Goal: Task Accomplishment & Management: Manage account settings

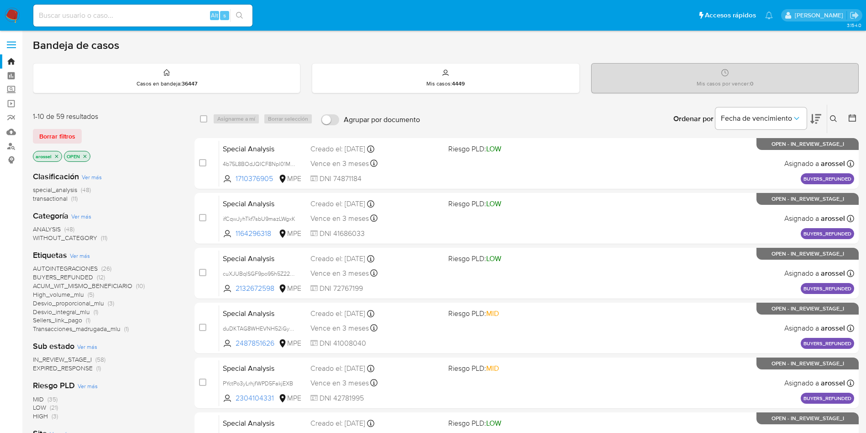
click at [84, 368] on span "EXPIRED_RESPONSE" at bounding box center [63, 367] width 60 height 9
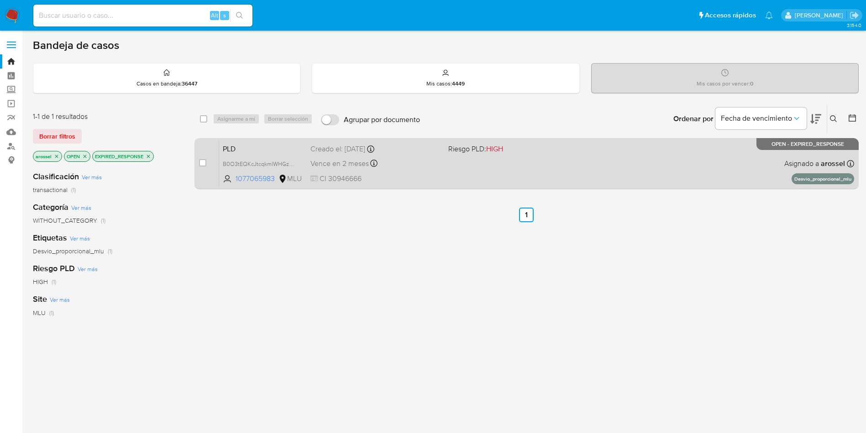
click at [450, 175] on div "PLD B0O3tEQKcJtcqkmIWHGzL88j 1077065983 MLU Riesgo PLD: HIGH Creado el: 12/07/2…" at bounding box center [536, 163] width 635 height 46
click at [203, 162] on input "checkbox" at bounding box center [202, 162] width 7 height 7
checkbox input "true"
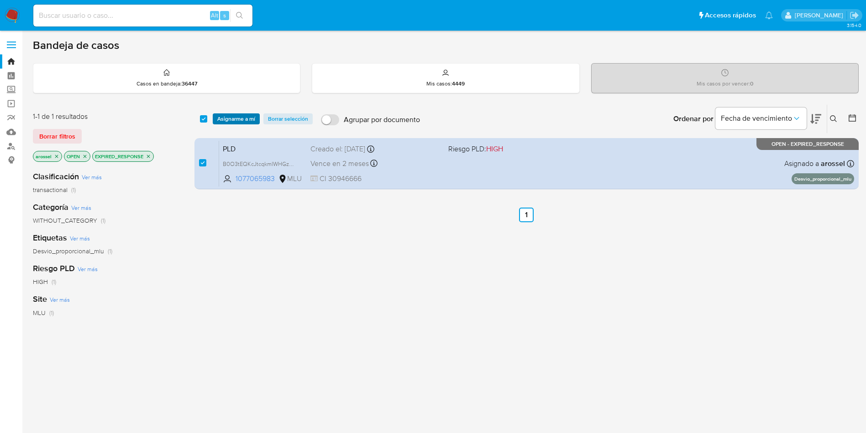
click at [221, 121] on span "Asignarme a mí" at bounding box center [236, 118] width 38 height 9
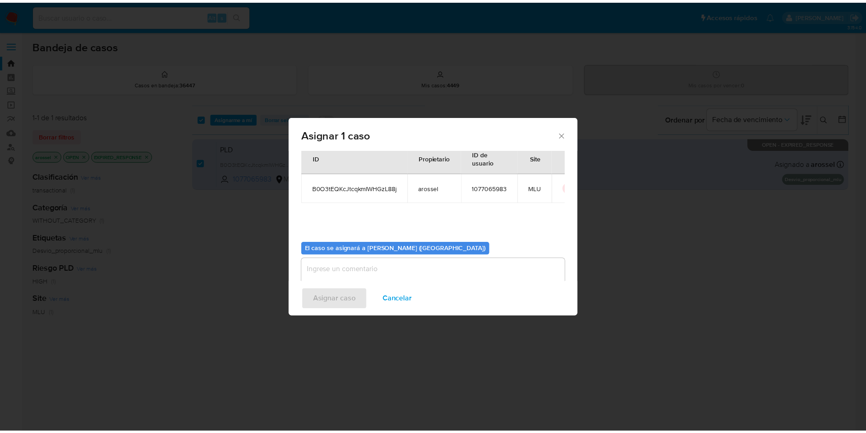
scroll to position [47, 0]
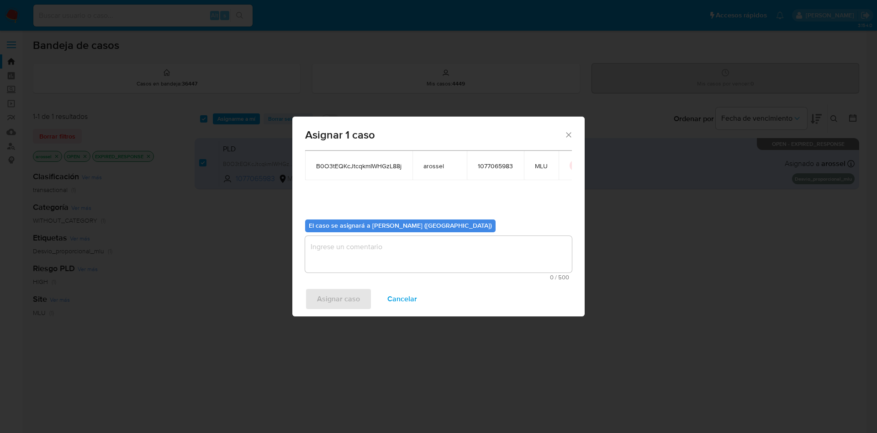
click at [372, 240] on textarea "assign-modal" at bounding box center [438, 254] width 267 height 37
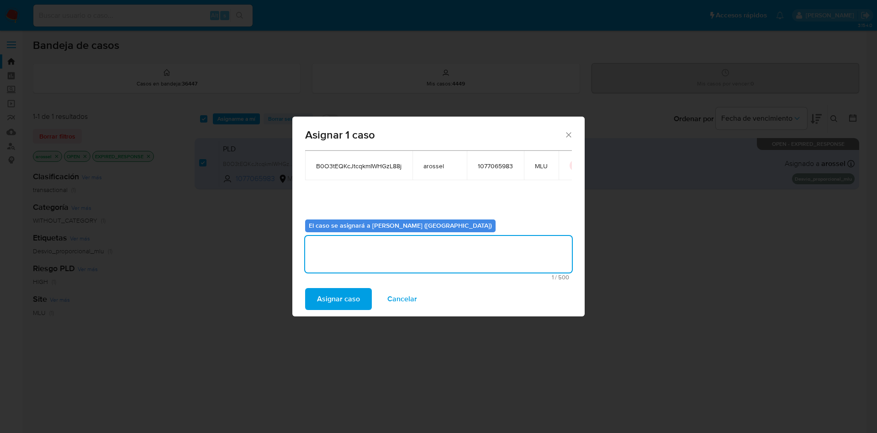
click at [330, 305] on span "Asignar caso" at bounding box center [338, 299] width 43 height 20
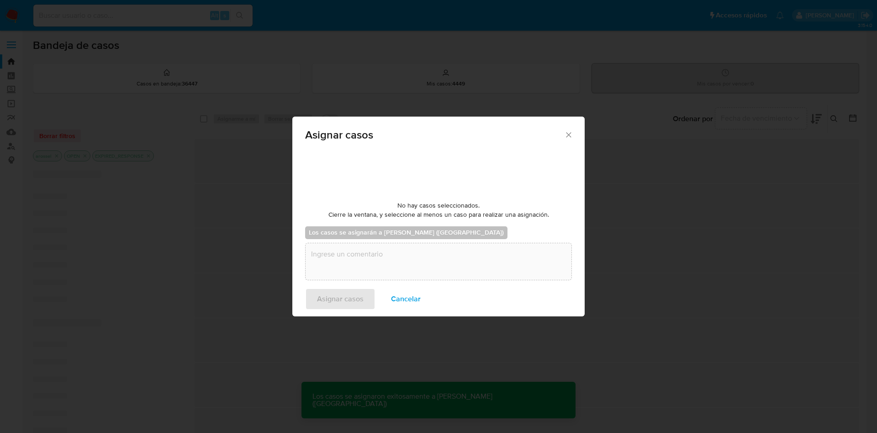
checkbox input "false"
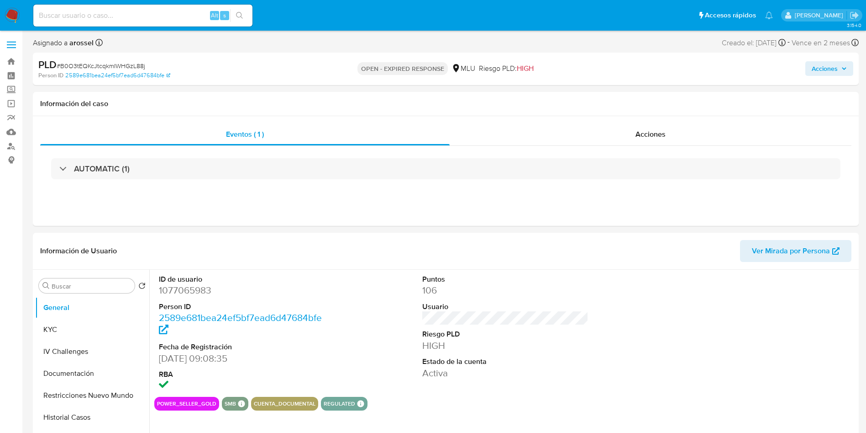
select select "10"
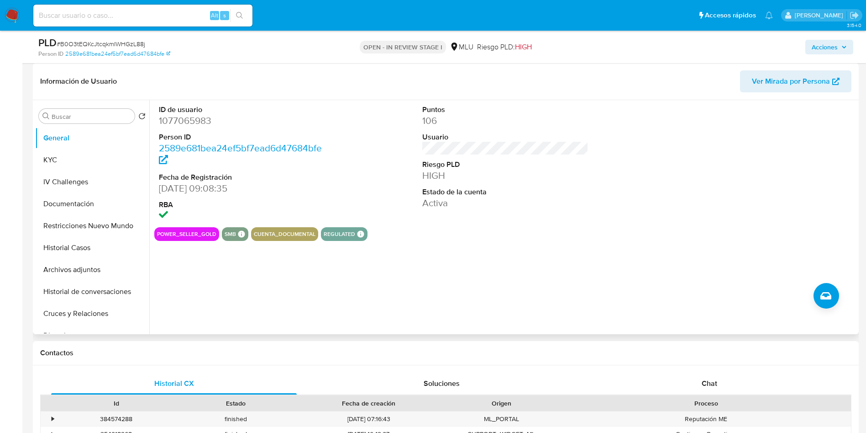
scroll to position [206, 0]
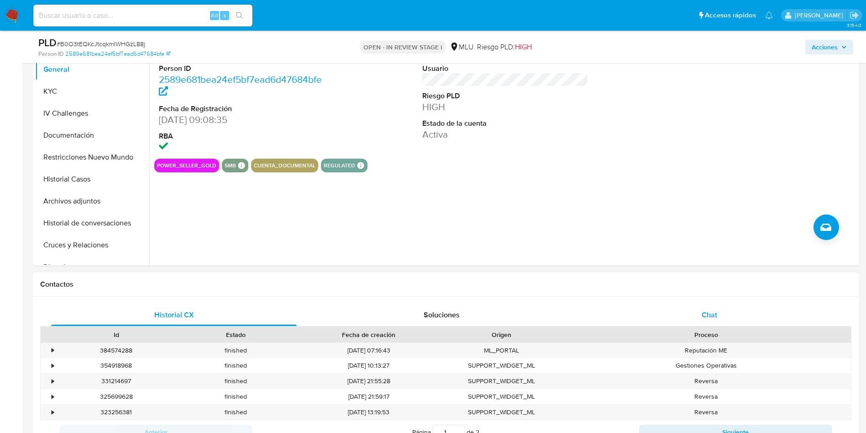
click at [722, 312] on div "Chat" at bounding box center [710, 315] width 246 height 22
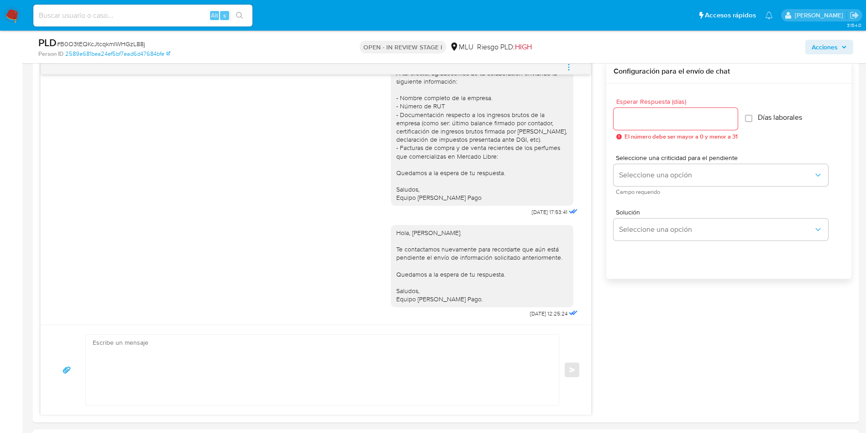
scroll to position [137, 0]
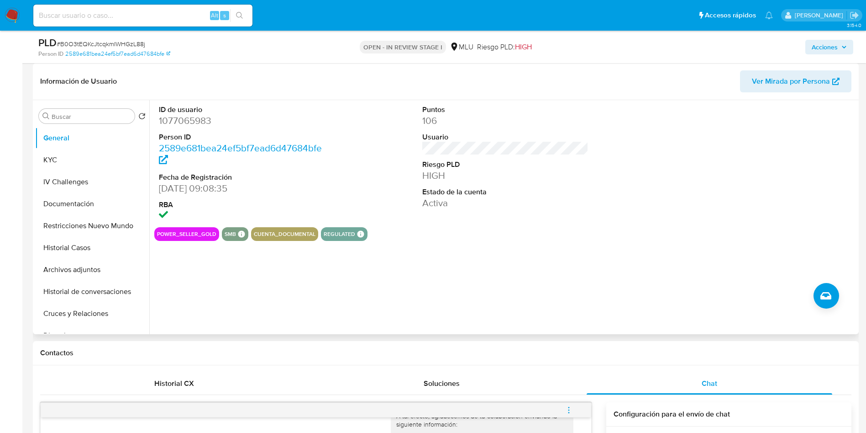
click at [209, 118] on dd "1077065983" at bounding box center [242, 120] width 167 height 13
click at [202, 122] on dd "1077065983" at bounding box center [242, 120] width 167 height 13
copy dd "1077065983"
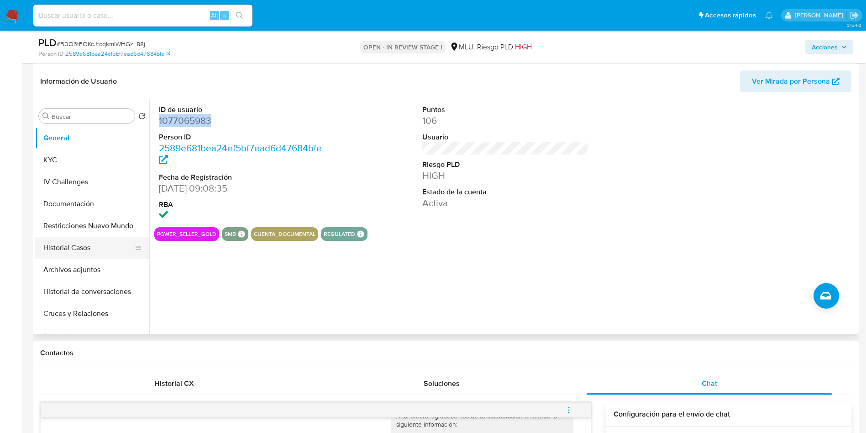
click at [74, 249] on button "Historial Casos" at bounding box center [88, 248] width 107 height 22
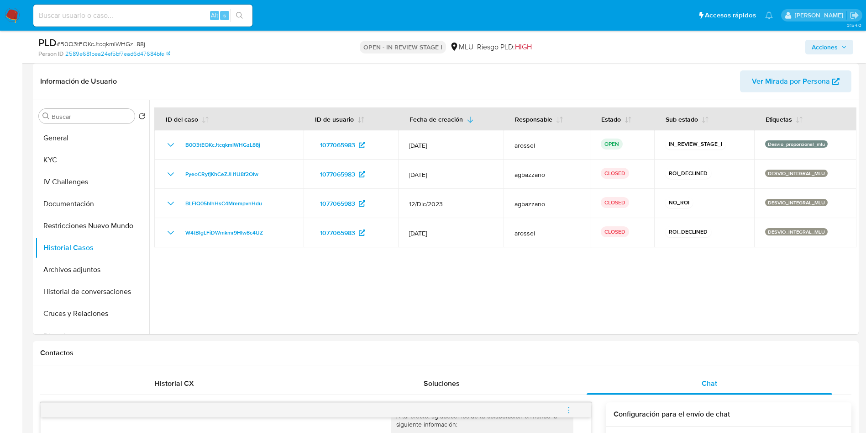
click at [137, 44] on span "# B0O3tEQKcJtcqkmIWHGzL88j" at bounding box center [101, 43] width 89 height 9
copy span "B0O3tEQKcJtcqkmIWHGzL88j"
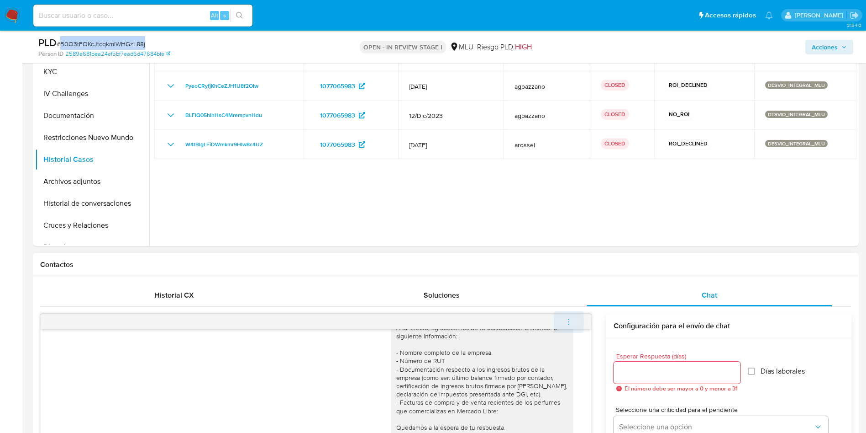
scroll to position [343, 0]
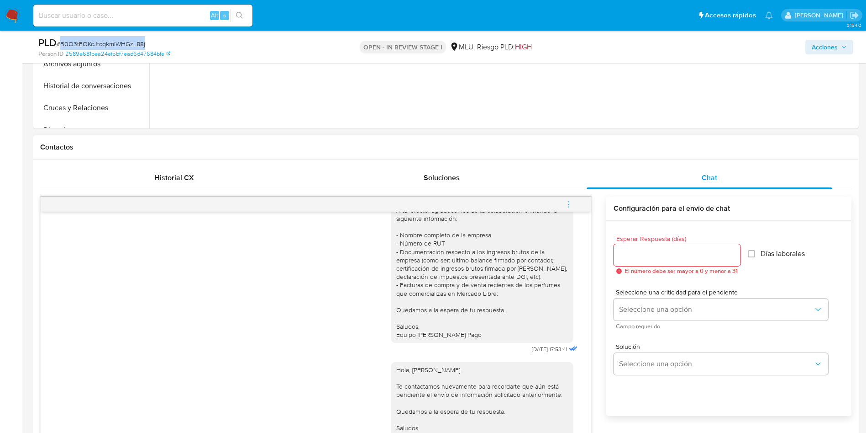
click at [564, 207] on button "menu-action" at bounding box center [569, 204] width 30 height 22
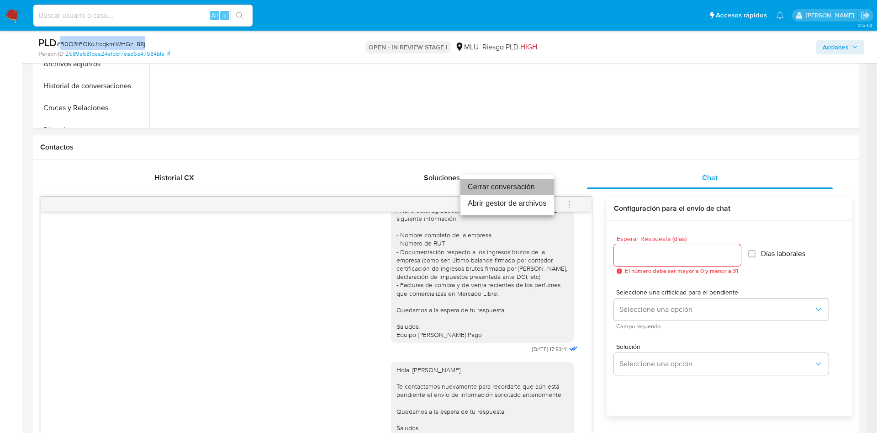
click at [533, 186] on li "Cerrar conversación" at bounding box center [507, 187] width 94 height 16
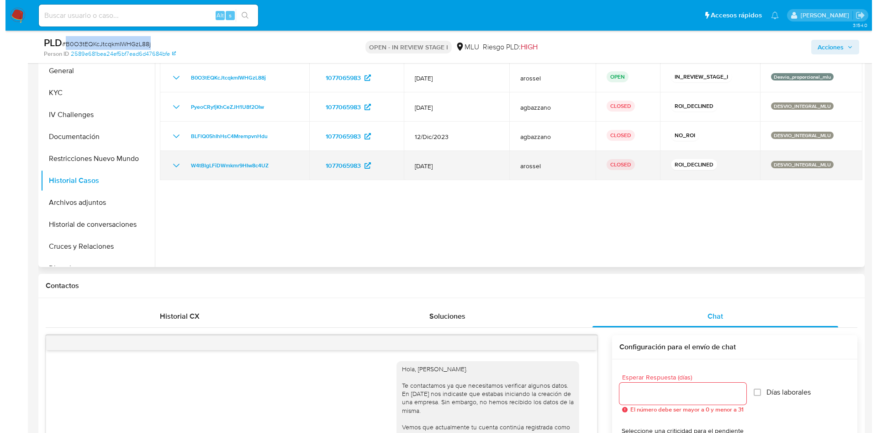
scroll to position [137, 0]
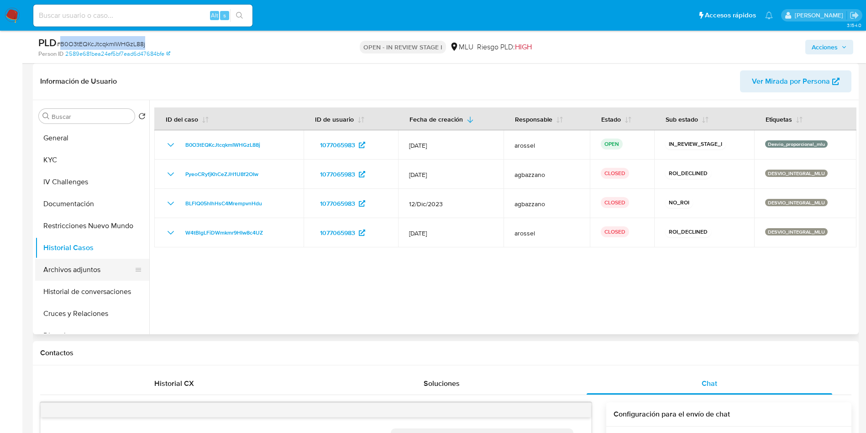
drag, startPoint x: 93, startPoint y: 263, endPoint x: 101, endPoint y: 280, distance: 19.0
click at [93, 262] on button "Archivos adjuntos" at bounding box center [88, 269] width 107 height 22
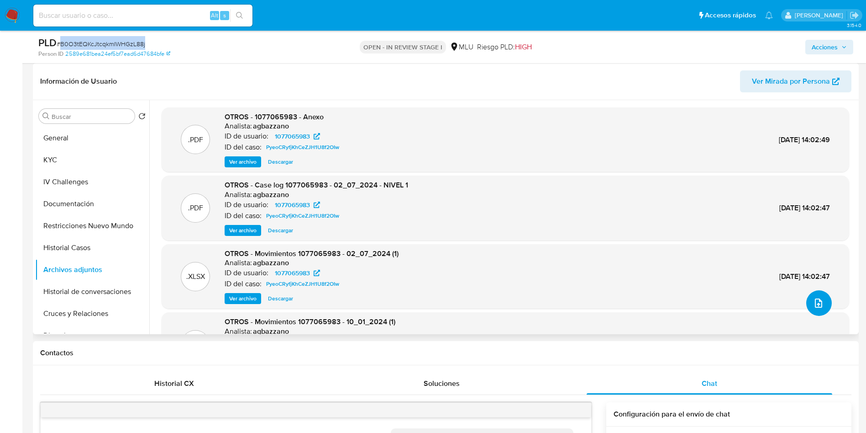
click at [820, 301] on icon "upload-file" at bounding box center [818, 302] width 11 height 11
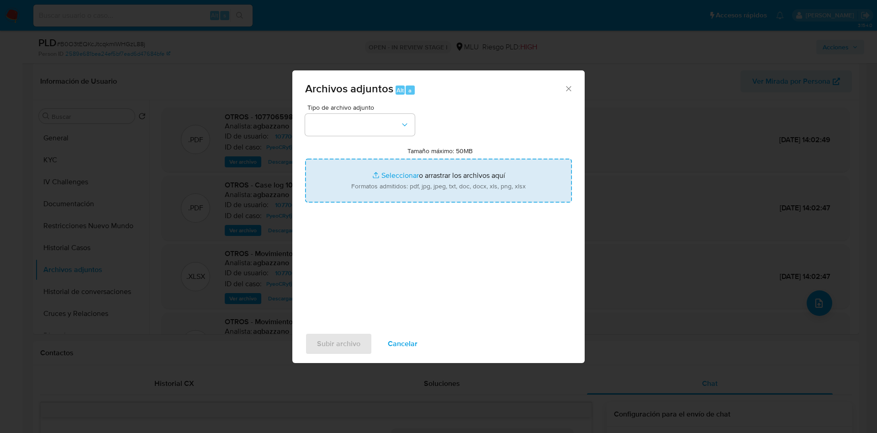
click at [469, 170] on input "Tamaño máximo: 50MB Seleccionar archivos" at bounding box center [438, 180] width 267 height 44
type input "C:\fakepath\Case Log 1077065983 - 11_08_2025.pdf"
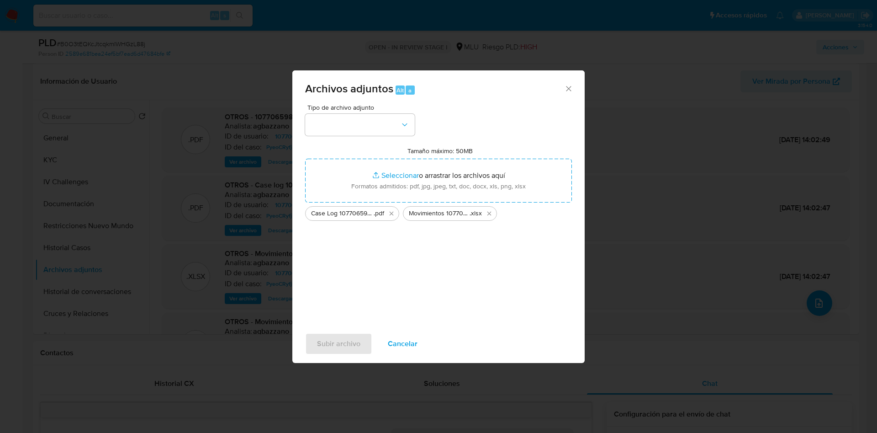
click at [372, 136] on div "Tipo de archivo adjunto Tamaño máximo: 50MB Seleccionar archivos Seleccionar o …" at bounding box center [438, 212] width 267 height 216
click at [366, 133] on button "button" at bounding box center [360, 125] width 110 height 22
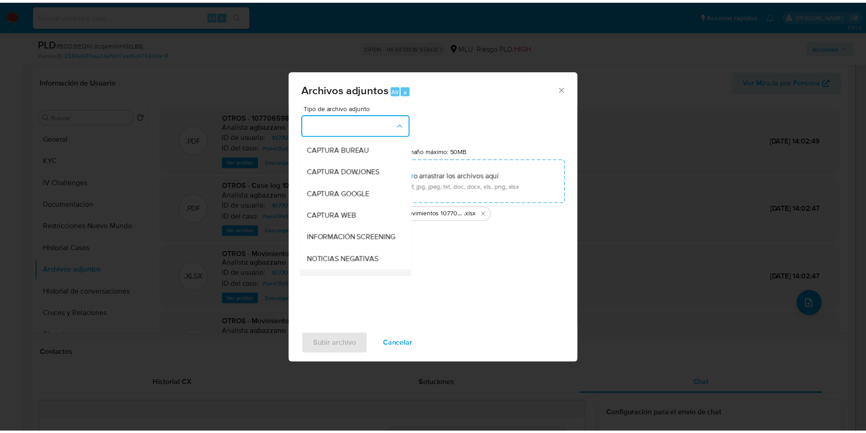
scroll to position [69, 0]
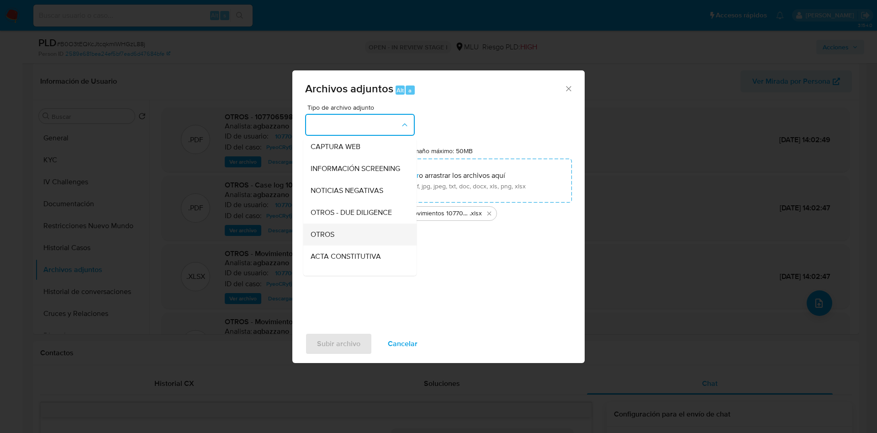
click at [363, 237] on div "OTROS" at bounding box center [357, 234] width 93 height 22
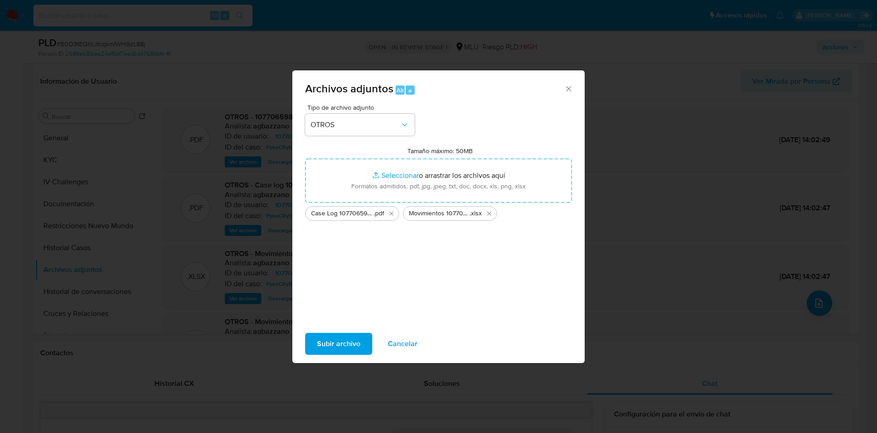
click at [352, 347] on span "Subir archivo" at bounding box center [338, 343] width 43 height 20
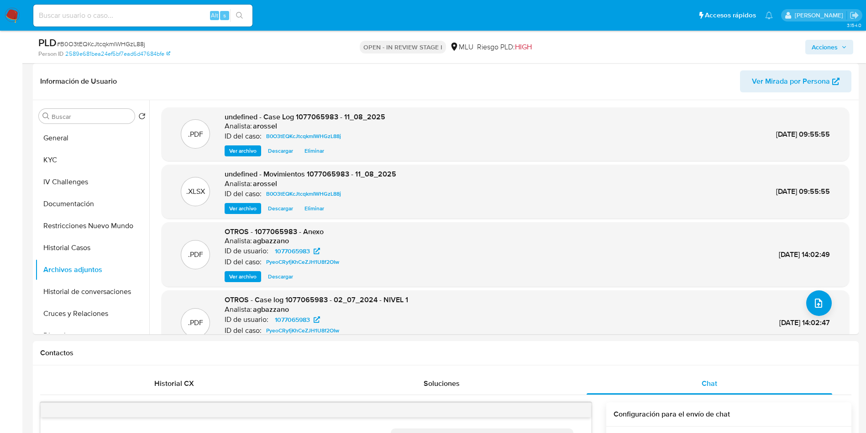
click at [838, 49] on span "Acciones" at bounding box center [825, 47] width 26 height 15
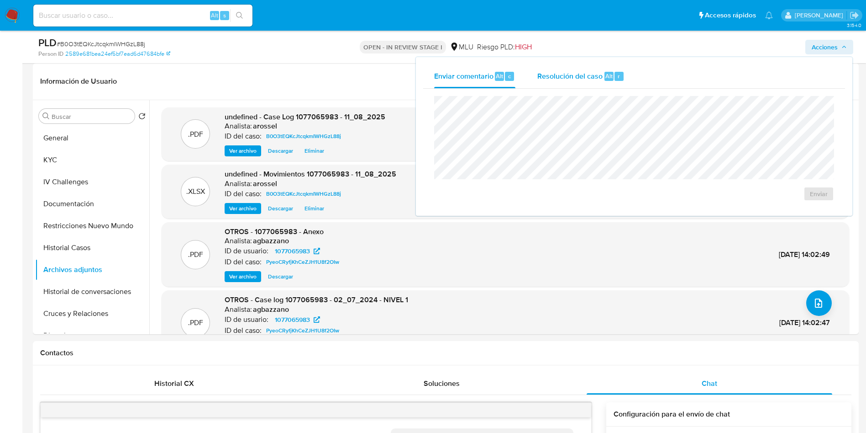
click at [596, 74] on span "Resolución del caso" at bounding box center [570, 75] width 65 height 11
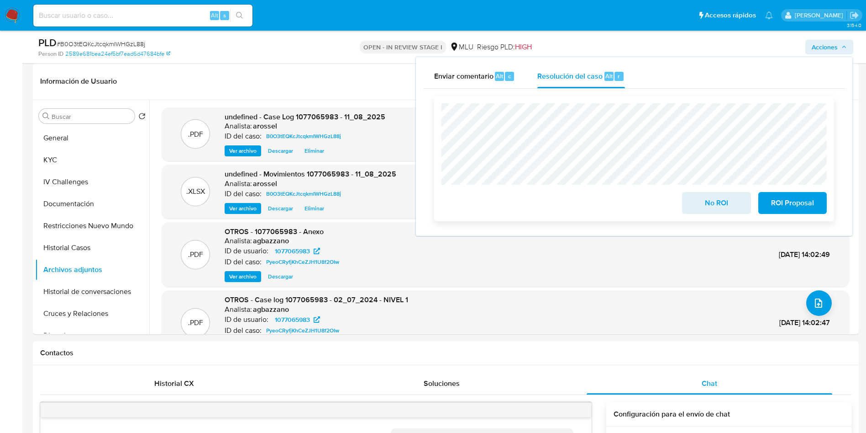
click at [800, 206] on span "ROI Proposal" at bounding box center [792, 203] width 45 height 20
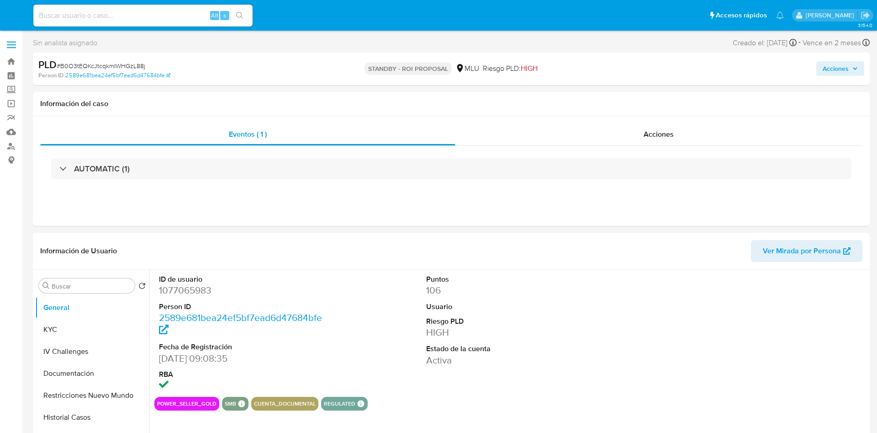
select select "10"
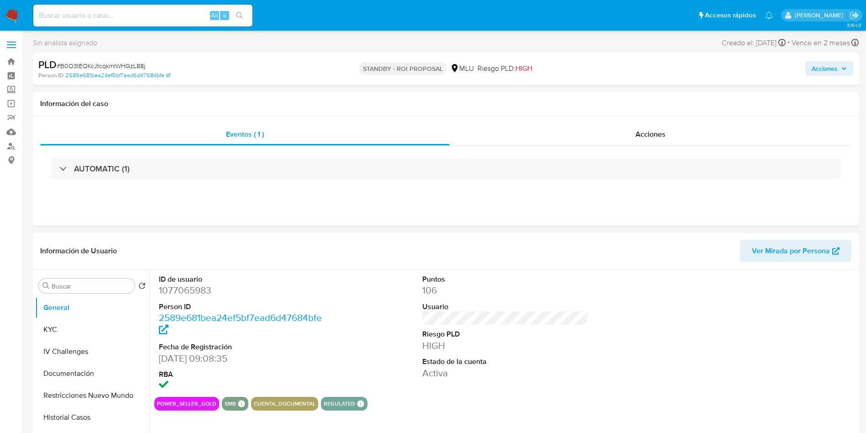
click at [135, 65] on span "# B0O3tEQKcJtcqkmIWHGzL88j" at bounding box center [101, 65] width 89 height 9
copy span "B0O3tEQKcJtcqkmIWHGzL88j"
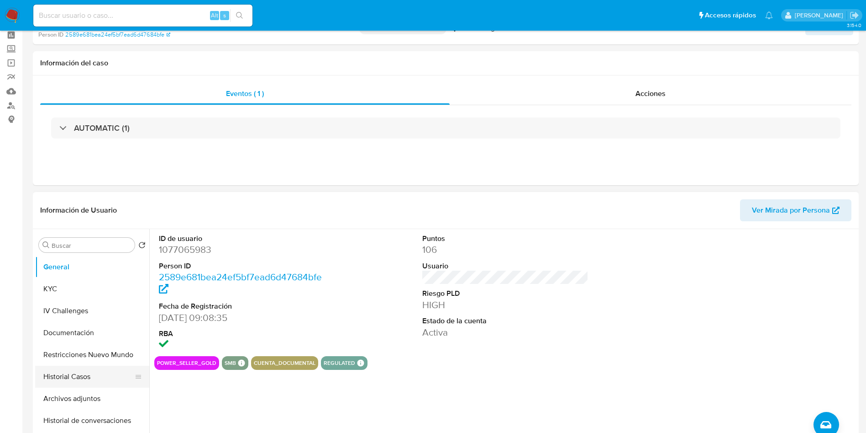
scroll to position [69, 0]
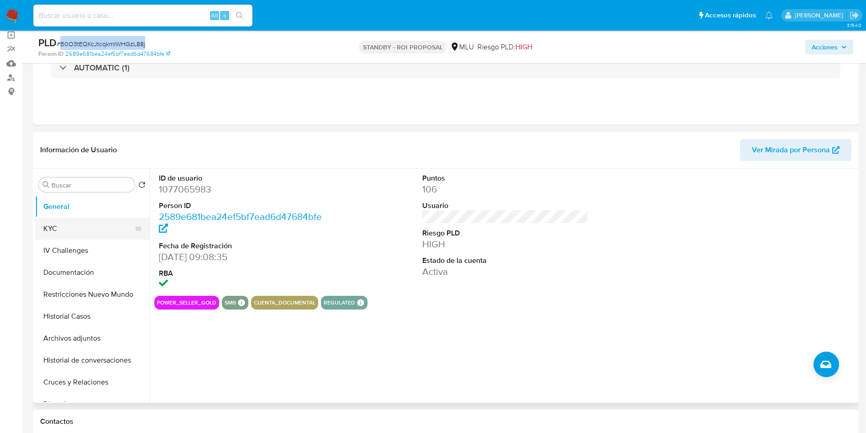
click at [102, 227] on button "KYC" at bounding box center [88, 228] width 107 height 22
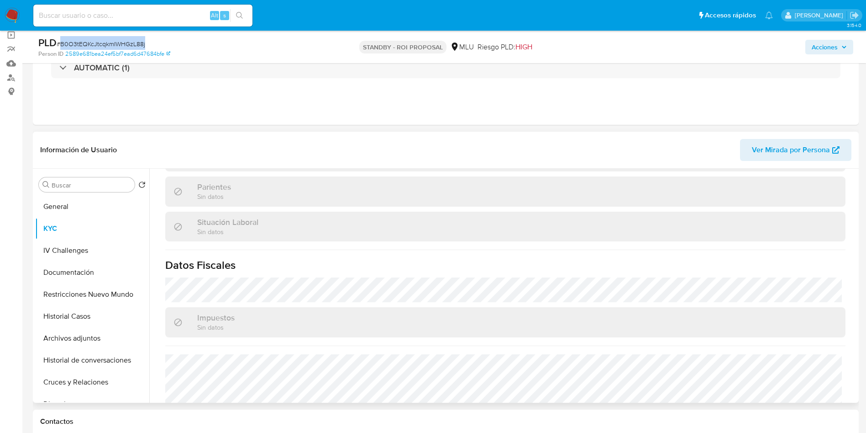
scroll to position [441, 0]
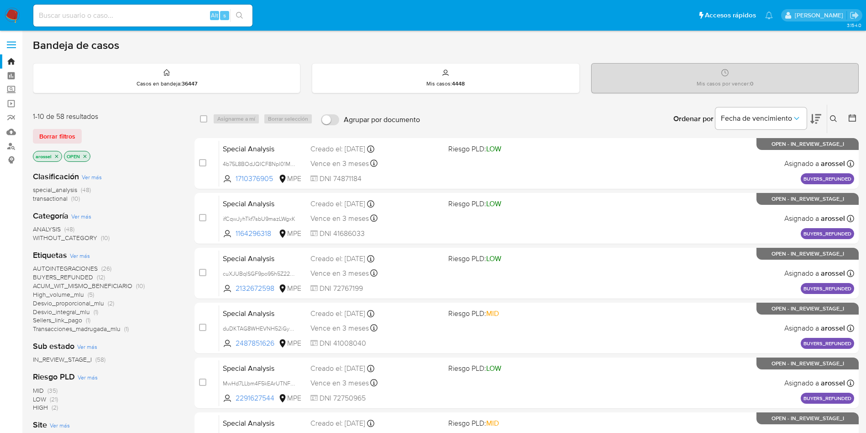
click at [134, 25] on div "Alt s" at bounding box center [142, 16] width 219 height 22
click at [134, 13] on input at bounding box center [142, 16] width 219 height 12
paste input "JyScaiQgMf6nimh25bf8LBQW"
type input "JyScaiQgMf6nimh25bf8LBQW"
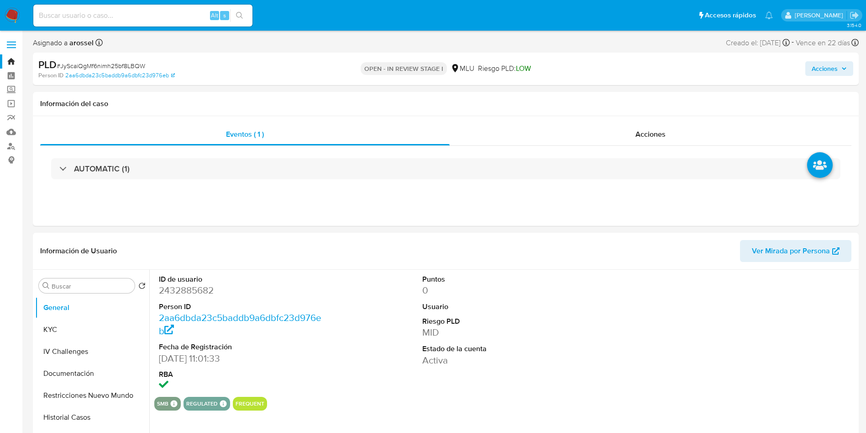
select select "10"
click at [763, 251] on span "Ver Mirada por Persona" at bounding box center [791, 251] width 78 height 22
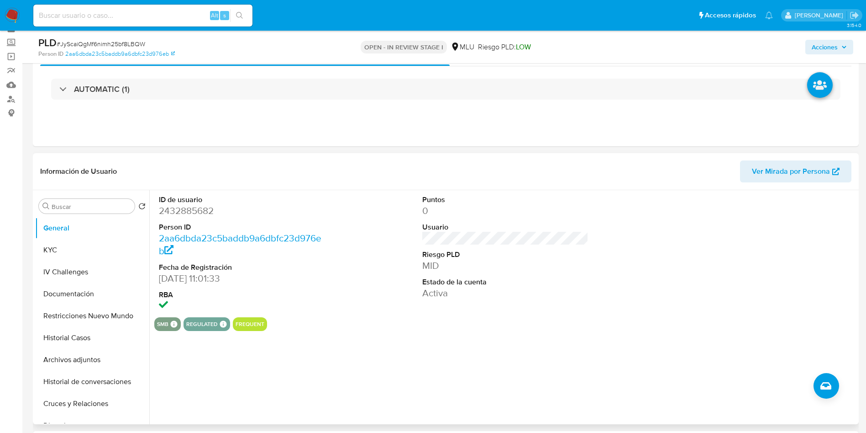
scroll to position [69, 0]
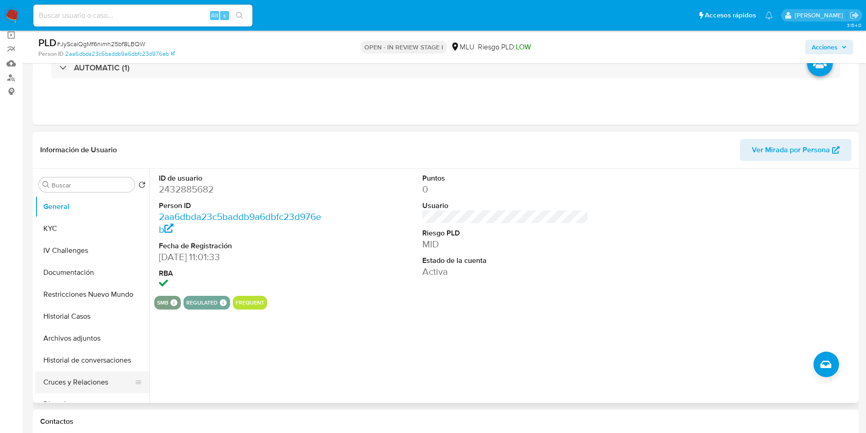
click at [106, 378] on button "Cruces y Relaciones" at bounding box center [88, 382] width 107 height 22
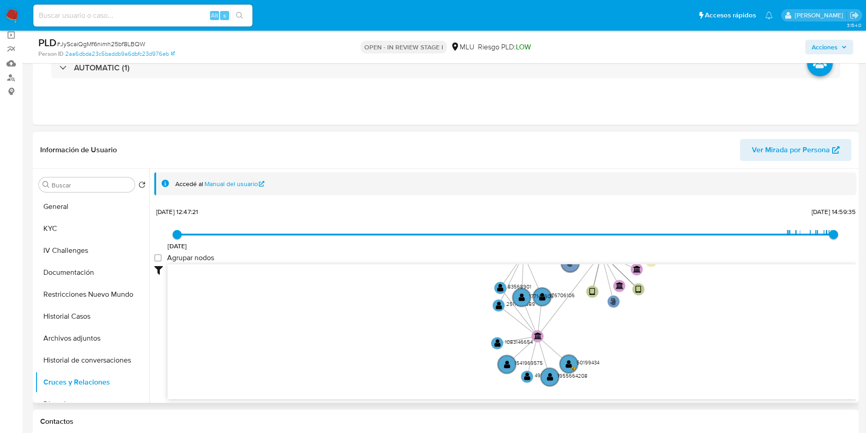
drag, startPoint x: 688, startPoint y: 345, endPoint x: 630, endPoint y: 336, distance: 58.2
click at [632, 338] on icon "phone-64589dbcae81d5c837a6da083bcbfea4  user-2432885682  2432885682 person-2a…" at bounding box center [512, 330] width 689 height 132
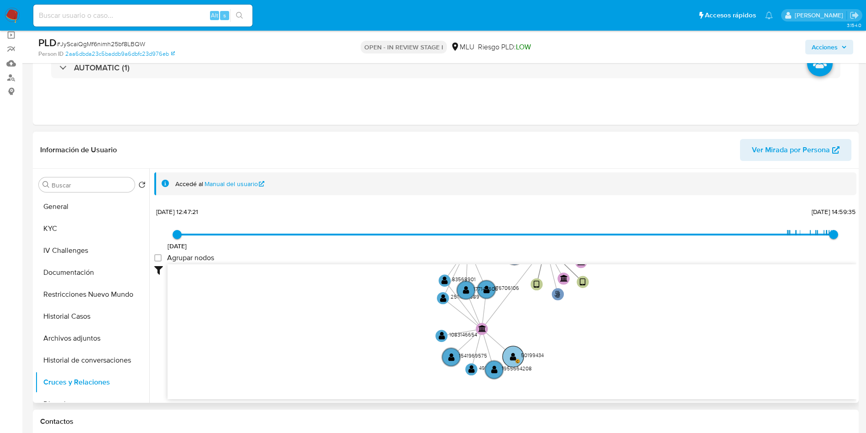
click at [519, 353] on circle at bounding box center [513, 356] width 21 height 21
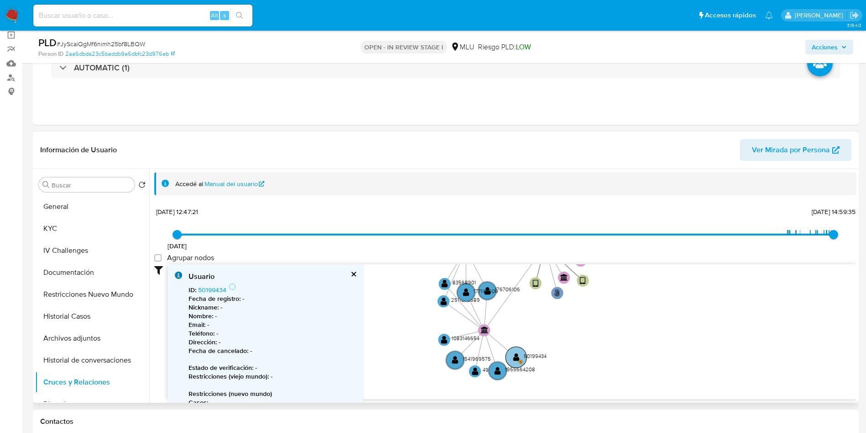
click at [519, 356] on text "" at bounding box center [516, 357] width 6 height 9
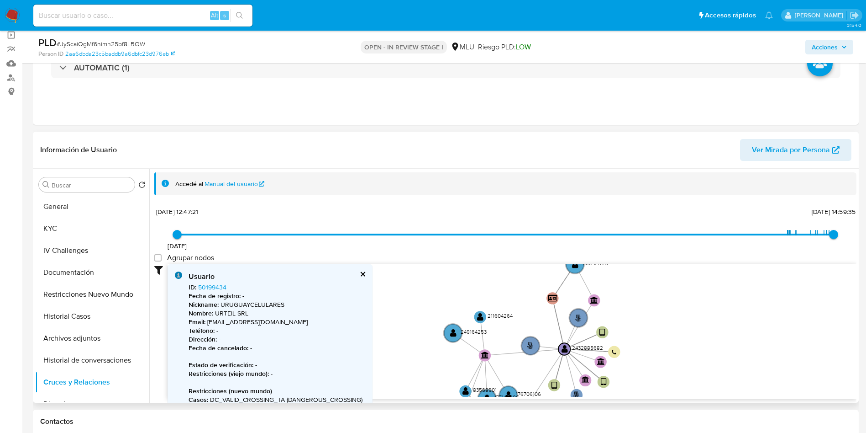
drag, startPoint x: 684, startPoint y: 285, endPoint x: 701, endPoint y: 389, distance: 104.7
click at [703, 389] on icon "phone-64589dbcae81d5c837a6da083bcbfea4  user-2432885682  2432885682 person-2a…" at bounding box center [512, 330] width 689 height 132
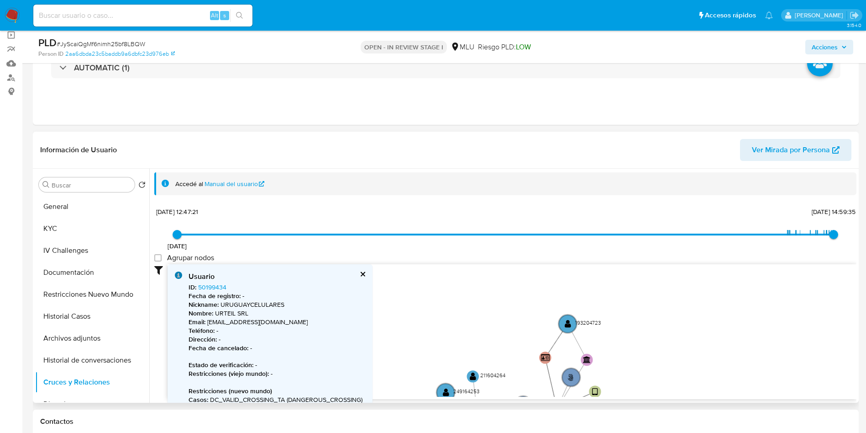
drag, startPoint x: 686, startPoint y: 336, endPoint x: 668, endPoint y: 326, distance: 20.5
click at [668, 326] on icon "phone-64589dbcae81d5c837a6da083bcbfea4  user-2432885682  2432885682 person-2a…" at bounding box center [512, 330] width 689 height 132
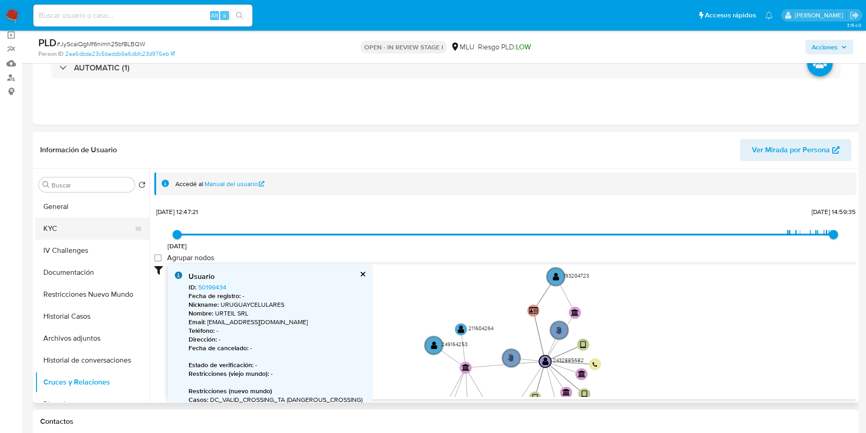
click at [63, 232] on button "KYC" at bounding box center [88, 228] width 107 height 22
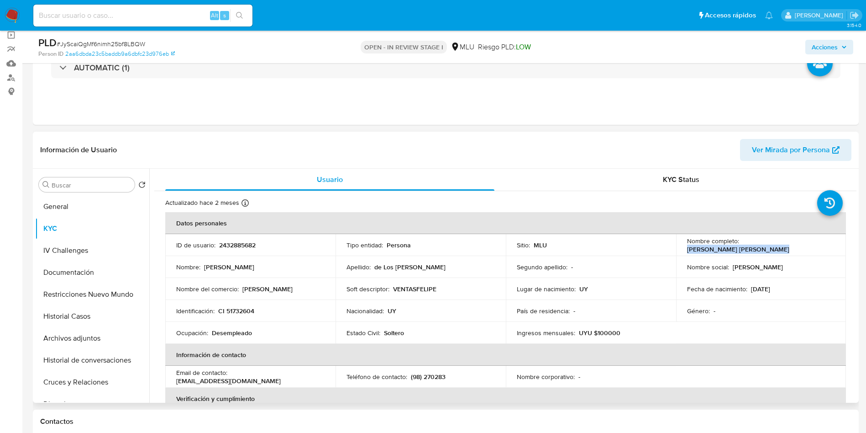
drag, startPoint x: 739, startPoint y: 245, endPoint x: 824, endPoint y: 244, distance: 84.5
click at [824, 244] on div "Nombre completo : Felipe de Los Santos Terron" at bounding box center [761, 245] width 148 height 16
copy p "Felipe de Los Santos Terron"
click at [537, 145] on header "Información de Usuario Ver Mirada por Persona" at bounding box center [446, 150] width 812 height 22
click at [124, 41] on span "# JyScaiQgMf6nimh25bf8LBQW" at bounding box center [101, 43] width 89 height 9
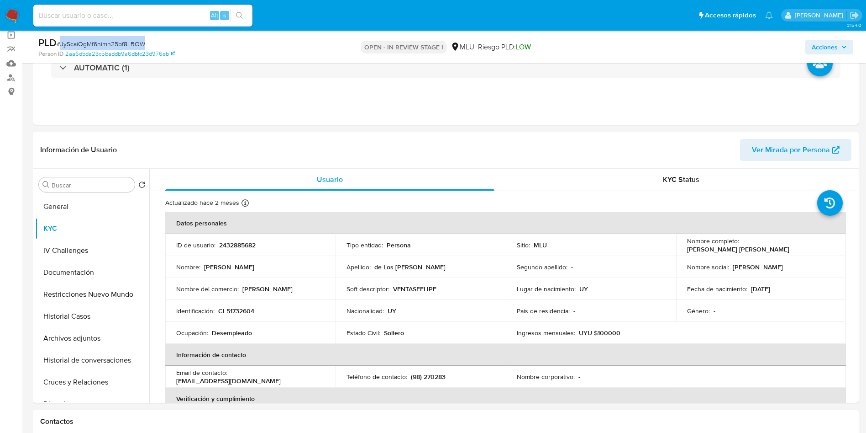
click at [124, 41] on span "# JyScaiQgMf6nimh25bf8LBQW" at bounding box center [101, 43] width 89 height 9
copy span "JyScaiQgMf6nimh25bf8LBQW"
click at [235, 241] on p "2432885682" at bounding box center [237, 245] width 37 height 8
click at [236, 239] on td "ID de usuario : 2432885682" at bounding box center [250, 245] width 170 height 22
copy p "2432885682"
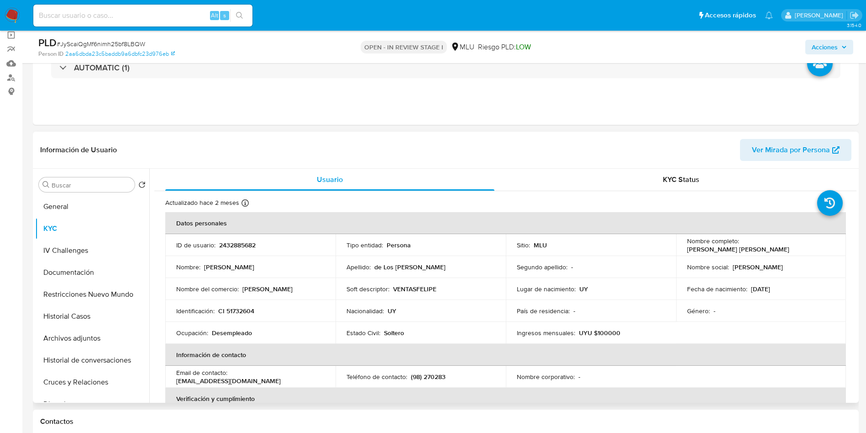
click at [537, 163] on div "Información de Usuario Ver Mirada por Persona" at bounding box center [446, 150] width 826 height 37
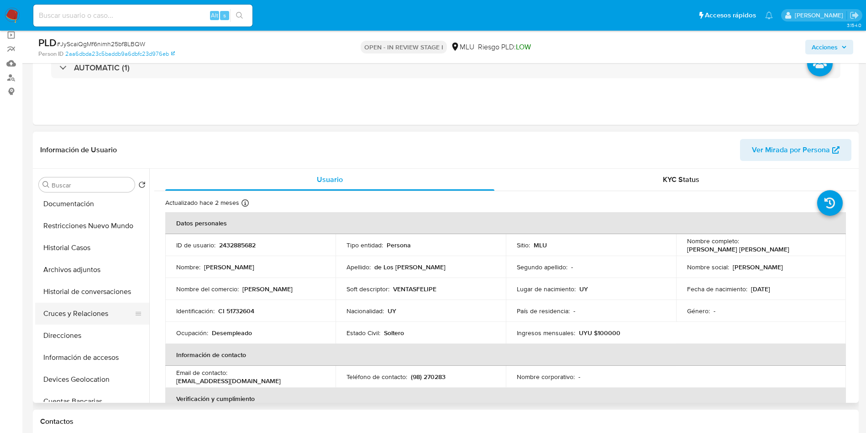
click at [83, 306] on button "Cruces y Relaciones" at bounding box center [88, 313] width 107 height 22
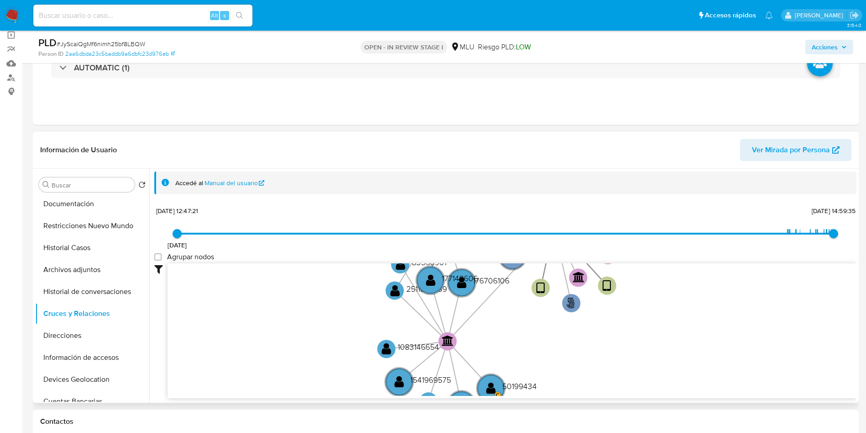
scroll to position [0, 0]
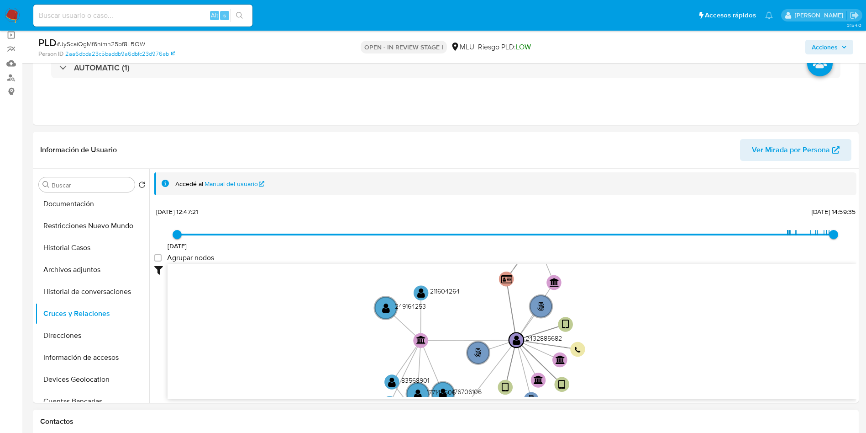
drag, startPoint x: 666, startPoint y: 322, endPoint x: 633, endPoint y: 413, distance: 97.7
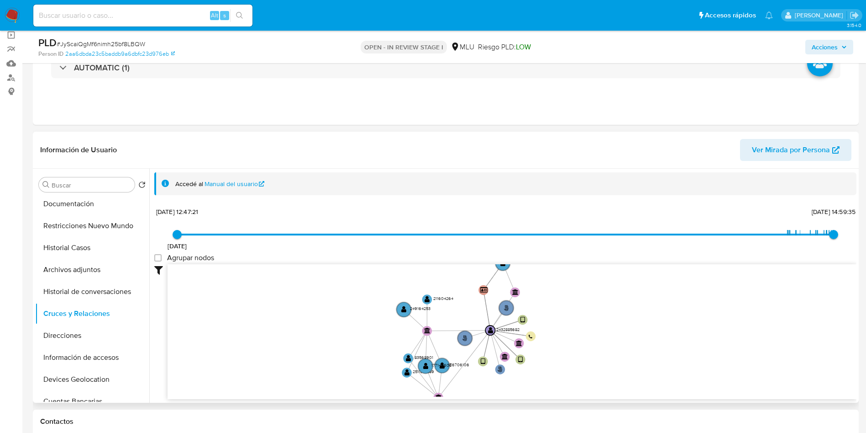
drag, startPoint x: 597, startPoint y: 349, endPoint x: 585, endPoint y: 293, distance: 57.5
click at [585, 293] on icon "phone-64589dbcae81d5c837a6da083bcbfea4  user-2432885682  2432885682 person-2a…" at bounding box center [512, 330] width 689 height 132
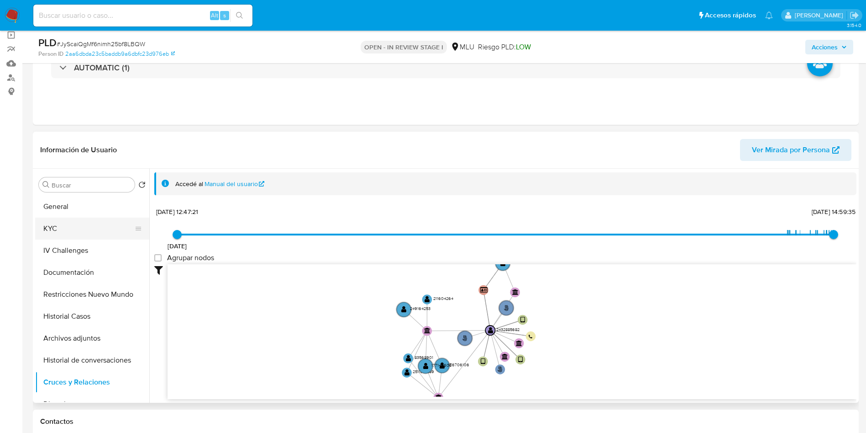
click at [77, 234] on button "KYC" at bounding box center [88, 228] width 107 height 22
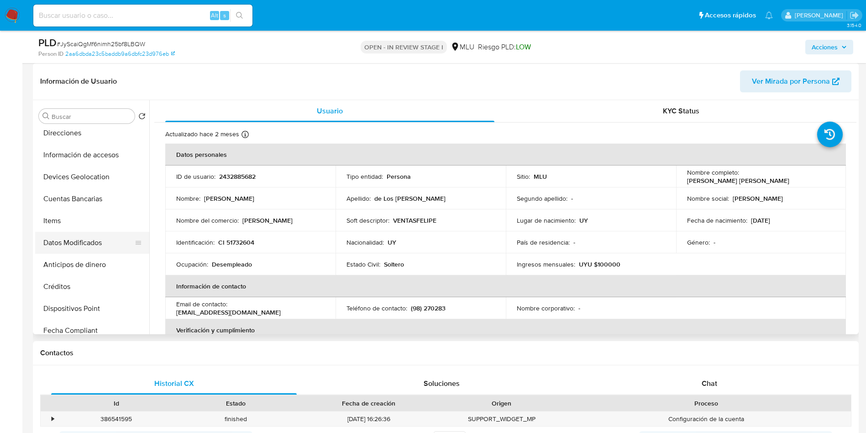
scroll to position [134, 0]
click at [95, 181] on button "Cruces y Relaciones" at bounding box center [88, 180] width 107 height 22
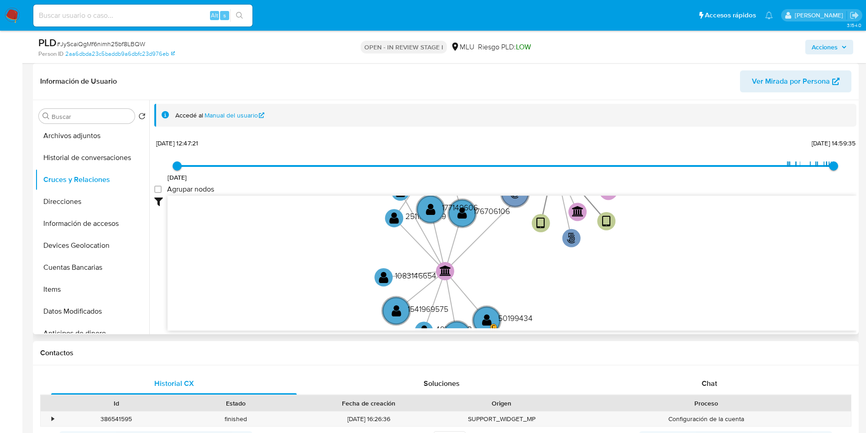
scroll to position [1, 0]
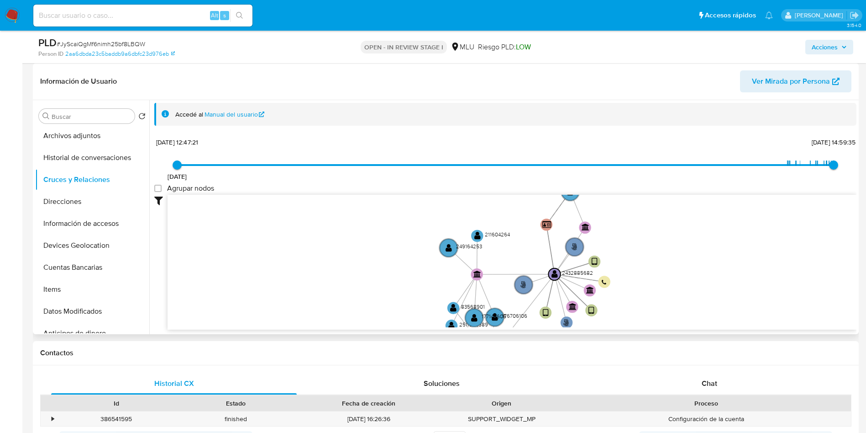
drag, startPoint x: 674, startPoint y: 271, endPoint x: 651, endPoint y: 82, distance: 190.4
click at [648, 309] on icon "phone-64589dbcae81d5c837a6da083bcbfea4  user-2432885682  2432885682 person-2a…" at bounding box center [512, 261] width 689 height 132
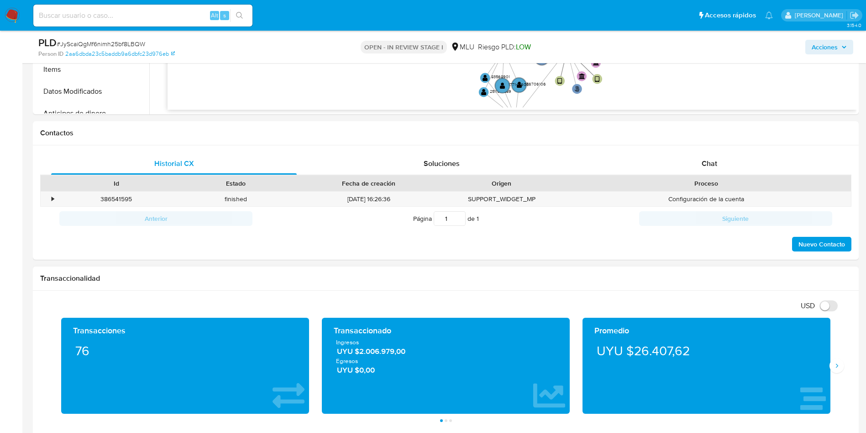
scroll to position [343, 0]
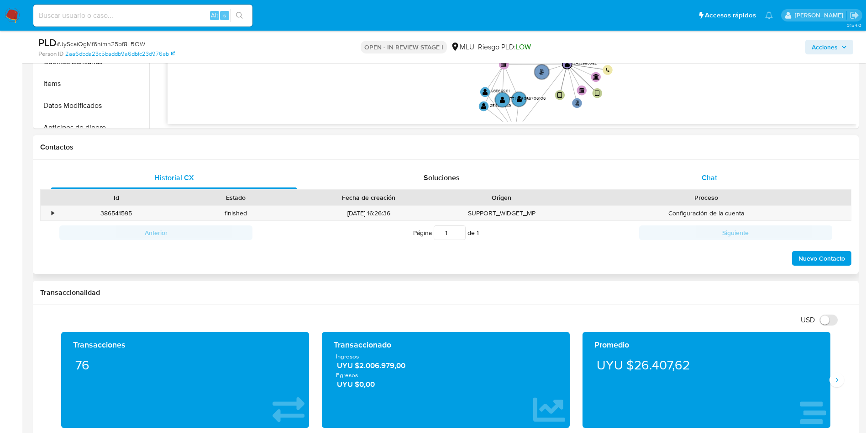
click at [712, 175] on span "Chat" at bounding box center [710, 177] width 16 height 11
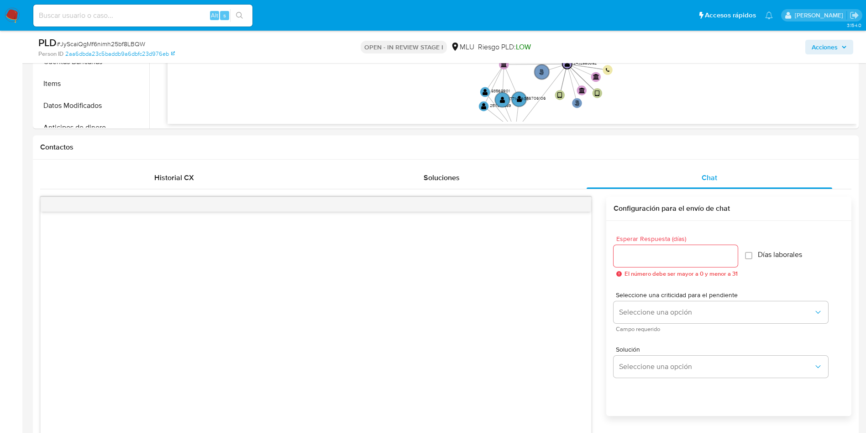
scroll to position [685, 0]
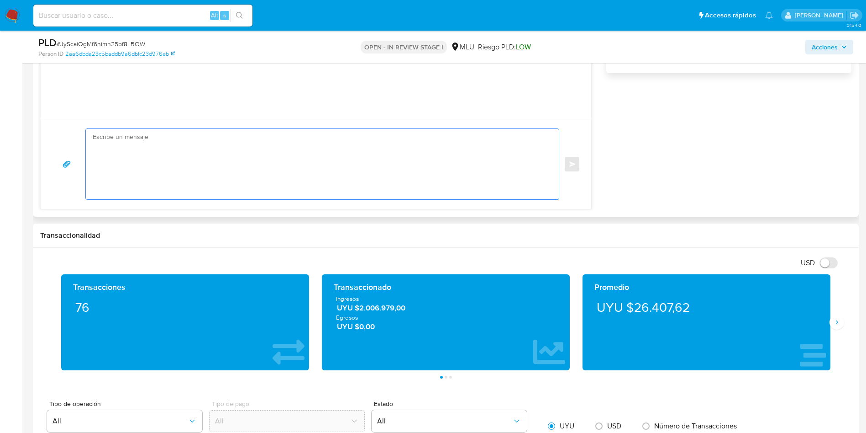
click at [224, 160] on textarea at bounding box center [320, 164] width 455 height 70
paste textarea "Hola, XXX. Te contactamos ya que necesitamos verificar algunos datos. Por este …"
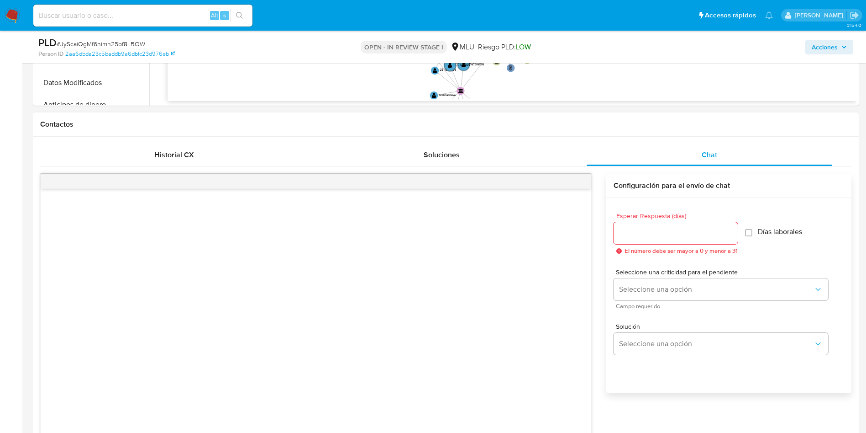
scroll to position [480, 0]
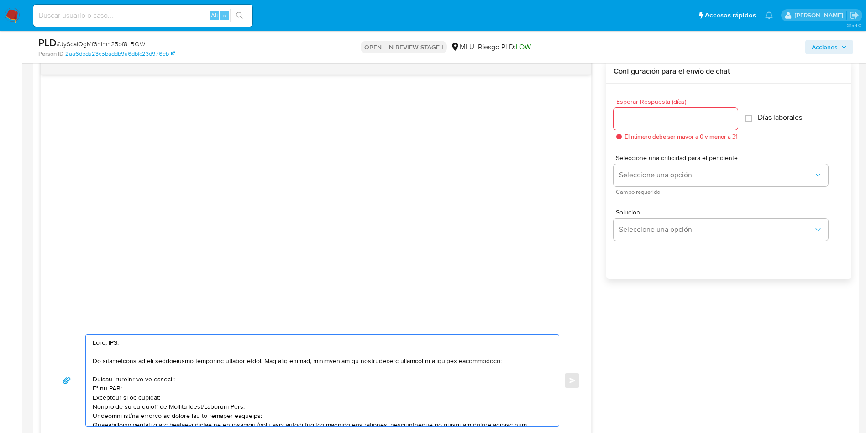
click at [116, 342] on textarea at bounding box center [320, 379] width 455 height 91
click at [189, 364] on textarea at bounding box center [320, 379] width 455 height 91
click at [93, 380] on textarea at bounding box center [320, 379] width 455 height 91
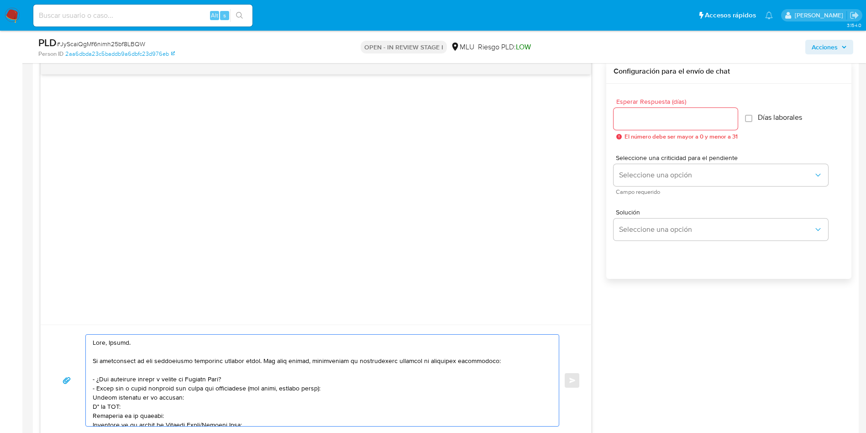
click at [91, 400] on div at bounding box center [320, 379] width 469 height 91
click at [93, 394] on textarea at bounding box center [320, 379] width 455 height 91
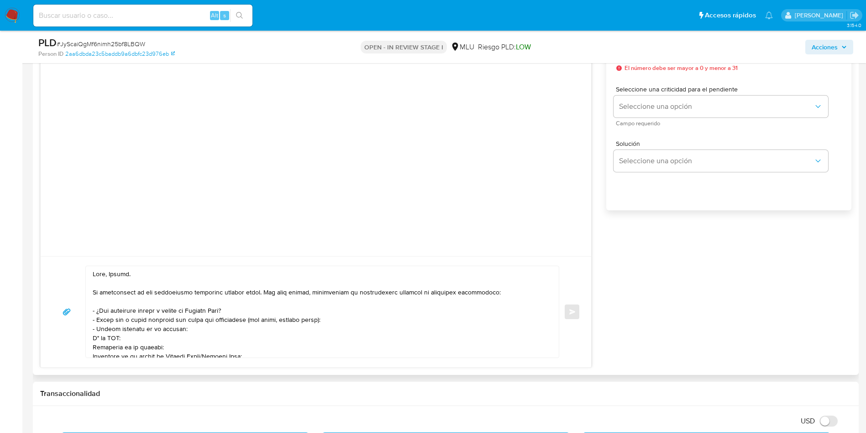
click at [92, 336] on div at bounding box center [320, 311] width 469 height 91
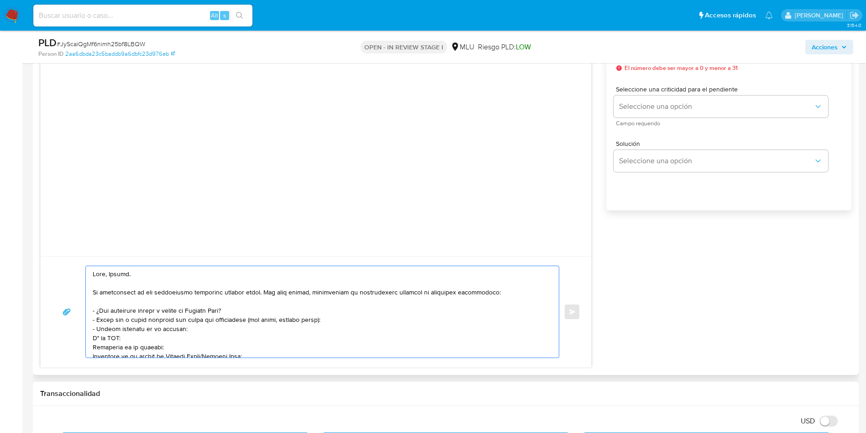
click at [97, 339] on textarea at bounding box center [320, 311] width 455 height 91
drag, startPoint x: 130, startPoint y: 342, endPoint x: 137, endPoint y: 342, distance: 7.3
click at [133, 341] on textarea at bounding box center [320, 311] width 455 height 91
click at [658, 425] on div "USD Cambiar entre moneda local y dolar" at bounding box center [442, 420] width 805 height 15
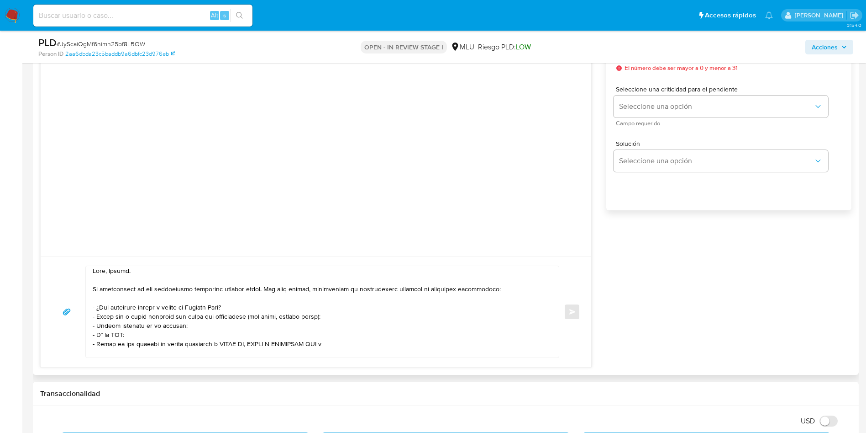
click at [402, 337] on textarea at bounding box center [320, 311] width 455 height 91
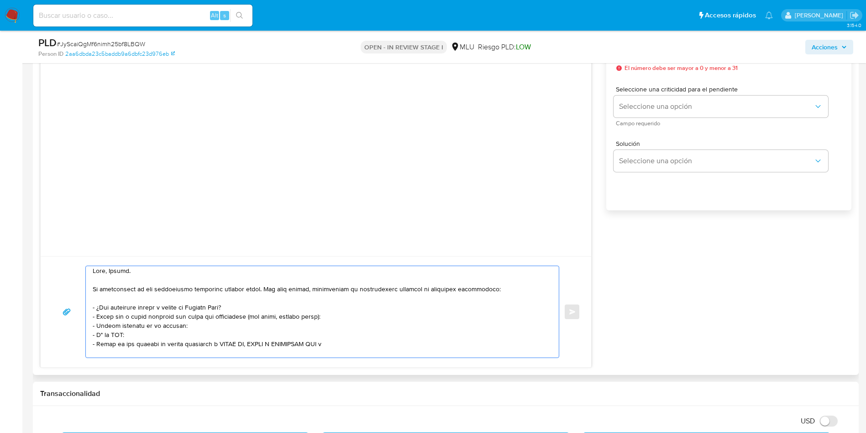
click at [359, 334] on textarea at bounding box center [320, 311] width 455 height 91
click at [365, 338] on textarea at bounding box center [320, 311] width 455 height 91
click at [369, 342] on textarea at bounding box center [320, 311] width 455 height 91
click at [549, 351] on div at bounding box center [320, 311] width 469 height 91
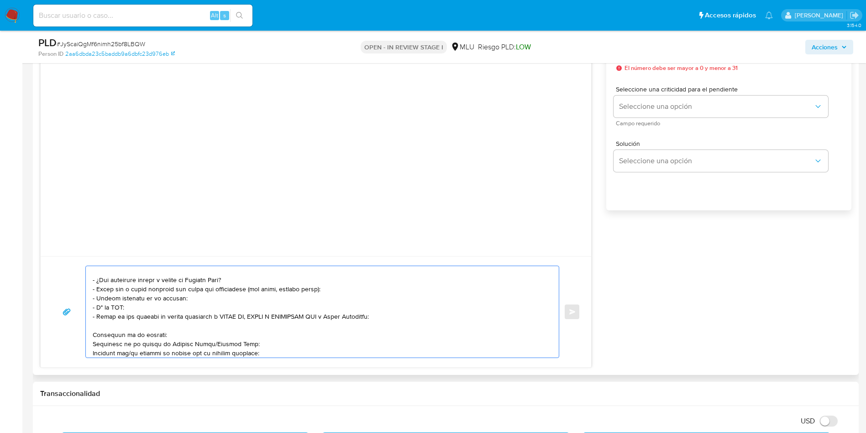
scroll to position [58, 0]
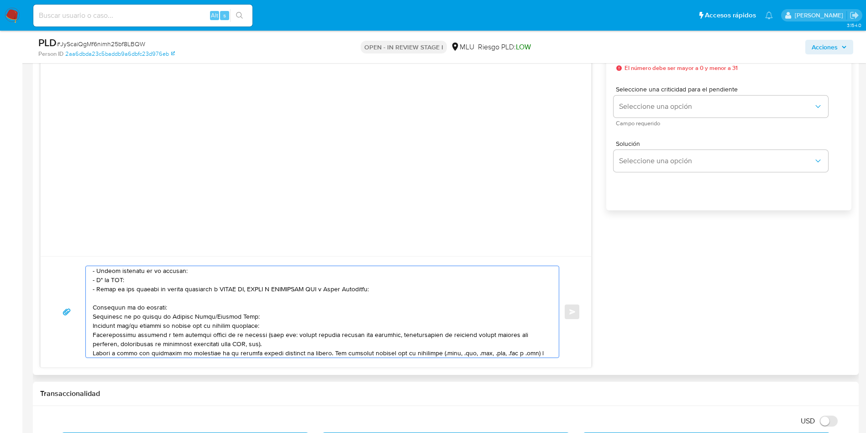
drag, startPoint x: 96, startPoint y: 308, endPoint x: 255, endPoint y: 324, distance: 160.2
click at [255, 324] on textarea at bounding box center [320, 311] width 455 height 91
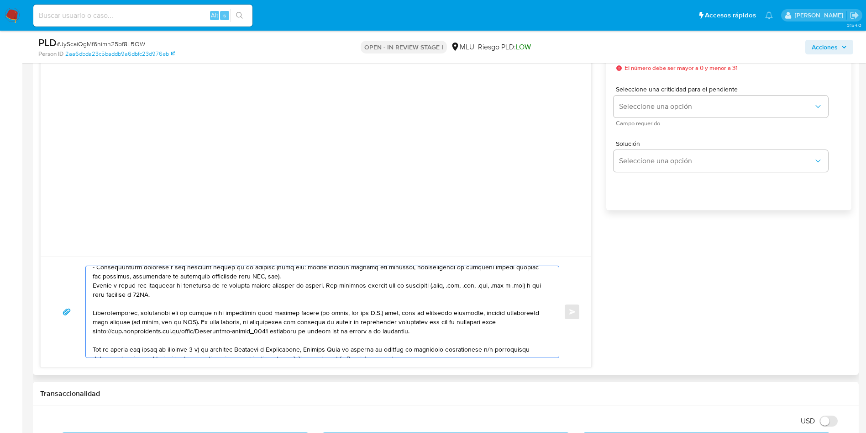
scroll to position [127, 0]
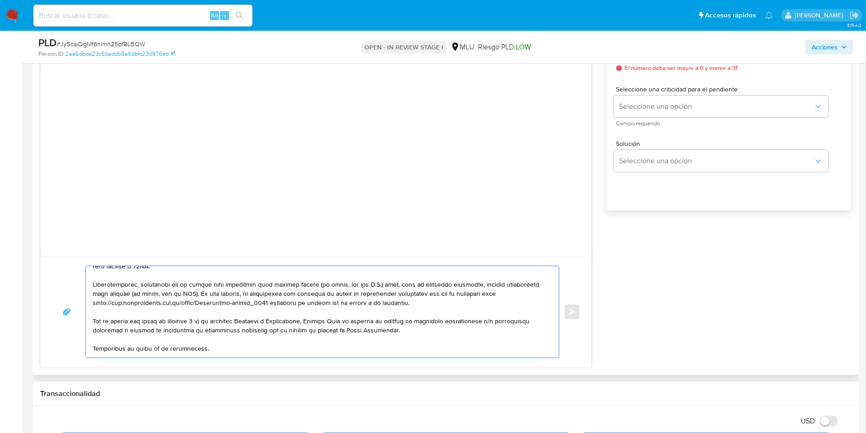
drag, startPoint x: 274, startPoint y: 317, endPoint x: 414, endPoint y: 302, distance: 140.2
click at [414, 302] on textarea at bounding box center [320, 311] width 455 height 91
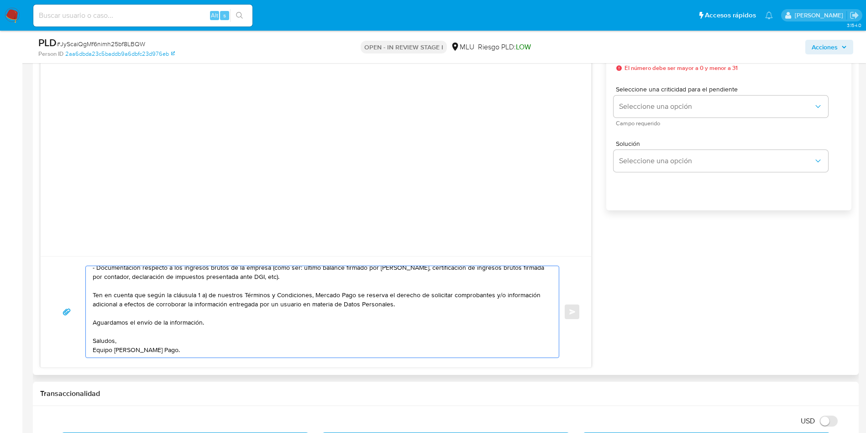
scroll to position [72, 0]
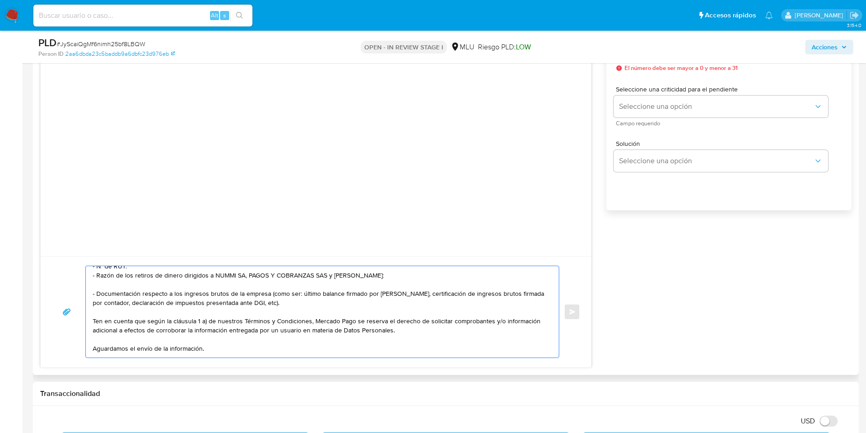
click at [334, 299] on textarea "Hola, Felipe. Te contactamos ya que necesitamos verificar algunos datos. Por es…" at bounding box center [320, 311] width 455 height 91
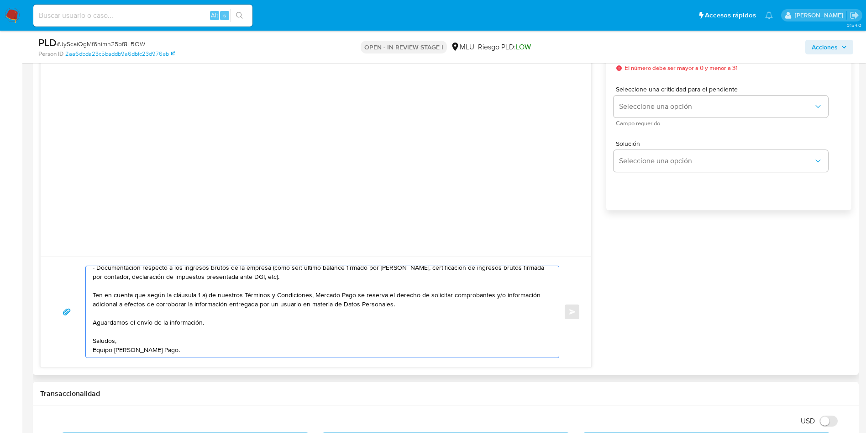
drag, startPoint x: 260, startPoint y: 333, endPoint x: 268, endPoint y: 319, distance: 15.9
click at [259, 334] on textarea "Hola, Felipe. Te contactamos ya que necesitamos verificar algunos datos. Por es…" at bounding box center [320, 311] width 455 height 91
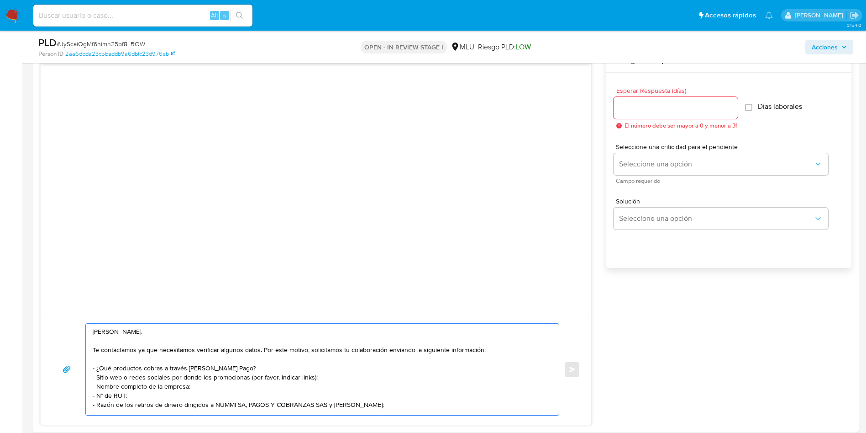
scroll to position [411, 0]
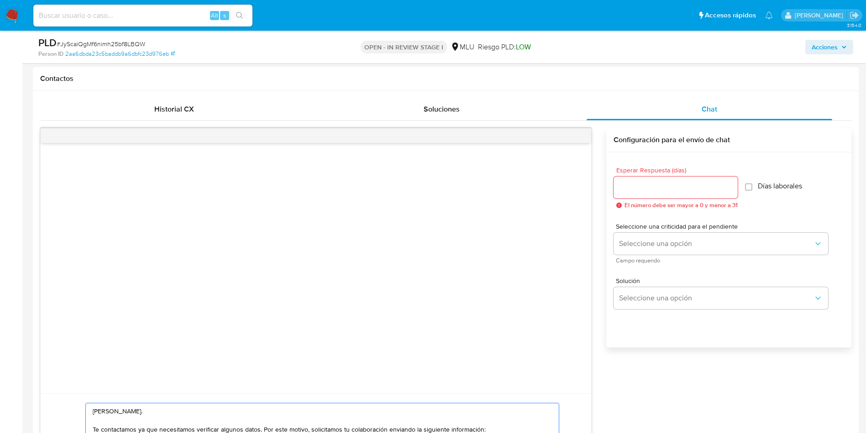
type textarea "Hola, Felipe. Te contactamos ya que necesitamos verificar algunos datos. Por es…"
click at [694, 183] on input "Esperar Respuesta (días)" at bounding box center [676, 187] width 124 height 12
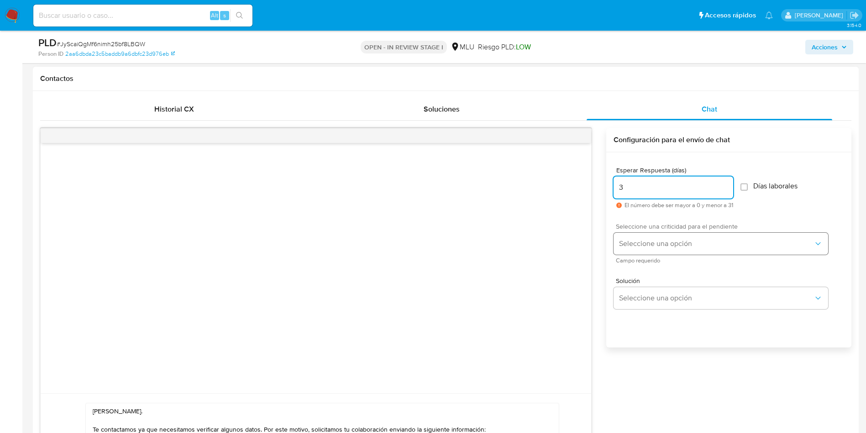
type input "3"
click at [690, 237] on button "Seleccione una opción" at bounding box center [721, 243] width 215 height 22
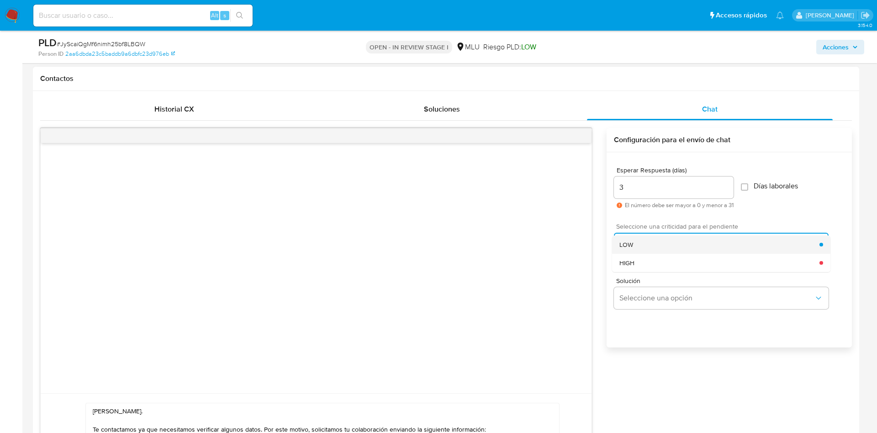
click at [676, 239] on div "LOW" at bounding box center [719, 244] width 200 height 18
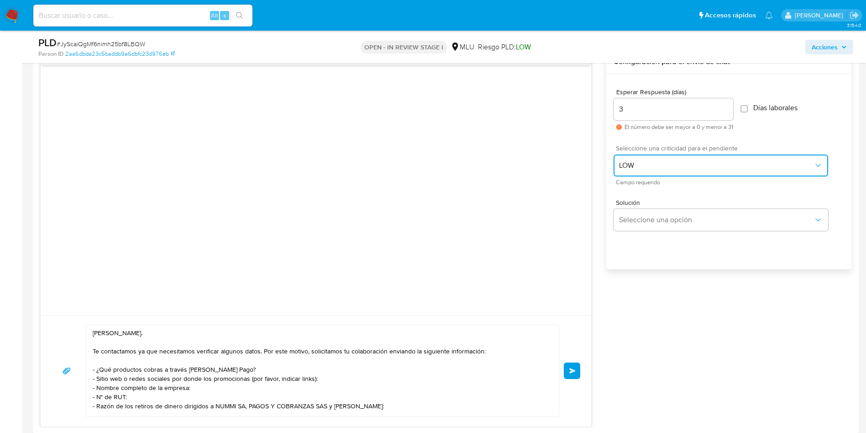
scroll to position [548, 0]
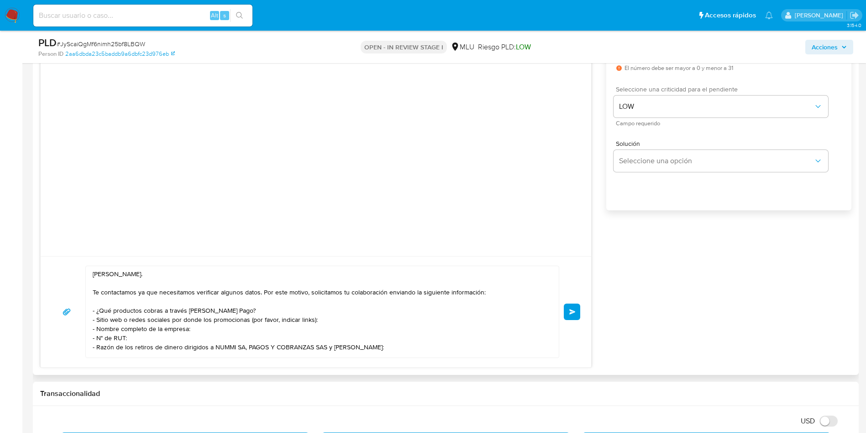
click at [497, 311] on textarea "Hola, Felipe. Te contactamos ya que necesitamos verificar algunos datos. Por es…" at bounding box center [320, 311] width 455 height 91
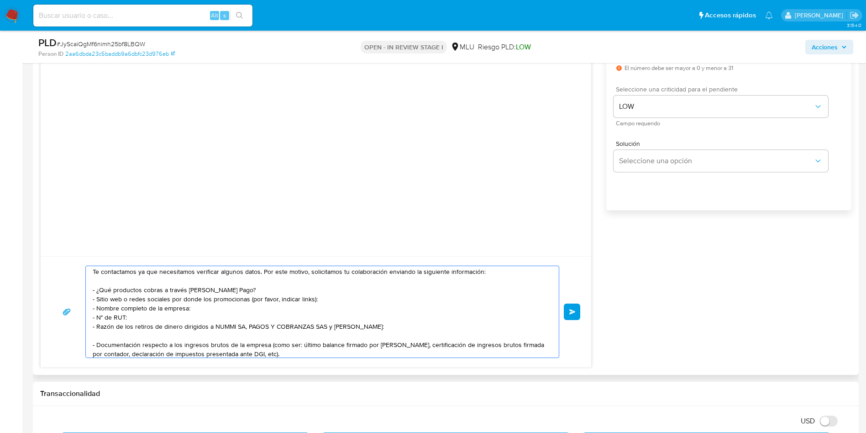
scroll to position [0, 0]
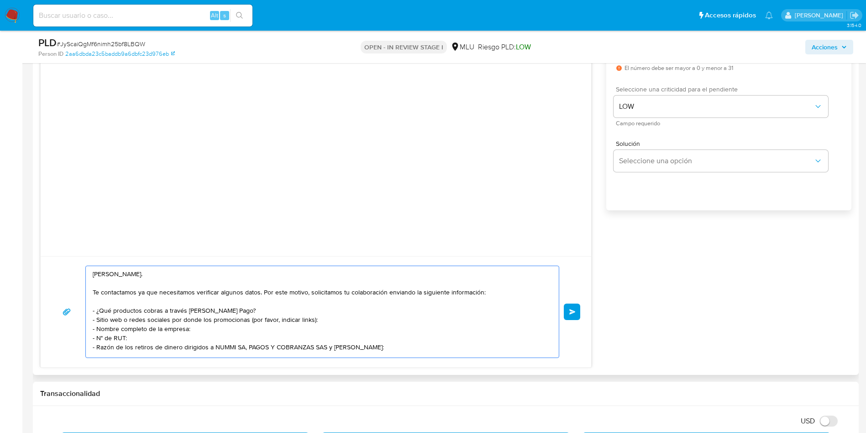
click at [576, 310] on button "Enviar" at bounding box center [572, 311] width 16 height 16
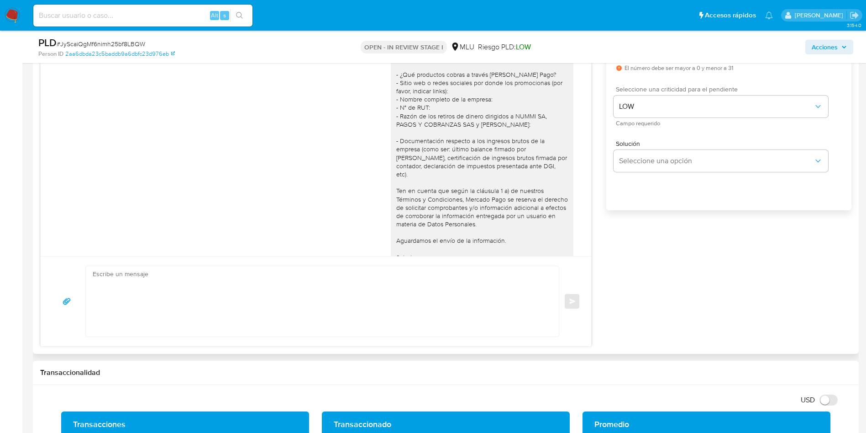
scroll to position [411, 0]
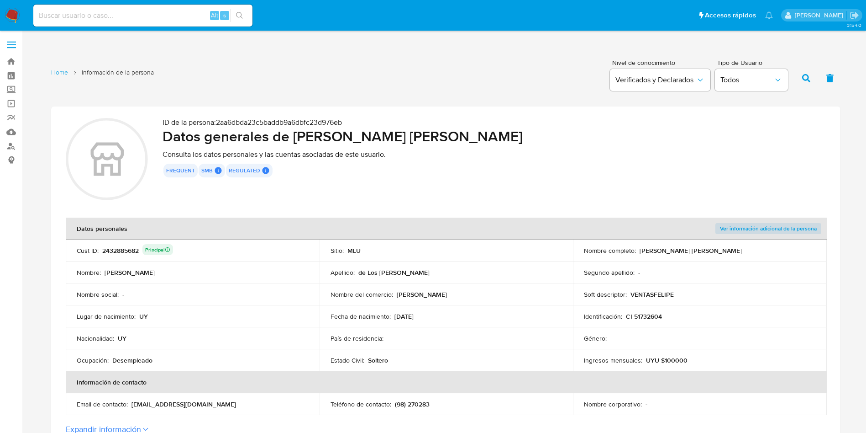
click at [485, 299] on td "Nombre del comercio : [PERSON_NAME]" at bounding box center [447, 294] width 254 height 22
click at [487, 299] on td "Nombre del comercio : [PERSON_NAME]" at bounding box center [447, 294] width 254 height 22
click at [134, 252] on div "2432885682 Principal" at bounding box center [137, 250] width 71 height 13
click at [383, 249] on div "Sitio : MLU" at bounding box center [447, 250] width 232 height 8
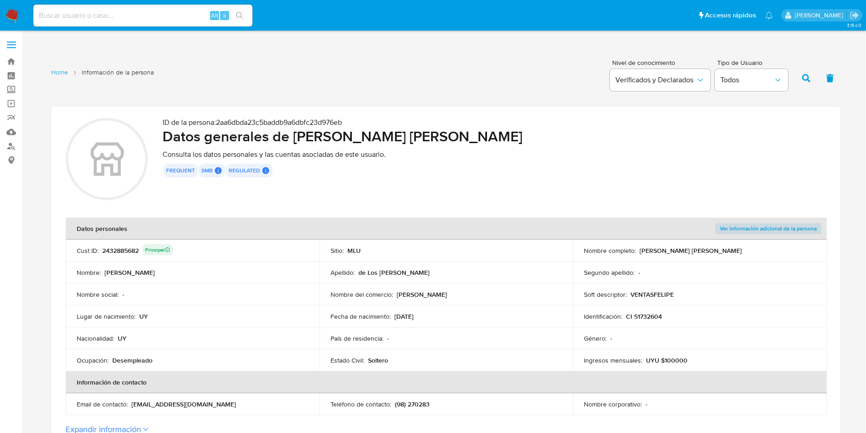
click at [539, 299] on td "Nombre del comercio : Felipe" at bounding box center [447, 294] width 254 height 22
click at [509, 337] on div "País de residencia : -" at bounding box center [447, 338] width 232 height 8
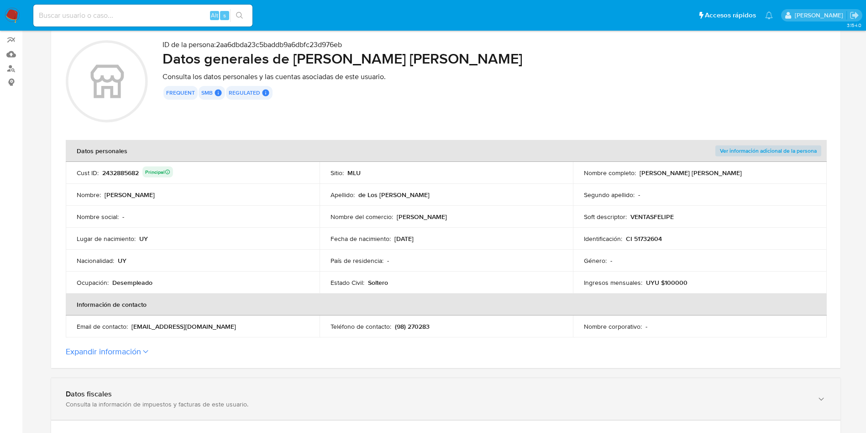
scroll to position [137, 0]
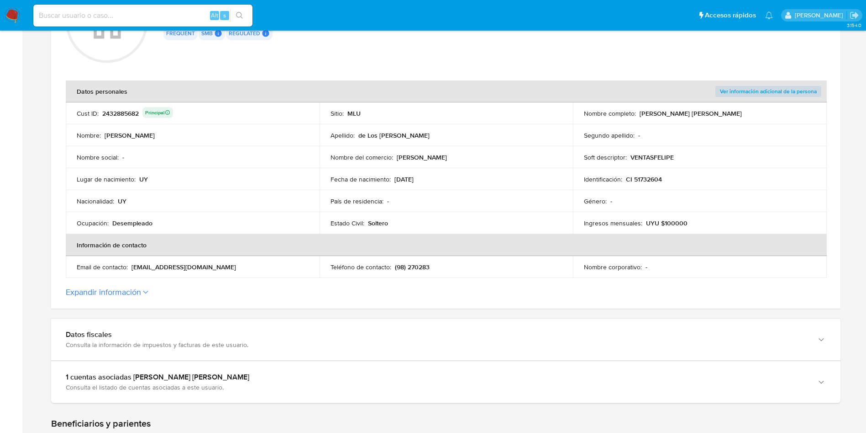
click at [408, 269] on p "(98) 270283" at bounding box center [412, 267] width 35 height 8
drag, startPoint x: 408, startPoint y: 269, endPoint x: 412, endPoint y: 270, distance: 4.7
click at [410, 269] on p "(98) 270283" at bounding box center [412, 267] width 35 height 8
click at [262, 206] on td "Nacionalidad : UY" at bounding box center [193, 201] width 254 height 22
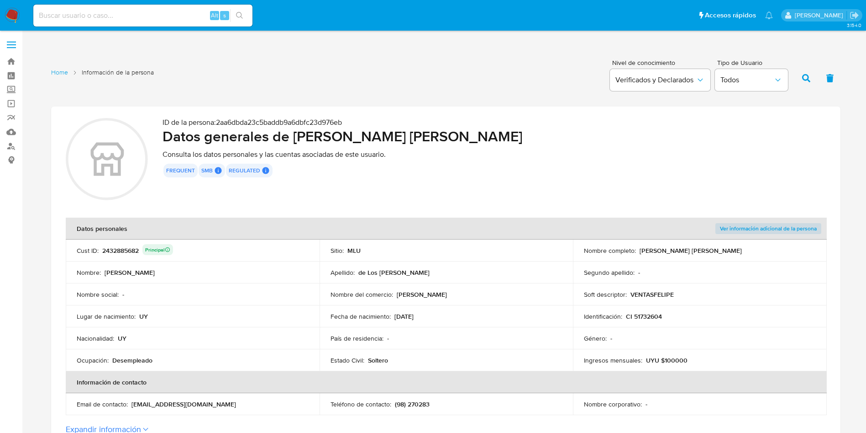
drag, startPoint x: 210, startPoint y: 406, endPoint x: 274, endPoint y: 306, distance: 118.7
click at [132, 404] on div "Email de contacto : amurafelipe@gmail.com" at bounding box center [193, 404] width 232 height 8
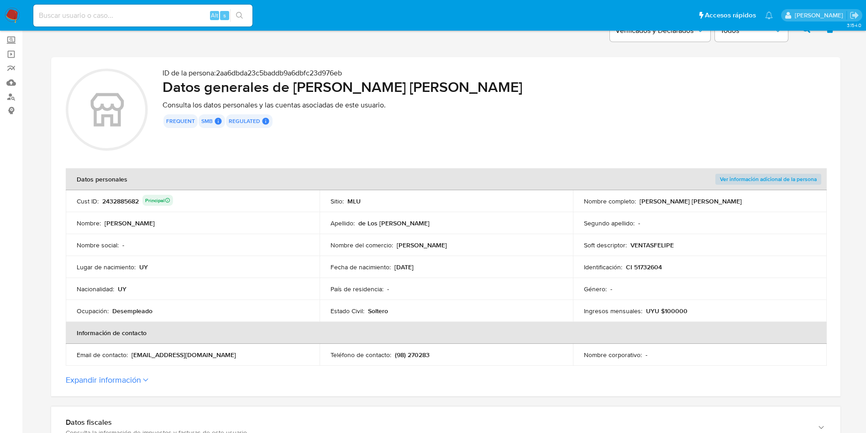
scroll to position [69, 0]
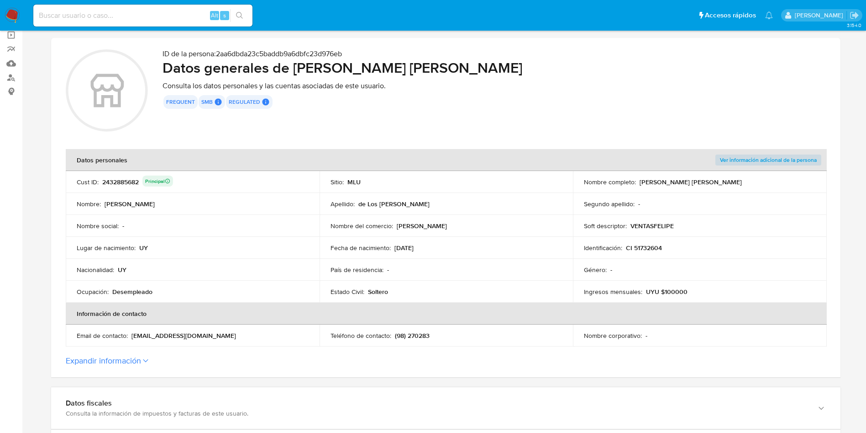
click at [418, 331] on p "(98) 270283" at bounding box center [412, 335] width 35 height 8
click at [418, 330] on td "Teléfono de contacto : (98) 270283" at bounding box center [447, 335] width 254 height 22
click at [418, 339] on p "(98) 270283" at bounding box center [412, 335] width 35 height 8
drag, startPoint x: 640, startPoint y: 178, endPoint x: 737, endPoint y: 180, distance: 96.8
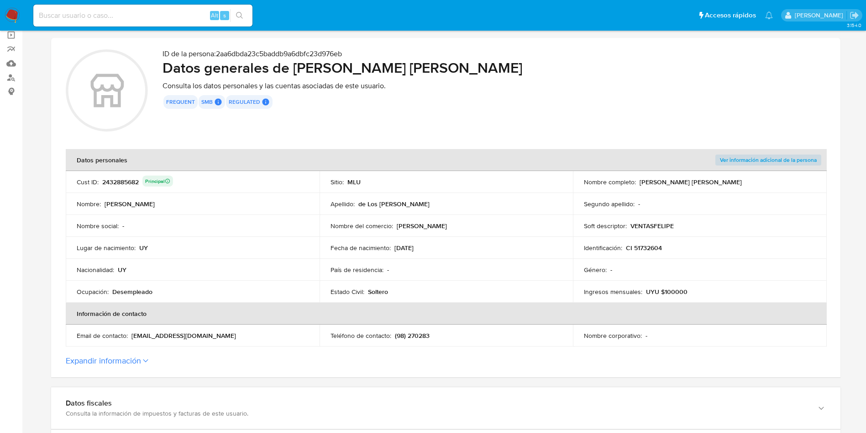
click at [737, 180] on div "Nombre completo : Felipe de Los Santos Terron" at bounding box center [700, 182] width 232 height 8
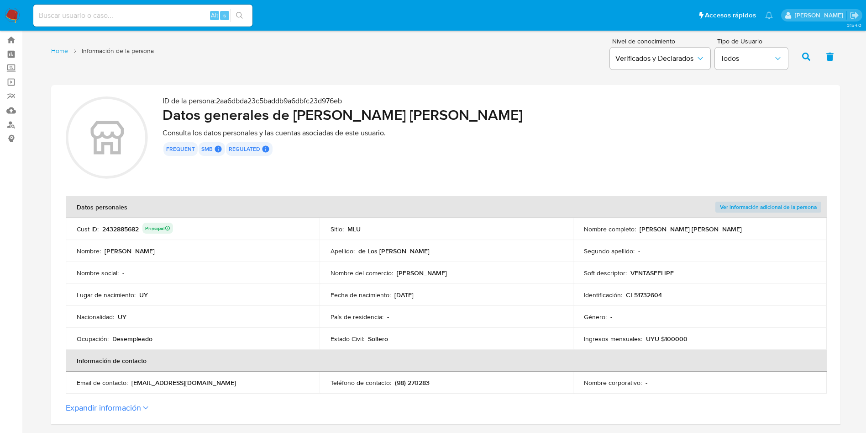
scroll to position [0, 0]
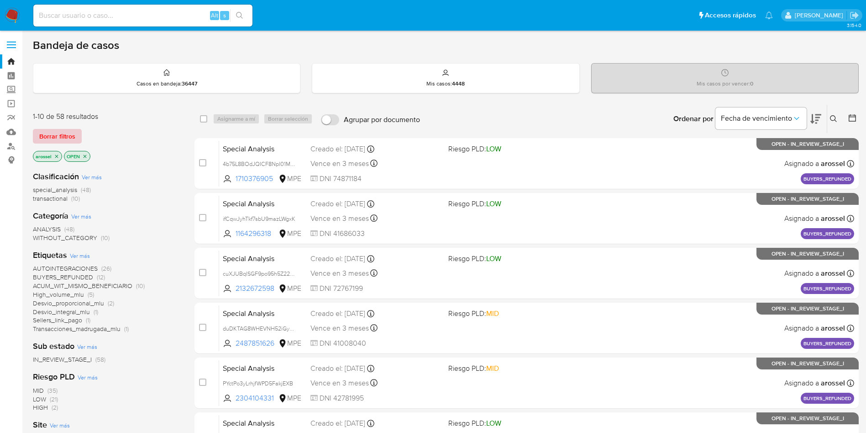
click at [60, 133] on span "Borrar filtros" at bounding box center [57, 136] width 36 height 13
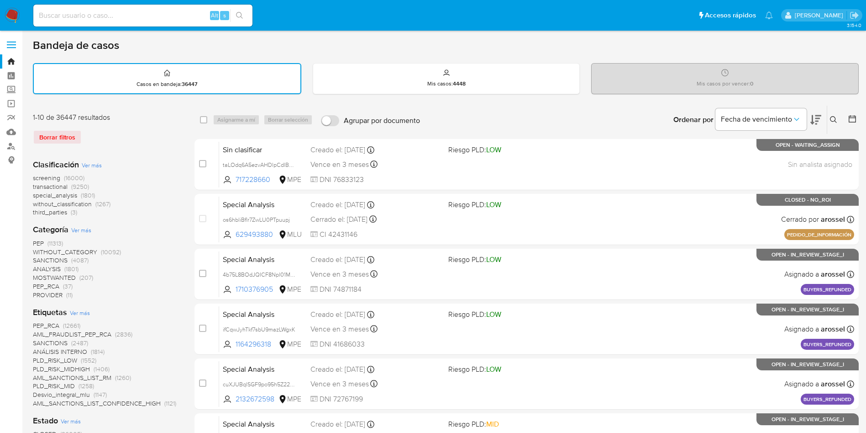
click at [854, 112] on div at bounding box center [851, 119] width 16 height 28
click at [857, 113] on div at bounding box center [851, 119] width 16 height 28
click at [857, 117] on button at bounding box center [853, 119] width 11 height 11
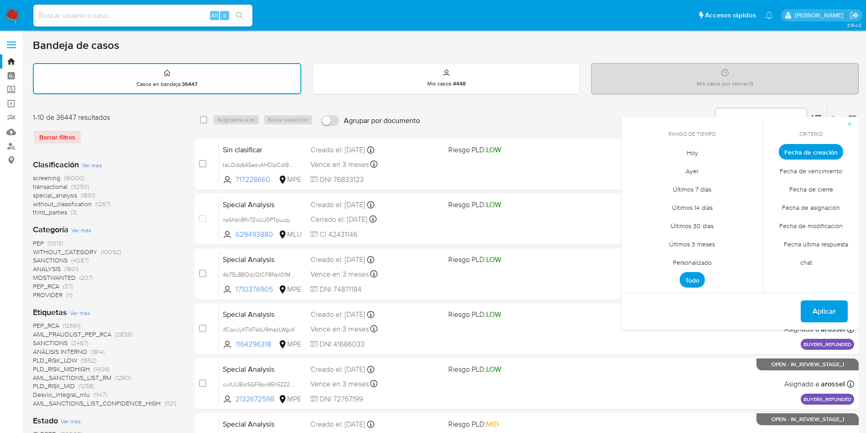
click at [708, 263] on span "Personalizado" at bounding box center [693, 262] width 58 height 19
click at [710, 198] on button "1" at bounding box center [710, 202] width 15 height 15
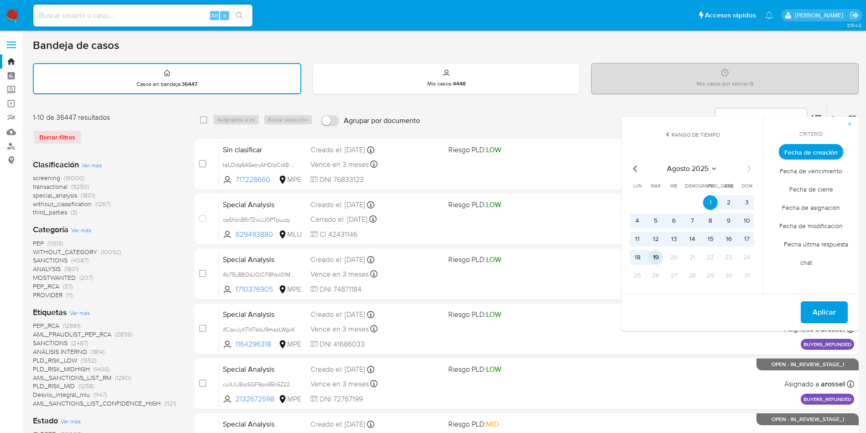
click at [655, 258] on button "19" at bounding box center [656, 257] width 15 height 15
click at [832, 242] on span "Fecha última respuesta chat" at bounding box center [812, 252] width 74 height 37
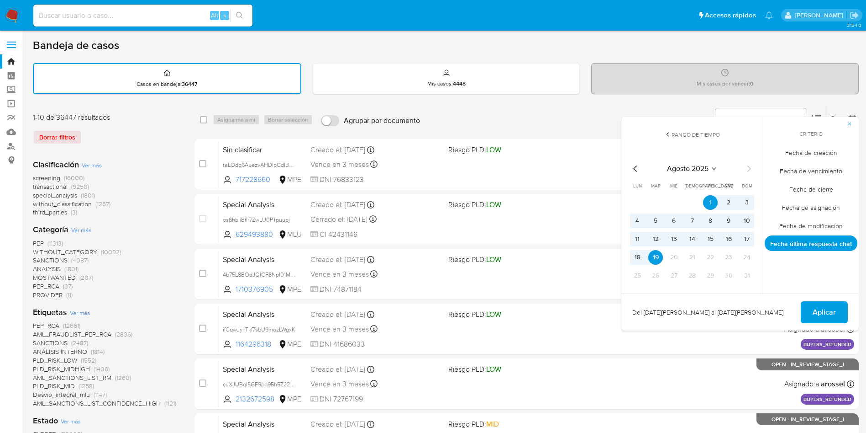
click at [829, 191] on span "Fecha de cierre" at bounding box center [811, 188] width 63 height 19
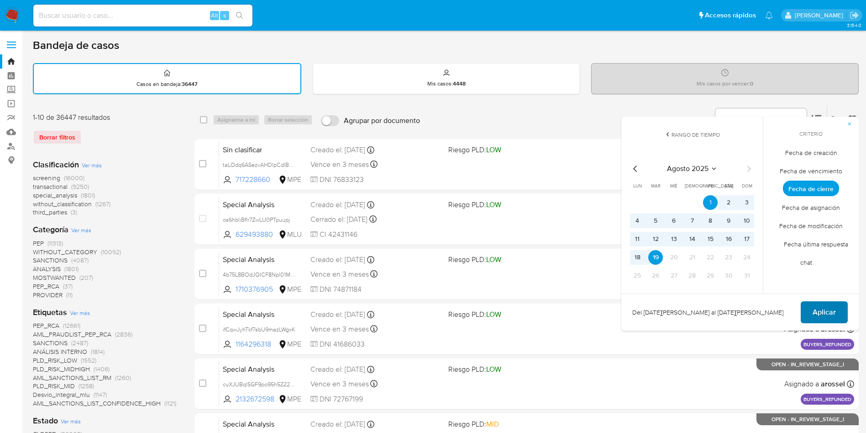
click at [829, 312] on span "Aplicar" at bounding box center [824, 312] width 23 height 20
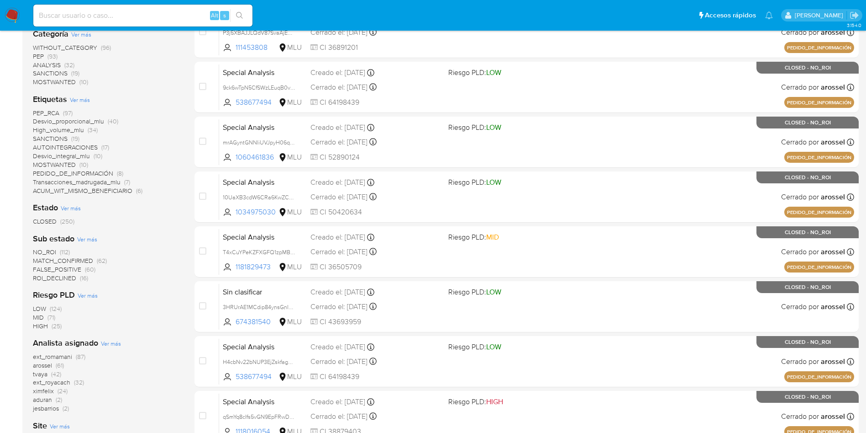
scroll to position [206, 0]
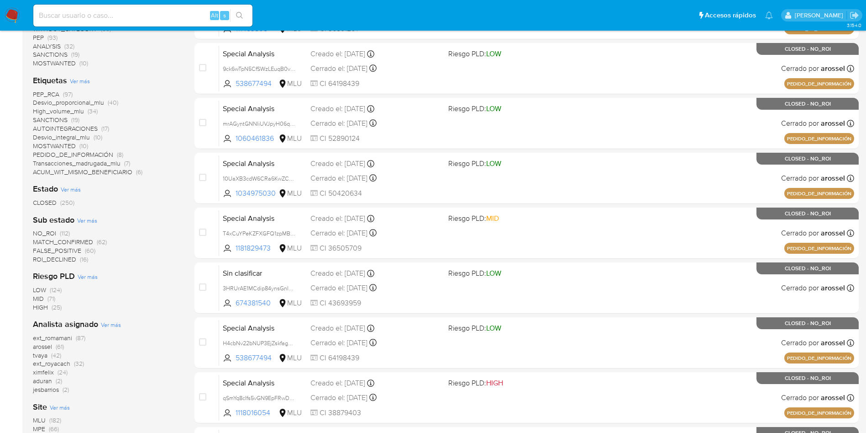
click at [48, 393] on span "jesbarrios" at bounding box center [46, 389] width 26 height 9
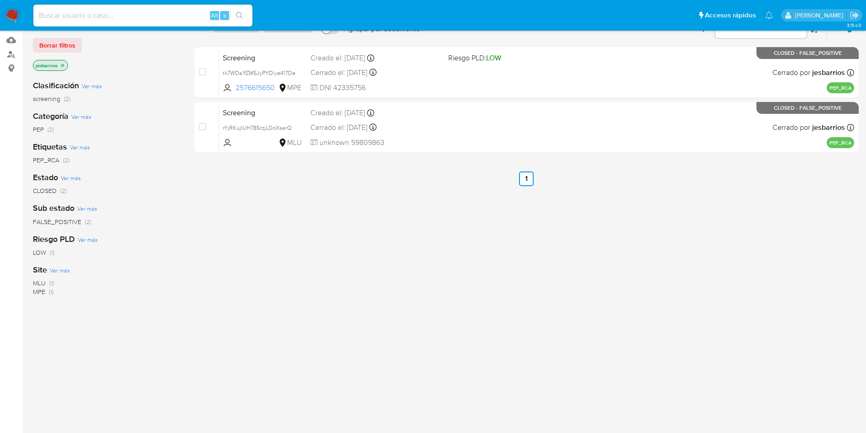
scroll to position [92, 0]
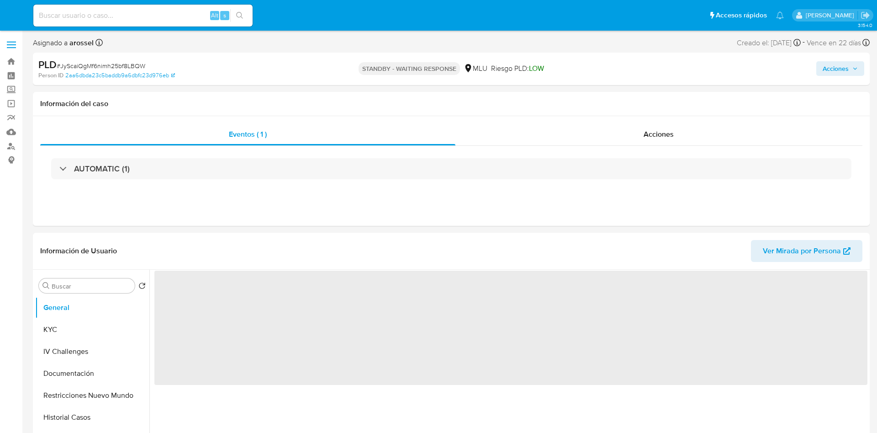
select select "10"
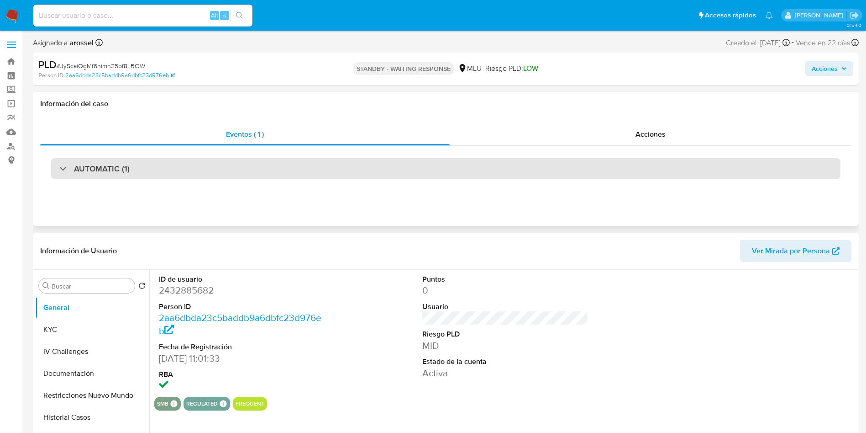
click at [180, 171] on div "AUTOMATIC (1)" at bounding box center [446, 168] width 790 height 21
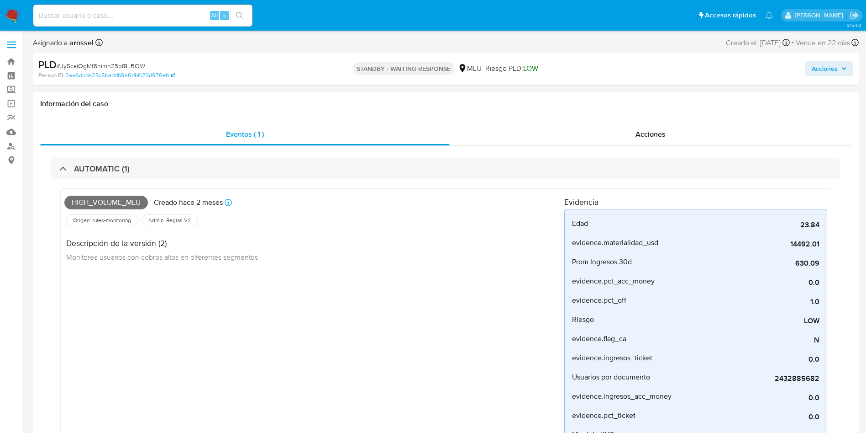
click at [110, 209] on span "High_volume_mlu" at bounding box center [106, 202] width 84 height 14
click at [105, 205] on span "High_volume_mlu" at bounding box center [106, 202] width 84 height 14
click at [104, 205] on span "High_volume_mlu" at bounding box center [106, 202] width 84 height 14
copy span "High_volume_mlu"
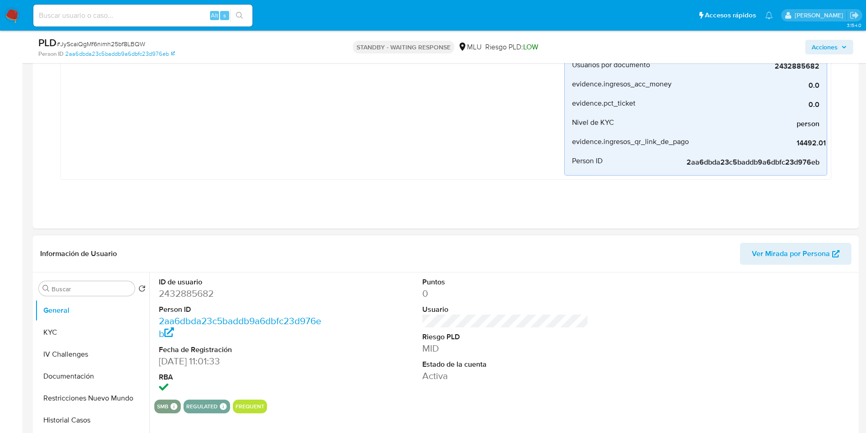
scroll to position [343, 0]
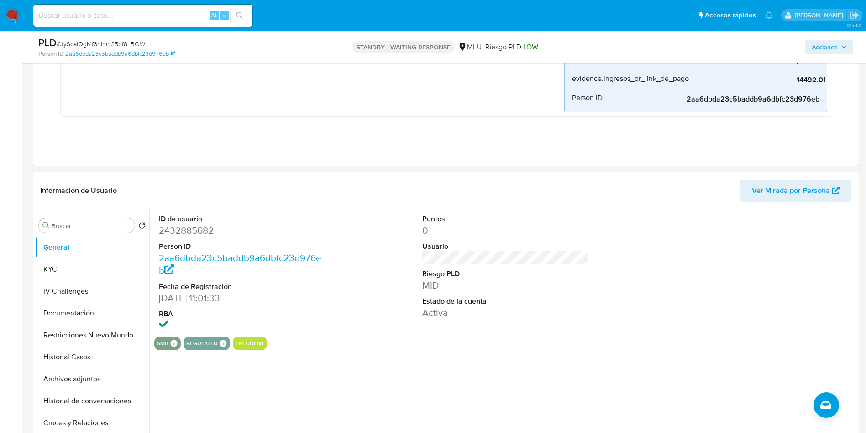
click at [181, 226] on dd "2432885682" at bounding box center [242, 230] width 167 height 13
click at [189, 229] on dd "2432885682" at bounding box center [242, 230] width 167 height 13
copy dd "2432885682"
click at [67, 268] on button "KYC" at bounding box center [88, 269] width 107 height 22
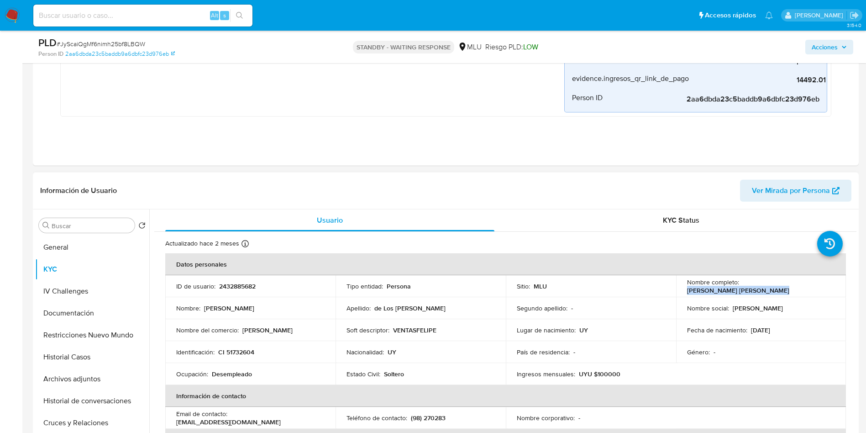
drag, startPoint x: 739, startPoint y: 285, endPoint x: 833, endPoint y: 283, distance: 94.1
click at [833, 283] on td "Nombre completo : Felipe de Los Santos Terron" at bounding box center [761, 286] width 170 height 22
copy p "Felipe de Los Santos Terron"
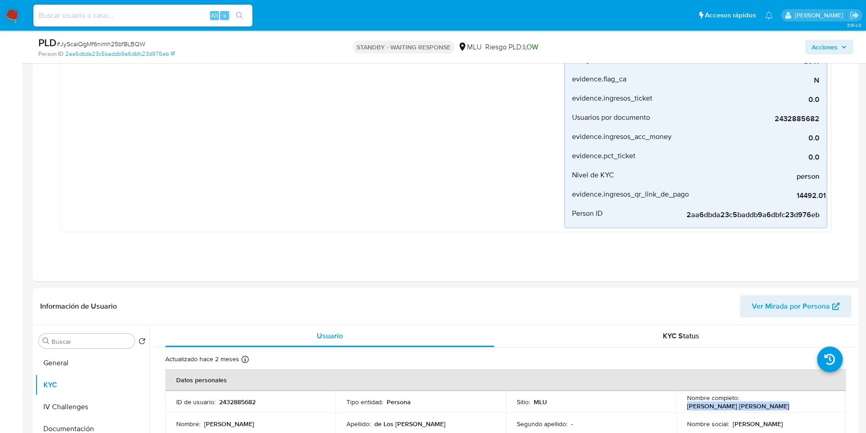
scroll to position [206, 0]
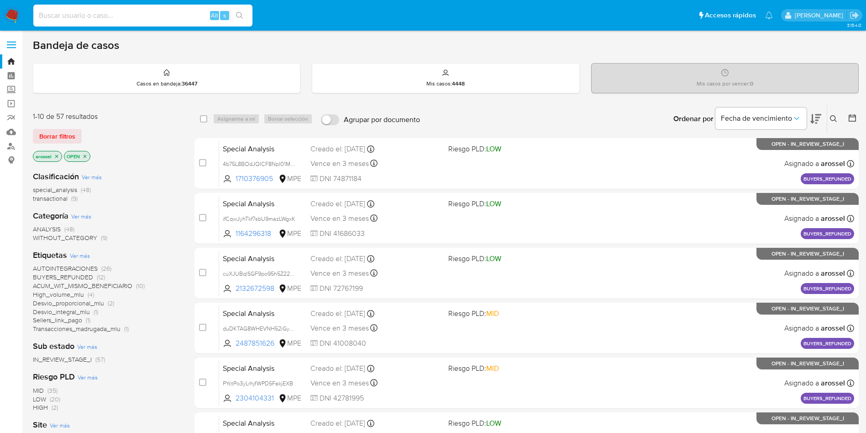
click at [158, 17] on input at bounding box center [142, 16] width 219 height 12
paste input "kO1vudZM3diQPI1Zz65SCsB4"
type input "kO1vudZM3diQPI1Zz65SCsB4"
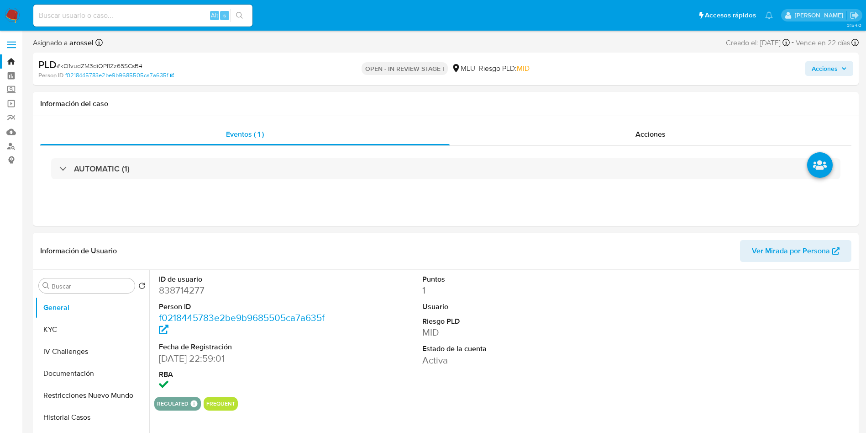
select select "10"
click at [775, 248] on span "Ver Mirada por Persona" at bounding box center [791, 251] width 78 height 22
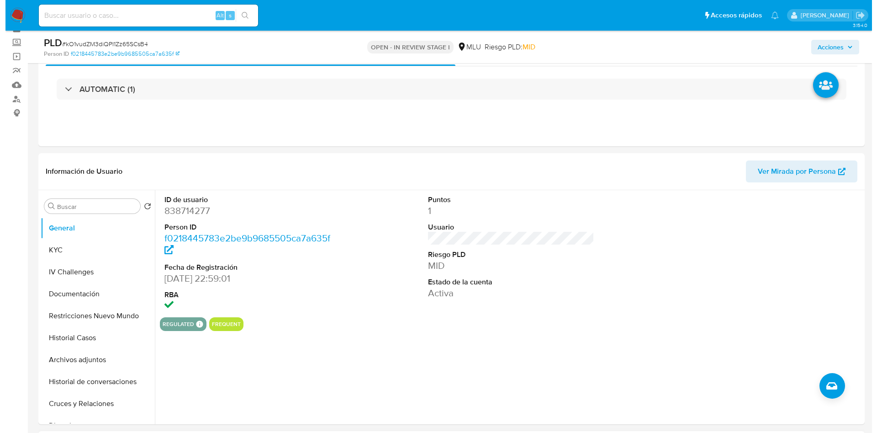
scroll to position [69, 0]
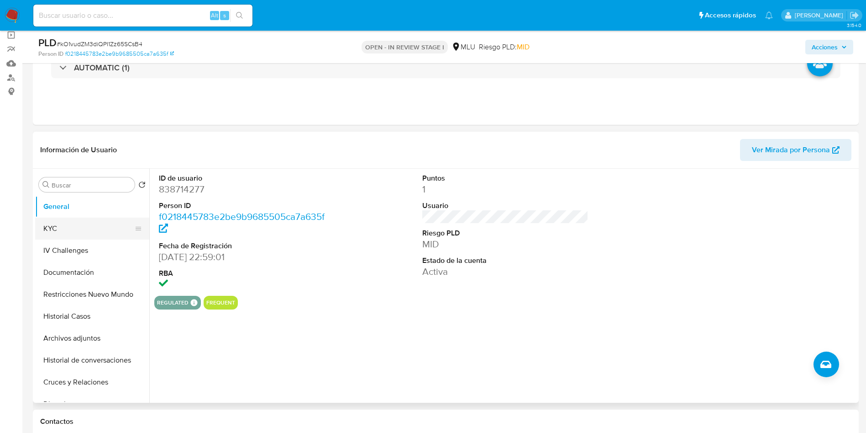
click at [72, 237] on button "KYC" at bounding box center [88, 228] width 107 height 22
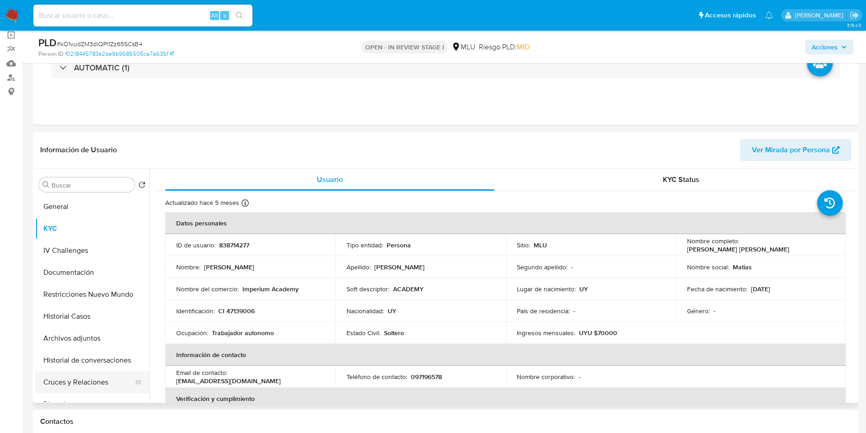
click at [98, 385] on button "Cruces y Relaciones" at bounding box center [88, 382] width 107 height 22
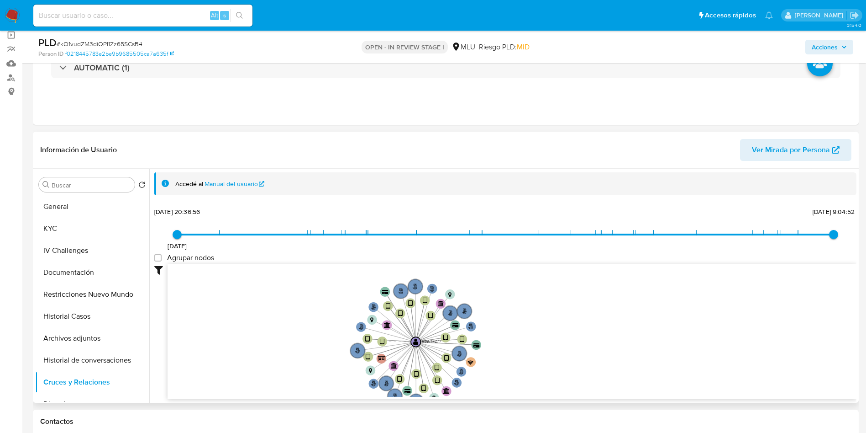
drag, startPoint x: 315, startPoint y: 296, endPoint x: 315, endPoint y: 342, distance: 45.7
click at [315, 342] on icon "user-838714277  838714277 person-f0218445783e2be9b9685505ca7a635f  device-630…" at bounding box center [512, 330] width 689 height 132
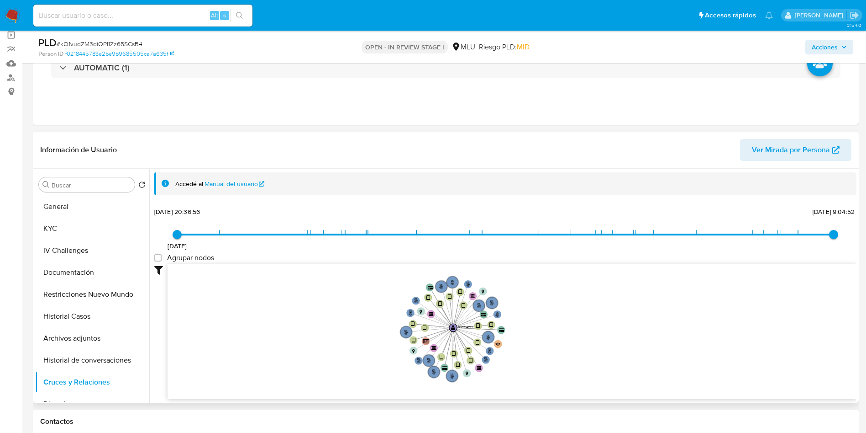
drag, startPoint x: 649, startPoint y: 318, endPoint x: 649, endPoint y: 327, distance: 8.7
click at [649, 327] on icon "user-838714277  838714277 person-f0218445783e2be9b9685505ca7a635f  device-630…" at bounding box center [512, 330] width 689 height 132
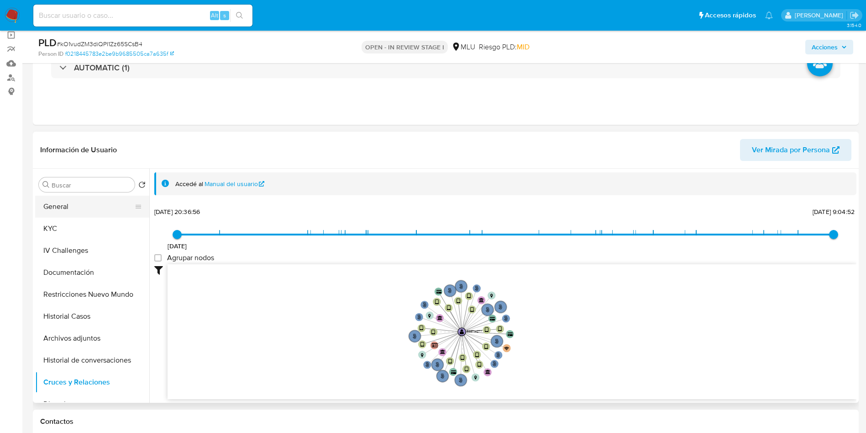
click at [85, 206] on button "General" at bounding box center [88, 206] width 107 height 22
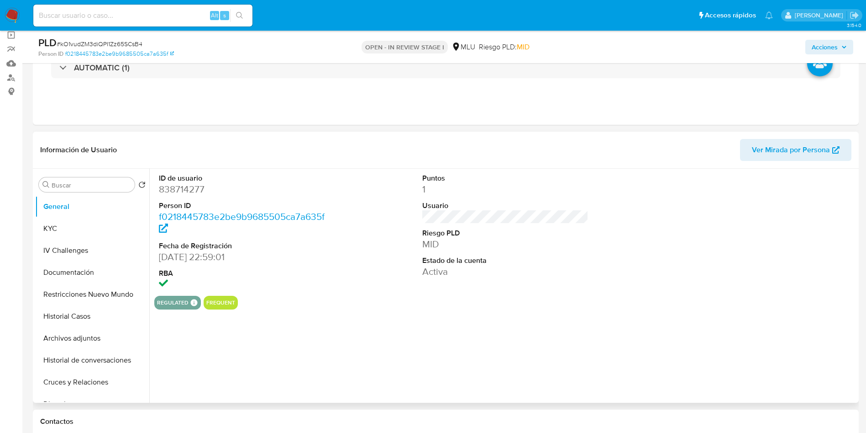
click at [182, 185] on dd "838714277" at bounding box center [242, 189] width 167 height 13
copy dd "838714277"
click at [85, 237] on button "KYC" at bounding box center [88, 228] width 107 height 22
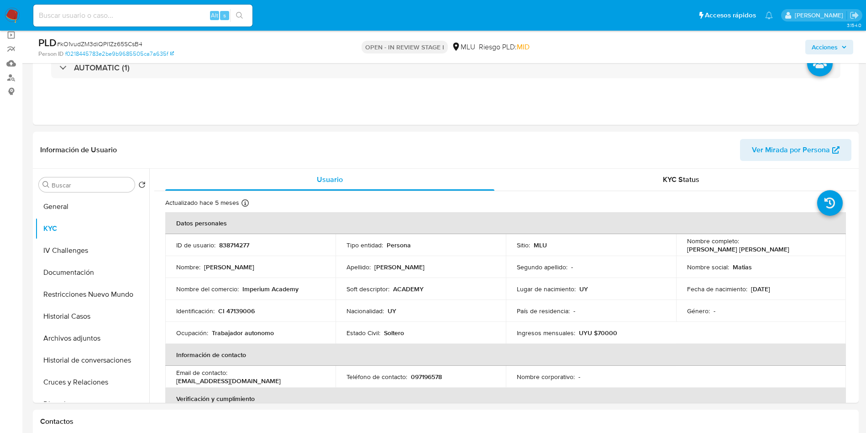
click at [97, 47] on span "# kO1vudZM3diQPI1Zz65SCsB4" at bounding box center [100, 43] width 86 height 9
copy span "kO1vudZM3diQPI1Zz65SCsB4"
click at [92, 316] on button "Historial Casos" at bounding box center [88, 316] width 107 height 22
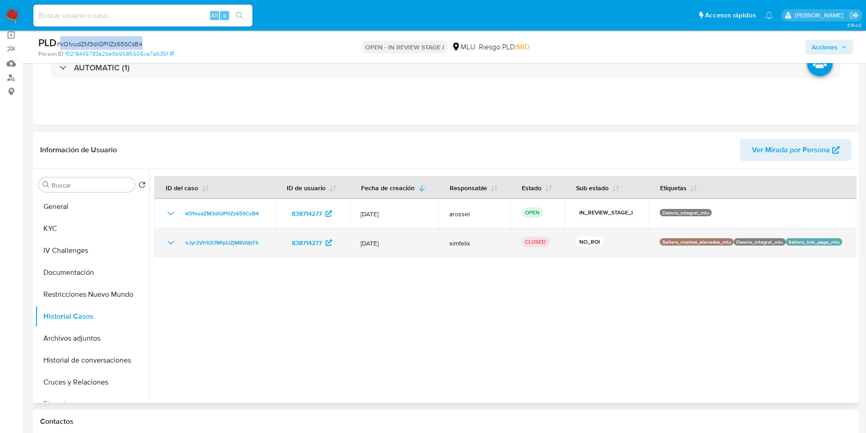
click at [167, 239] on icon "Mostrar/Ocultar" at bounding box center [170, 242] width 11 height 11
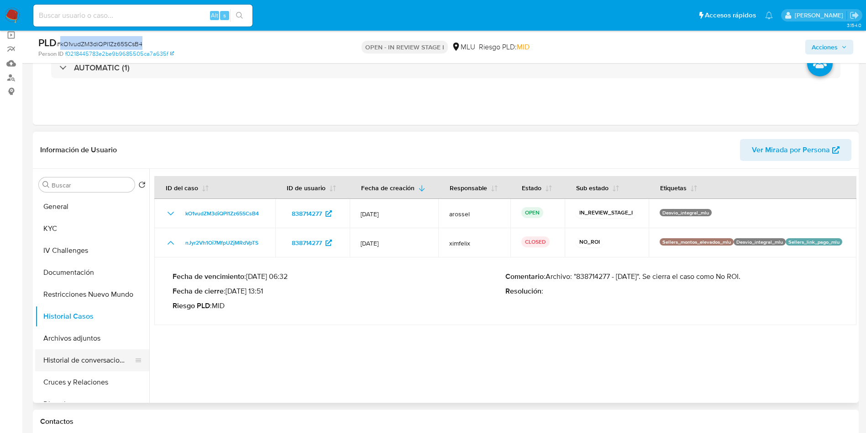
click at [98, 358] on button "Historial de conversaciones" at bounding box center [88, 360] width 107 height 22
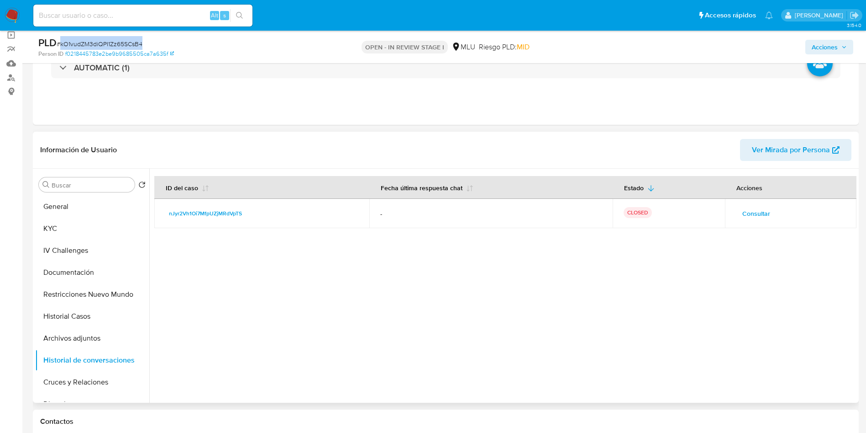
click at [761, 218] on span "Consultar" at bounding box center [757, 213] width 28 height 13
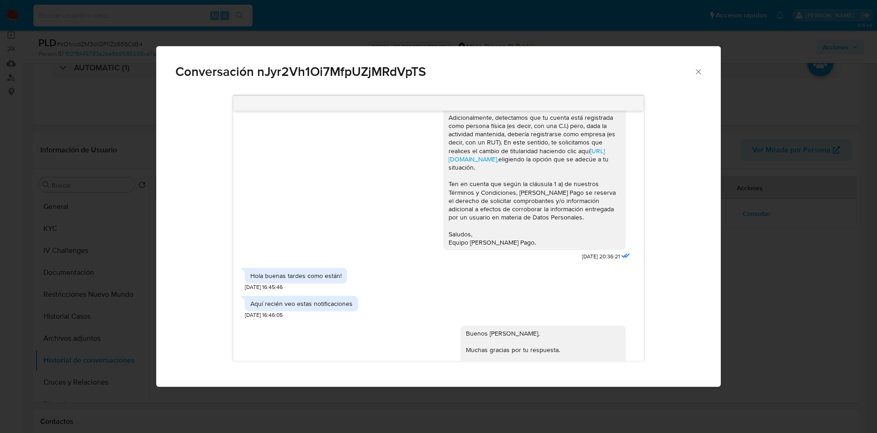
scroll to position [394, 0]
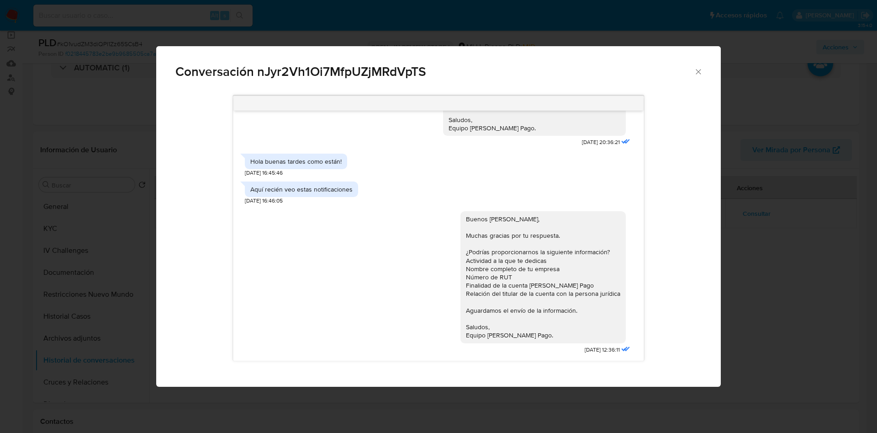
click at [769, 271] on div "Conversación nJyr2Vh1Oi7MfpUZjMRdVpTS Buenas tardes Matias, Te contactamos ya q…" at bounding box center [438, 216] width 877 height 433
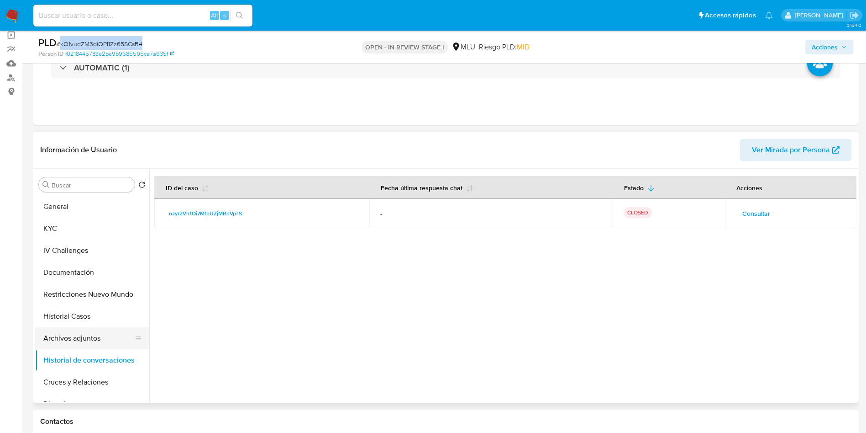
click at [102, 331] on button "Archivos adjuntos" at bounding box center [88, 338] width 107 height 22
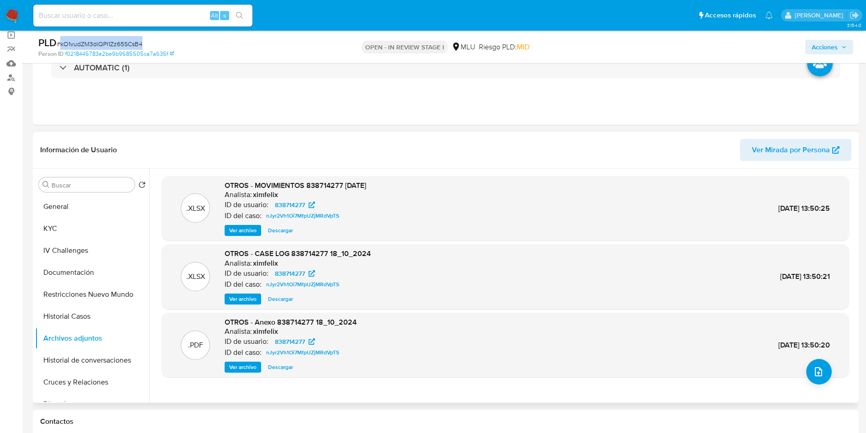
click at [240, 299] on span "Ver archivo" at bounding box center [242, 298] width 27 height 9
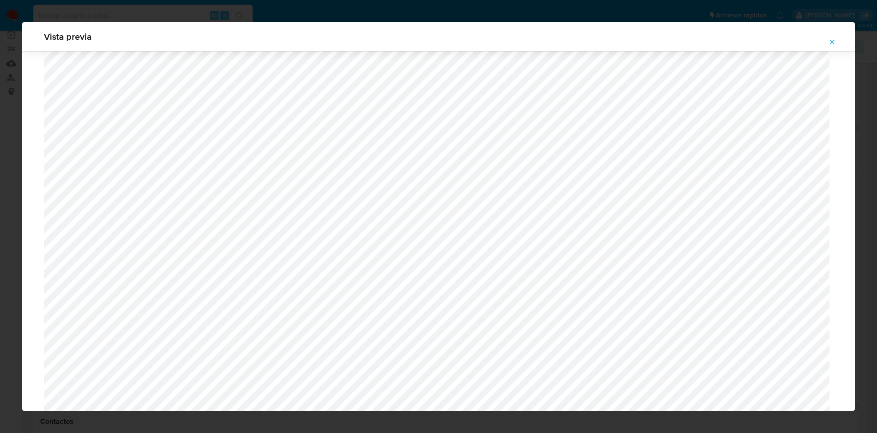
scroll to position [598, 0]
click at [424, 3] on div "Vista previa" at bounding box center [438, 216] width 877 height 433
click at [833, 39] on icon "Attachment preview" at bounding box center [831, 41] width 7 height 7
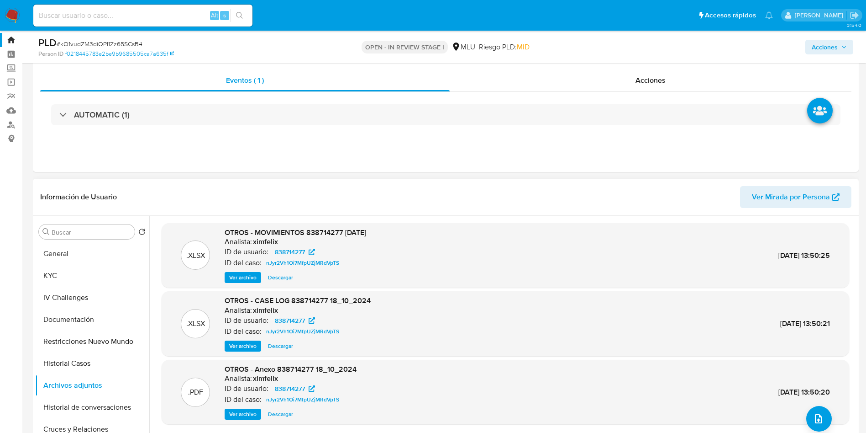
scroll to position [0, 0]
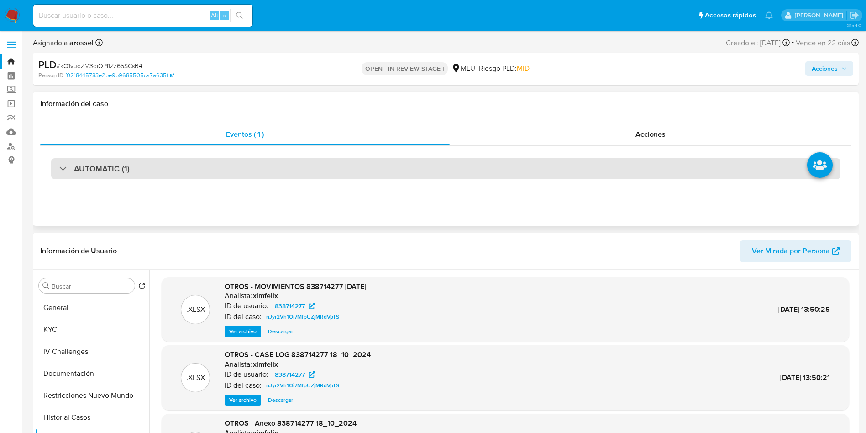
click at [140, 165] on div "AUTOMATIC (1)" at bounding box center [446, 168] width 790 height 21
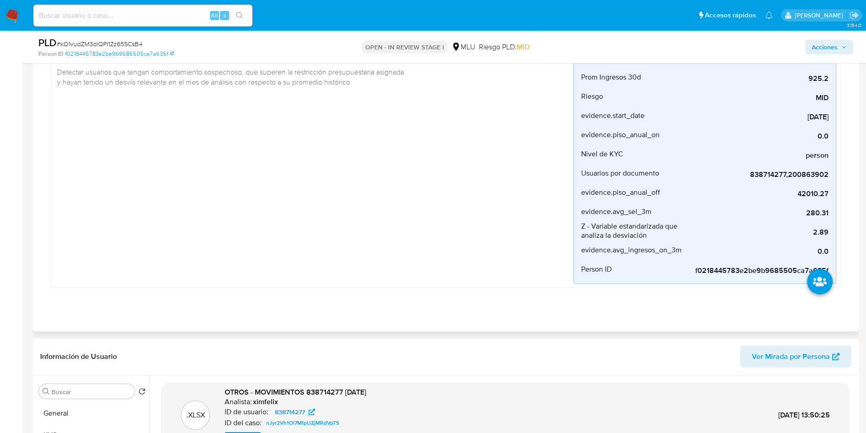
scroll to position [69, 0]
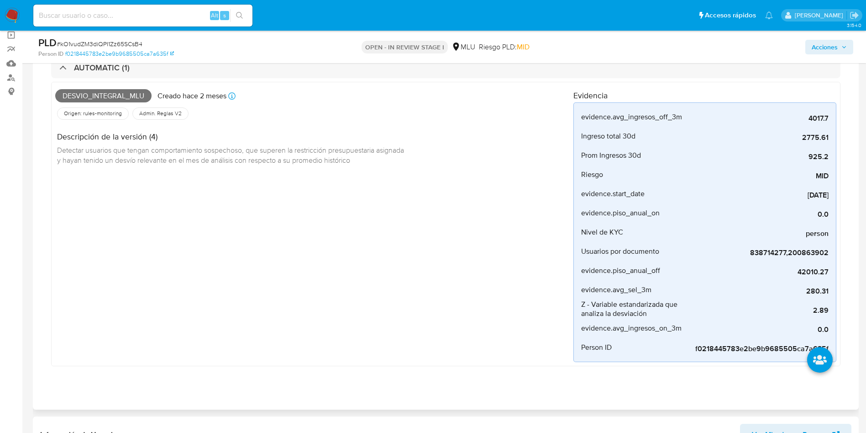
click at [308, 247] on div "Desvio_integral_mlu Creado hace 2 meses Creado: 12/06/2025 06:34:29 Origen: rul…" at bounding box center [314, 224] width 518 height 276
click at [216, 223] on div "Desvio_integral_mlu Creado hace 2 meses Creado: 12/06/2025 06:34:29 Origen: rul…" at bounding box center [314, 224] width 518 height 276
drag, startPoint x: 197, startPoint y: 157, endPoint x: 258, endPoint y: 156, distance: 60.7
click at [258, 156] on span "Detectar usuarios que tengan comportamiento sospechoso, que superen la restricc…" at bounding box center [231, 155] width 349 height 20
click at [244, 213] on div "Desvio_integral_mlu Creado hace 2 meses Creado: 12/06/2025 06:34:29 Origen: rul…" at bounding box center [314, 224] width 518 height 276
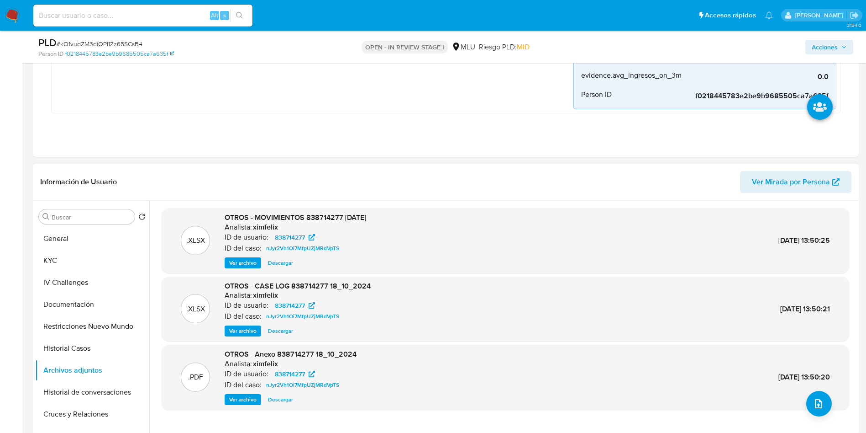
scroll to position [343, 0]
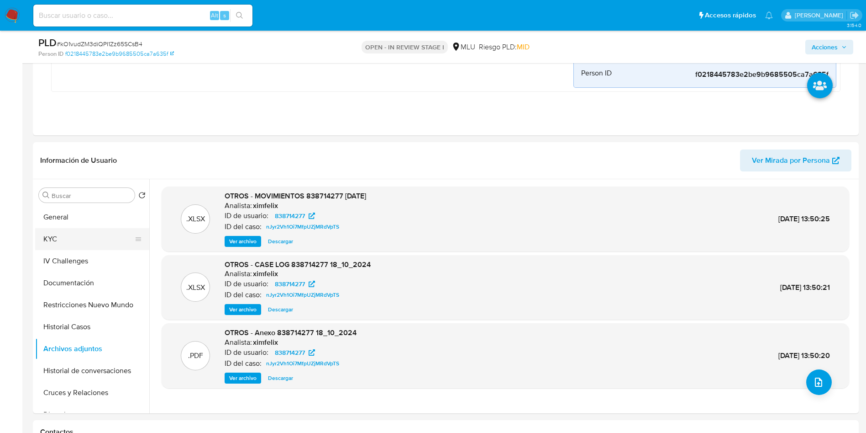
click at [90, 229] on button "KYC" at bounding box center [88, 239] width 107 height 22
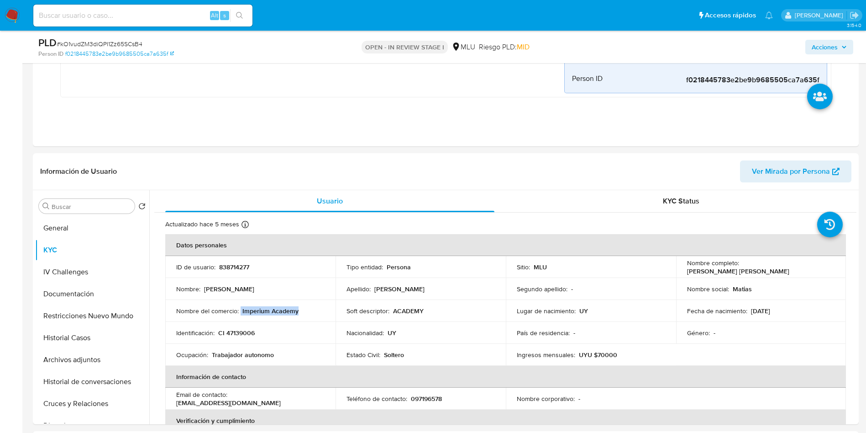
drag, startPoint x: 306, startPoint y: 315, endPoint x: 241, endPoint y: 314, distance: 65.8
click at [241, 314] on td "Nombre del comercio : Imperium Academy" at bounding box center [250, 311] width 170 height 22
drag, startPoint x: 686, startPoint y: 273, endPoint x: 770, endPoint y: 271, distance: 85.0
click at [770, 271] on p "Matias Andres Suarez Acevedo" at bounding box center [738, 271] width 102 height 8
click at [654, 258] on td "Sitio : MLU" at bounding box center [591, 267] width 170 height 22
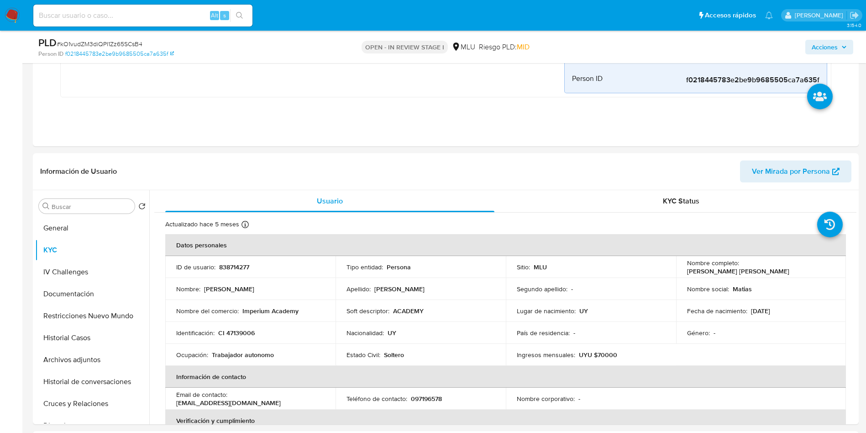
drag, startPoint x: 682, startPoint y: 271, endPoint x: 779, endPoint y: 266, distance: 97.4
click at [779, 266] on td "Nombre completo : Matias Andres Suarez Acevedo" at bounding box center [761, 267] width 170 height 22
click at [658, 288] on div "Segundo apellido : -" at bounding box center [591, 289] width 148 height 8
drag, startPoint x: 684, startPoint y: 274, endPoint x: 794, endPoint y: 275, distance: 110.1
click at [794, 275] on td "Nombre completo : Matias Andres Suarez Acevedo" at bounding box center [761, 267] width 170 height 22
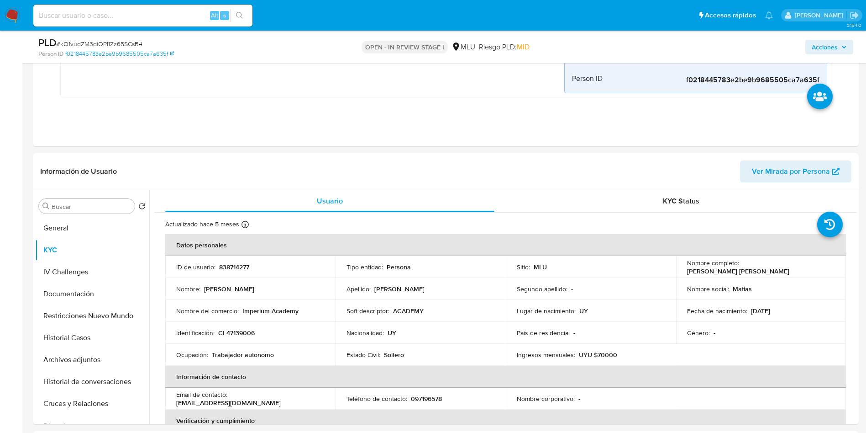
copy p "Matias Andres Suarez Acevedo"
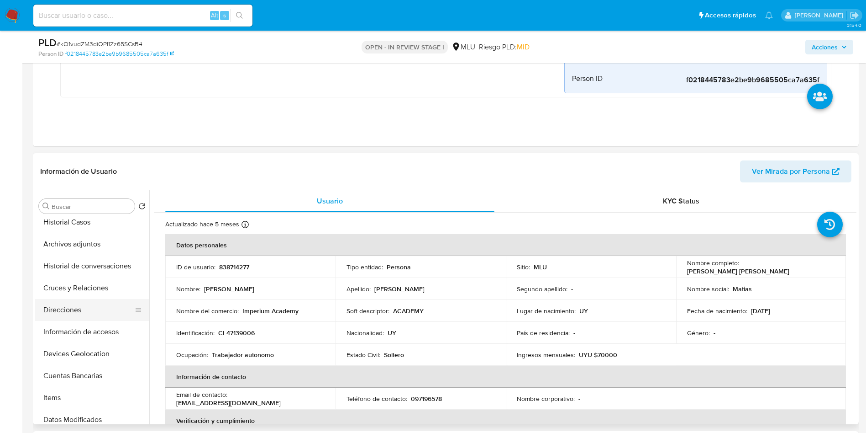
scroll to position [137, 0]
click at [101, 355] on button "Cuentas Bancarias" at bounding box center [88, 354] width 107 height 22
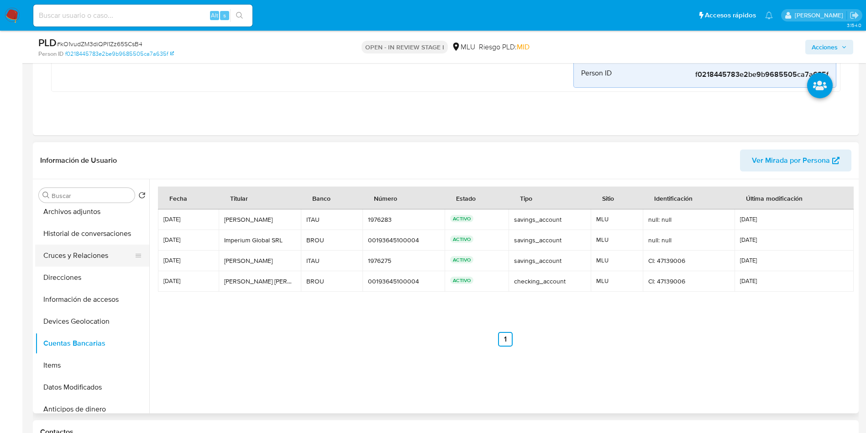
scroll to position [0, 0]
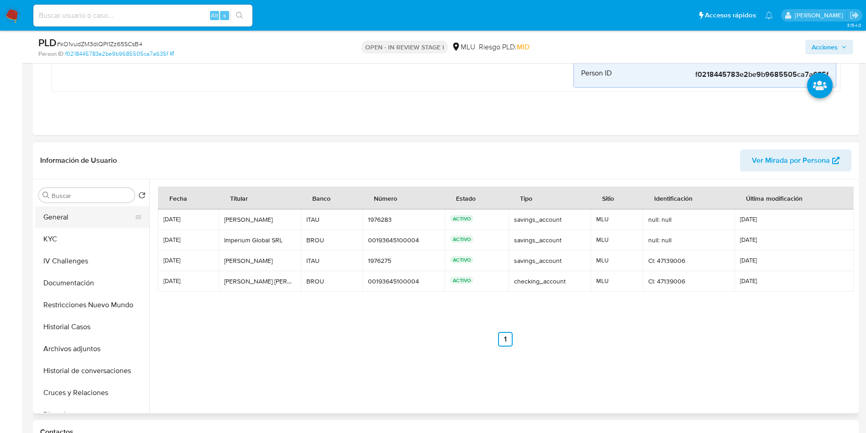
drag, startPoint x: 87, startPoint y: 212, endPoint x: 91, endPoint y: 220, distance: 9.4
click at [86, 211] on button "General" at bounding box center [88, 217] width 107 height 22
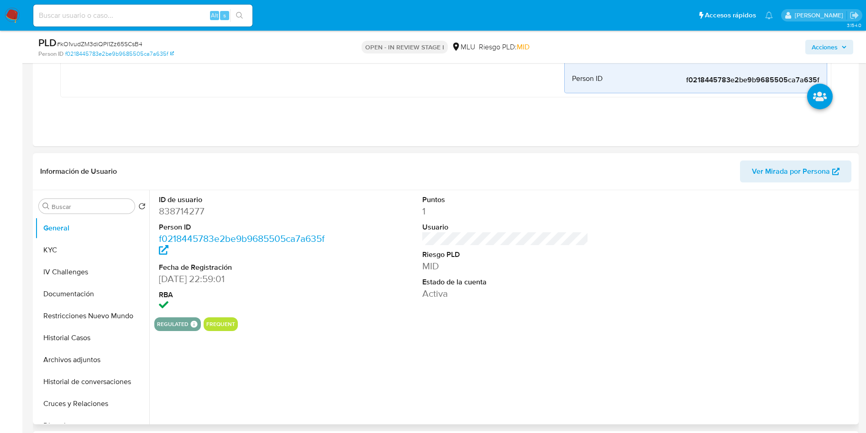
click at [172, 210] on dd "838714277" at bounding box center [242, 211] width 167 height 13
click at [174, 209] on dd "838714277" at bounding box center [242, 211] width 167 height 13
click at [173, 209] on dd "838714277" at bounding box center [242, 211] width 167 height 13
copy dd "838714277"
click at [72, 250] on button "KYC" at bounding box center [92, 250] width 114 height 22
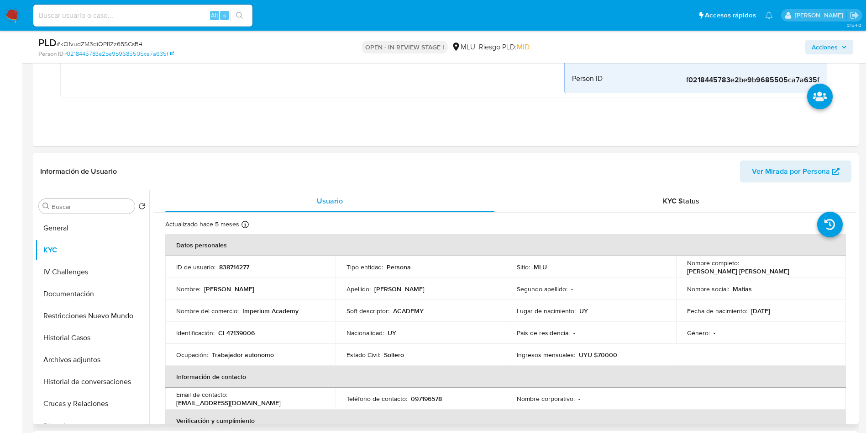
drag, startPoint x: 685, startPoint y: 271, endPoint x: 773, endPoint y: 269, distance: 88.6
click at [773, 269] on p "Matias Andres Suarez Acevedo" at bounding box center [738, 271] width 102 height 8
copy p "Matias Andres Suarez Acevedo"
click at [100, 355] on button "Archivos adjuntos" at bounding box center [88, 359] width 107 height 22
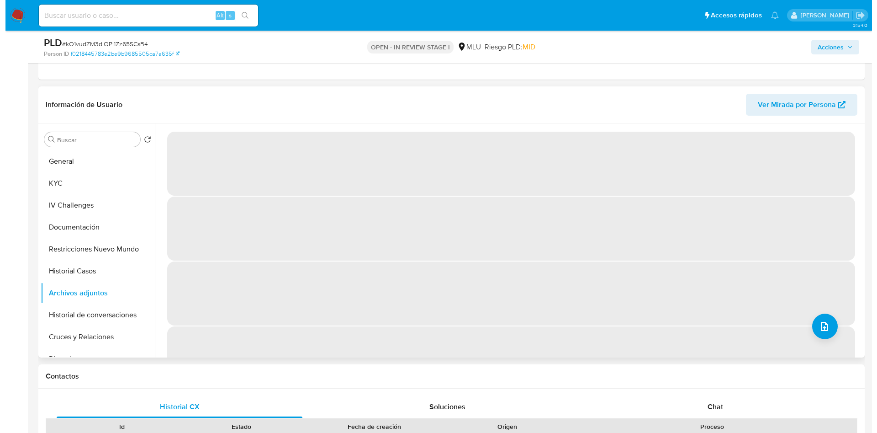
scroll to position [411, 0]
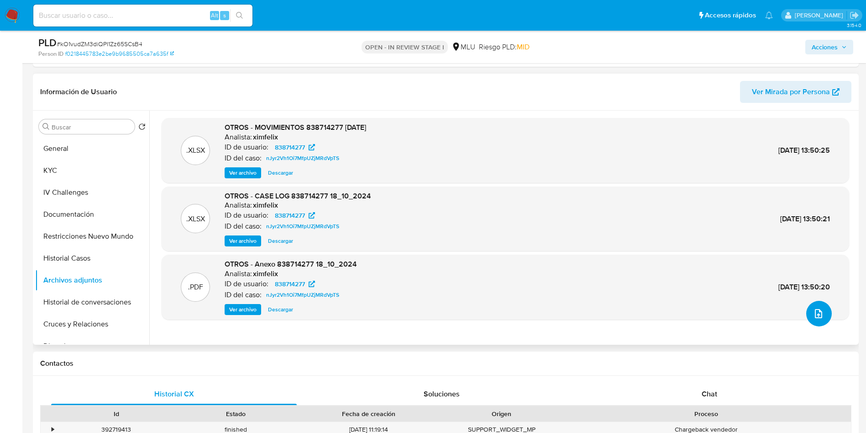
click at [813, 315] on icon "upload-file" at bounding box center [818, 313] width 11 height 11
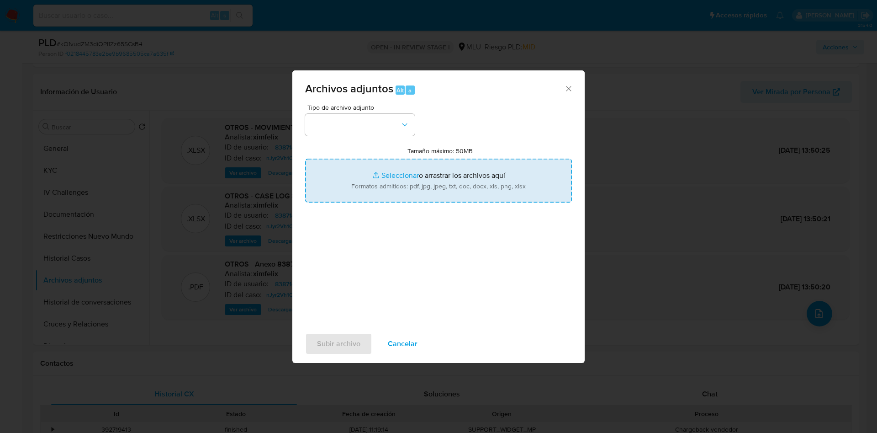
click at [518, 168] on input "Tamaño máximo: 50MB Seleccionar archivos" at bounding box center [438, 180] width 267 height 44
click at [501, 200] on input "Tamaño máximo: 50MB Seleccionar archivos" at bounding box center [438, 180] width 267 height 44
type input "C:\fakepath\Case Log 838714277 - 19_08_2025.pdf"
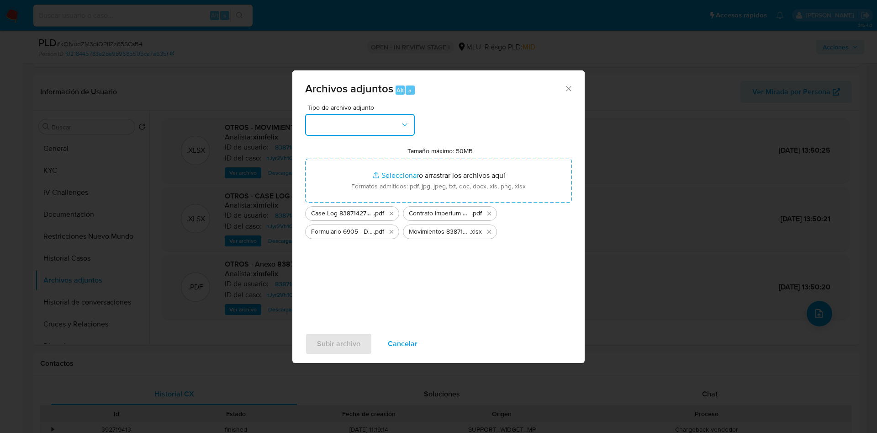
drag, startPoint x: 371, startPoint y: 127, endPoint x: 370, endPoint y: 135, distance: 7.8
click at [371, 127] on button "button" at bounding box center [360, 125] width 110 height 22
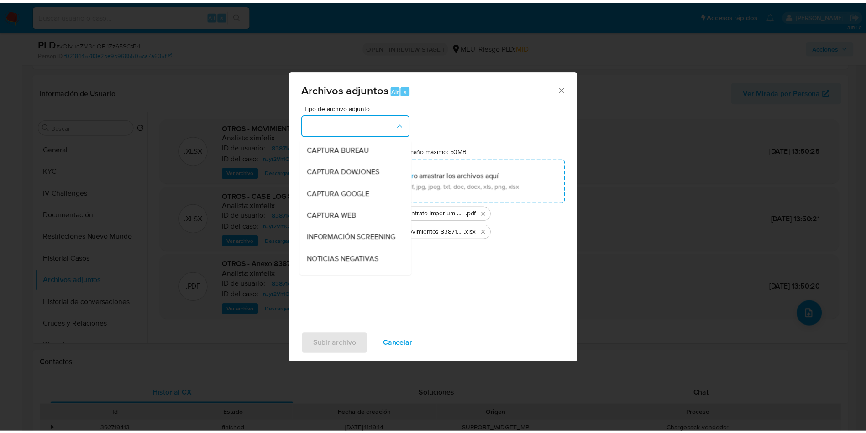
scroll to position [69, 0]
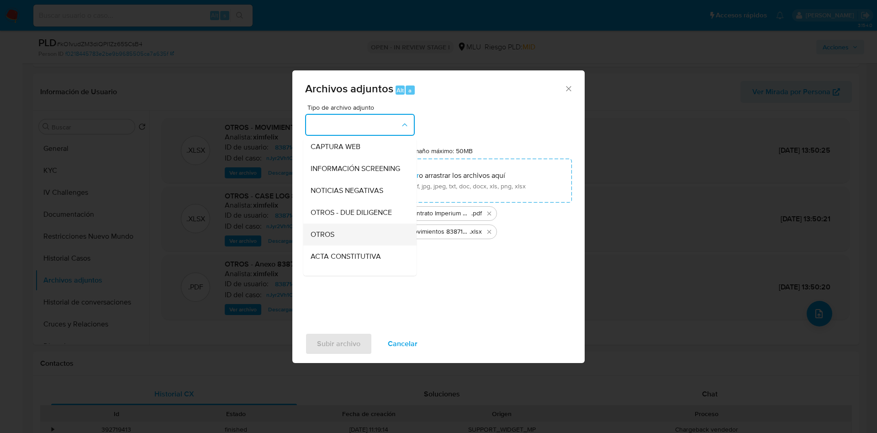
click at [347, 237] on div "OTROS" at bounding box center [357, 234] width 93 height 22
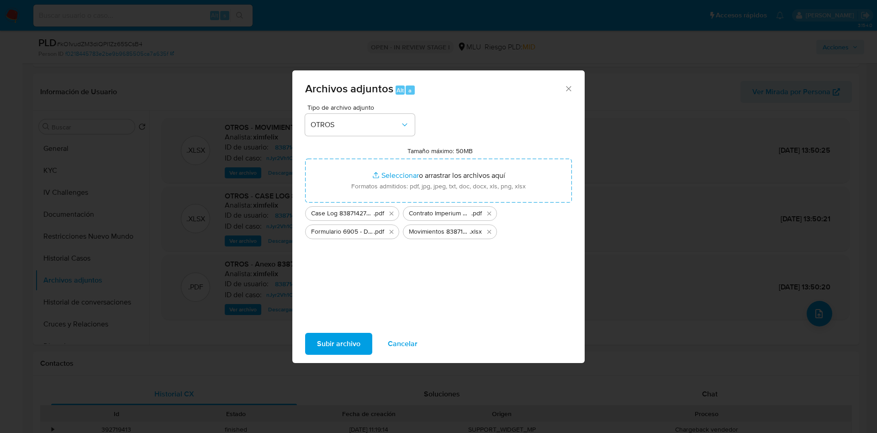
click at [347, 337] on span "Subir archivo" at bounding box center [338, 343] width 43 height 20
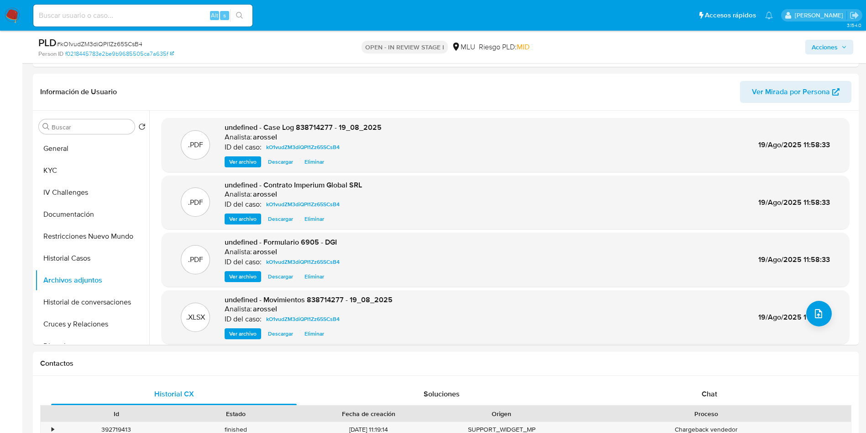
click at [823, 47] on span "Acciones" at bounding box center [825, 47] width 26 height 15
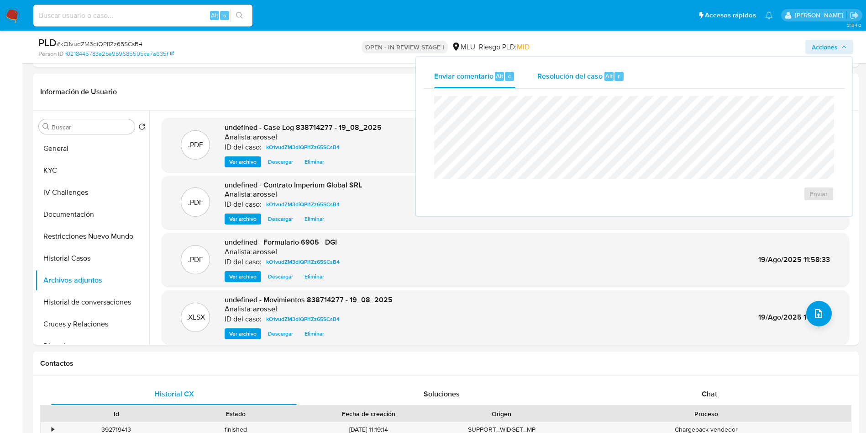
click at [594, 80] on span "Resolución del caso" at bounding box center [570, 75] width 65 height 11
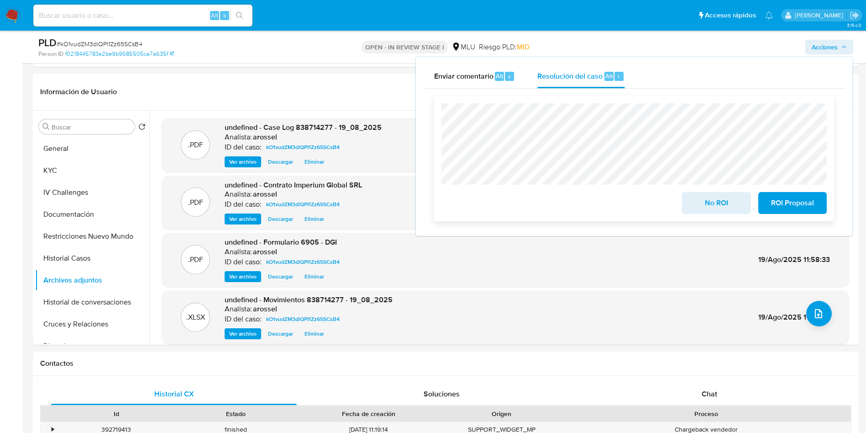
click at [710, 199] on span "No ROI" at bounding box center [716, 203] width 45 height 20
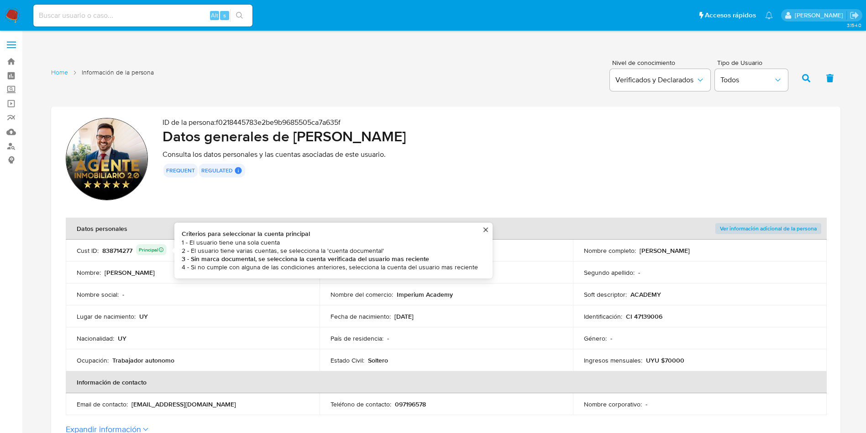
click at [110, 252] on div "838714277 Principal Criterios para seleccionar la cuenta principal 1 - El usuar…" at bounding box center [134, 250] width 64 height 13
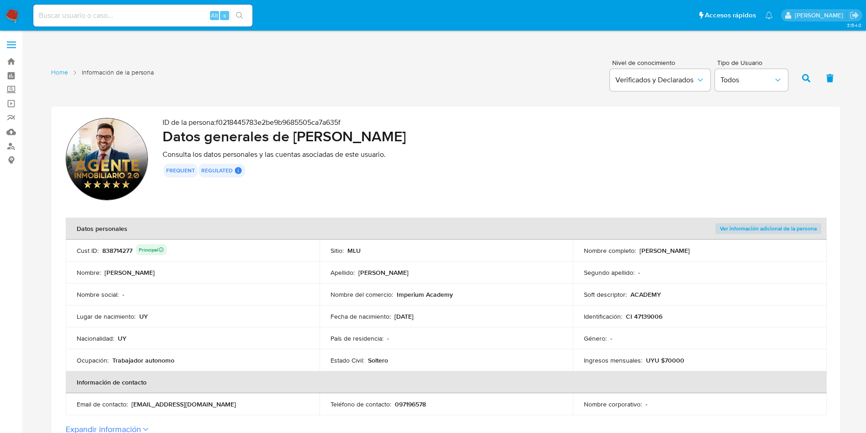
click at [115, 252] on div "838714277 Principal" at bounding box center [134, 250] width 64 height 13
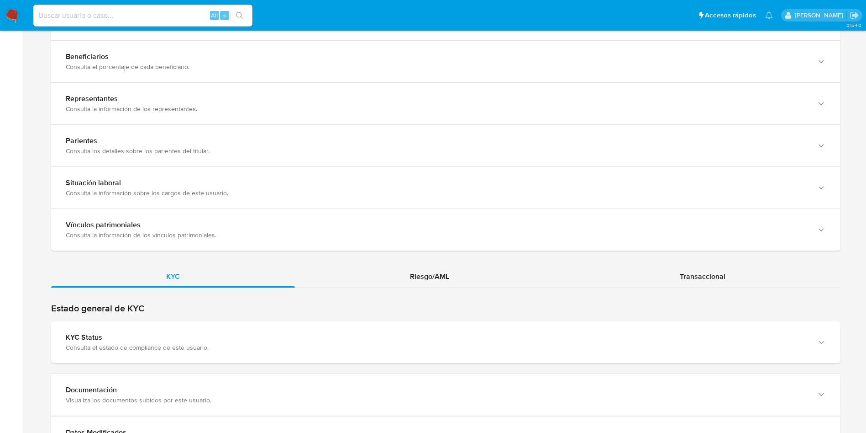
click at [245, 316] on div "Estado general de KYC KYC Status Consulta el estado de compliance de este usuar…" at bounding box center [446, 332] width 790 height 61
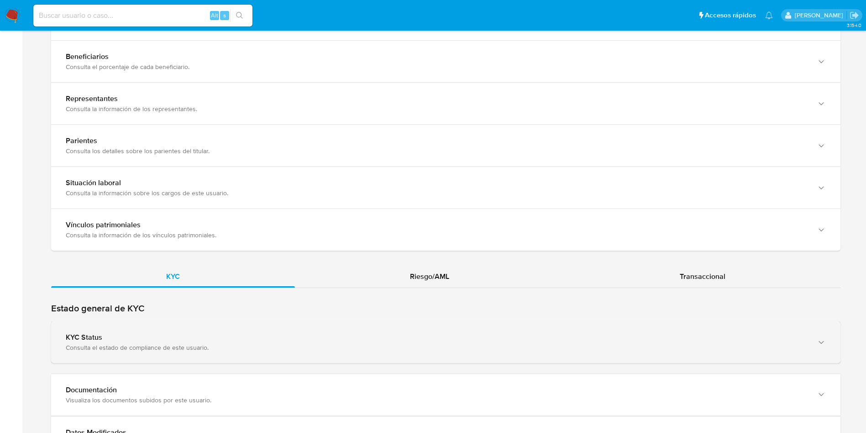
click at [260, 346] on div "Consulta el estado de compliance de este usuario." at bounding box center [437, 347] width 742 height 8
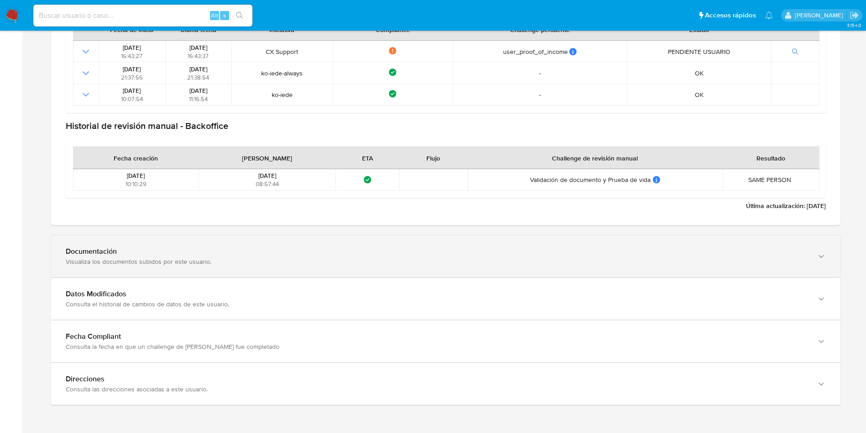
click at [180, 254] on div "Documentación" at bounding box center [437, 251] width 742 height 9
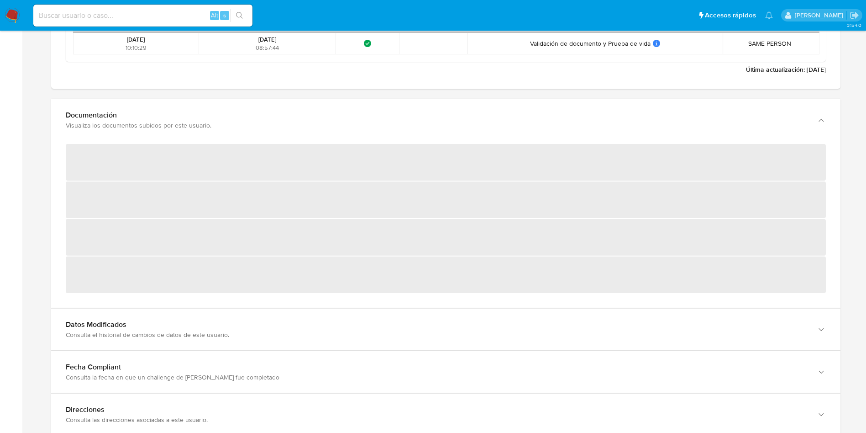
scroll to position [1141, 0]
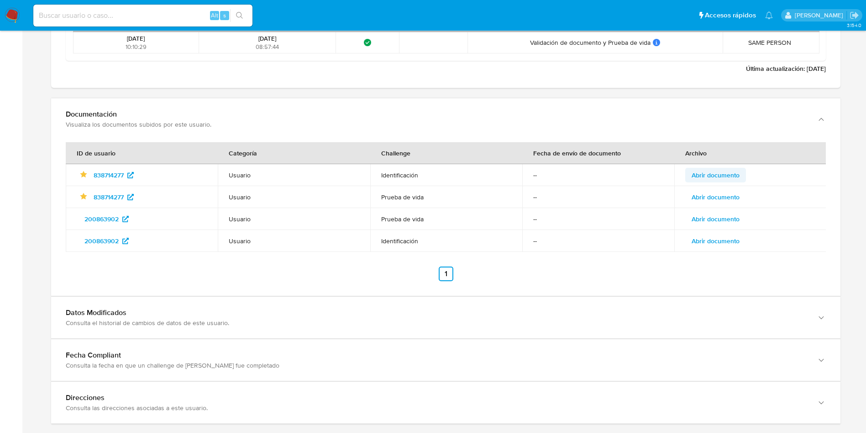
click at [723, 171] on span "Abrir documento" at bounding box center [716, 175] width 48 height 13
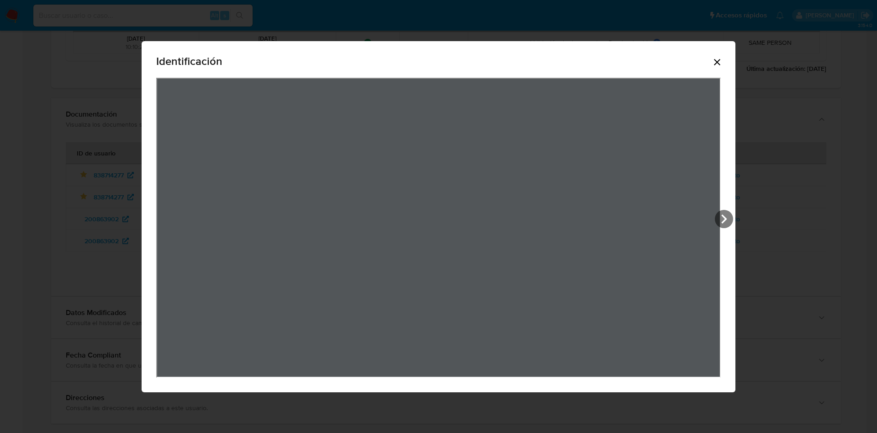
click at [715, 59] on icon "Cerrar" at bounding box center [717, 62] width 6 height 6
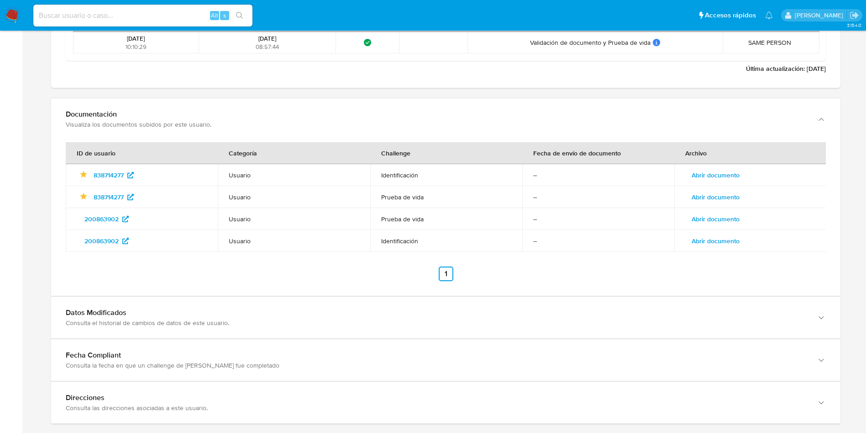
click at [708, 193] on span "Abrir documento" at bounding box center [716, 196] width 48 height 13
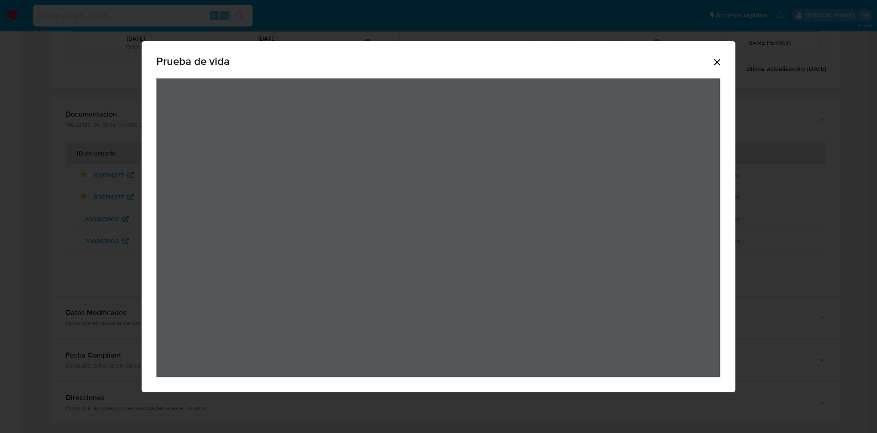
click at [714, 63] on icon "Cerrar" at bounding box center [717, 62] width 11 height 11
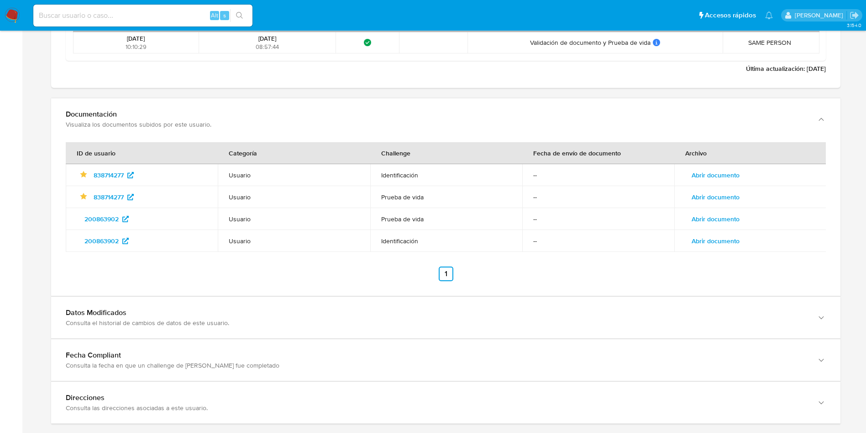
click at [715, 211] on td "Abrir documento" at bounding box center [751, 219] width 152 height 22
click at [715, 221] on span "Abrir documento" at bounding box center [716, 218] width 48 height 13
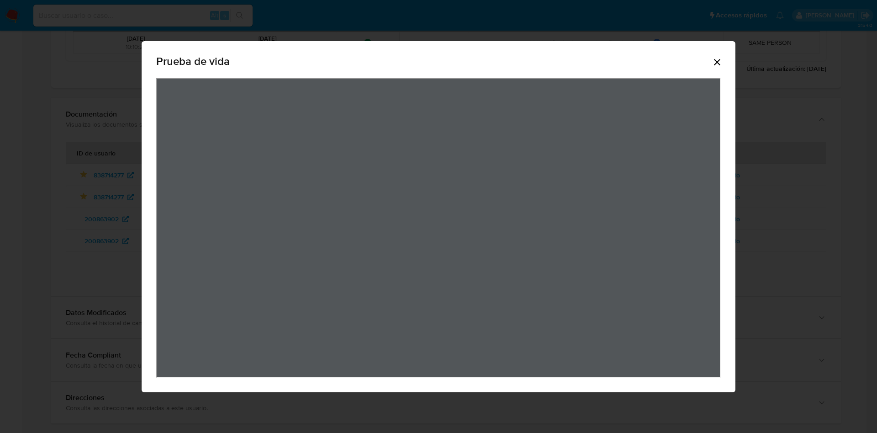
click at [712, 58] on icon "Cerrar" at bounding box center [717, 62] width 11 height 11
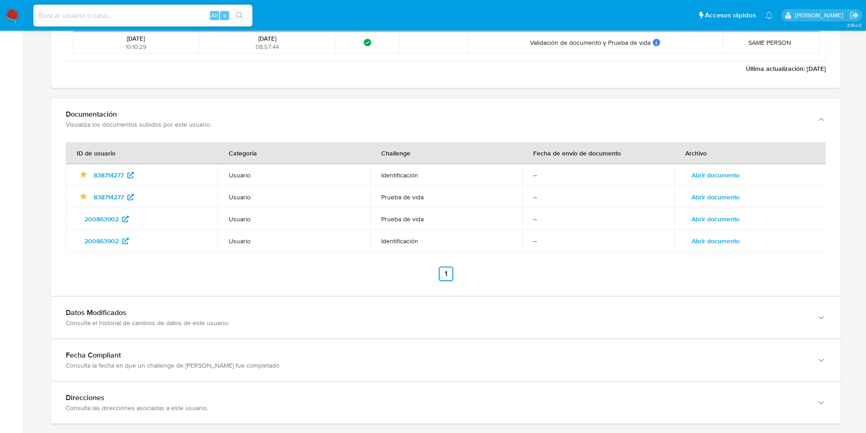
click at [731, 243] on span "Abrir documento" at bounding box center [716, 240] width 48 height 13
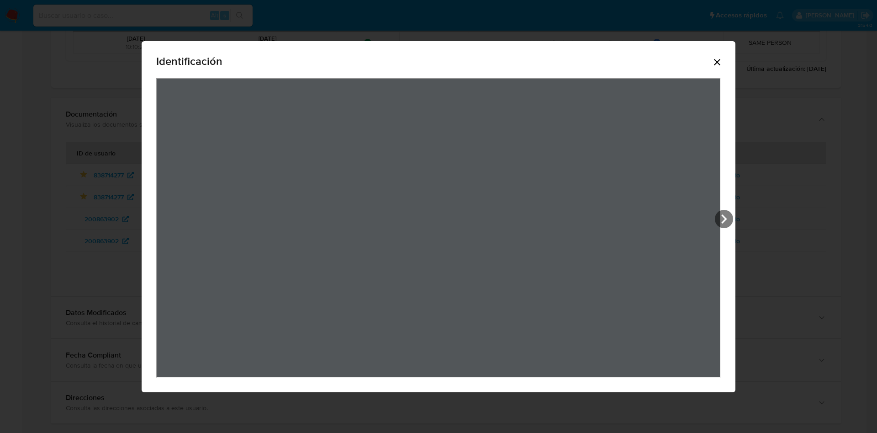
click at [716, 60] on icon "Cerrar" at bounding box center [717, 62] width 6 height 6
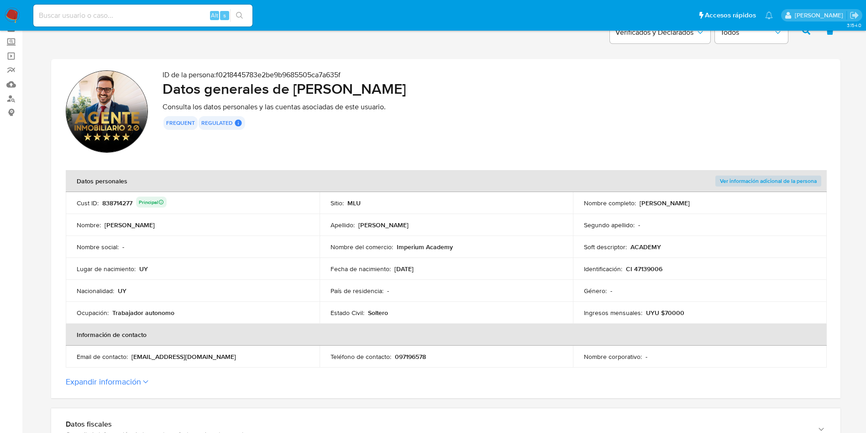
scroll to position [0, 0]
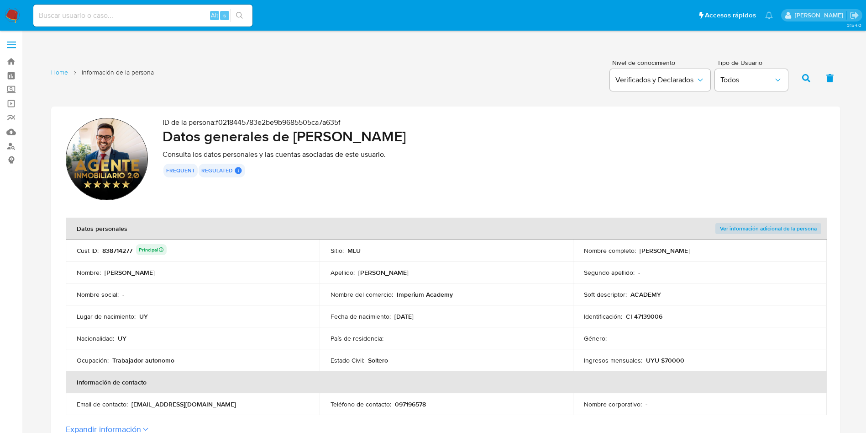
drag, startPoint x: 641, startPoint y: 252, endPoint x: 750, endPoint y: 243, distance: 109.5
click at [750, 243] on td "Nombre completo : [PERSON_NAME]" at bounding box center [700, 250] width 254 height 22
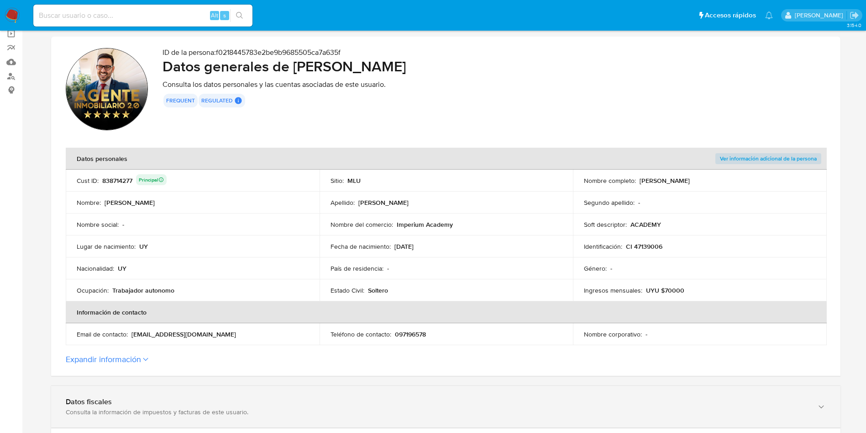
scroll to position [206, 0]
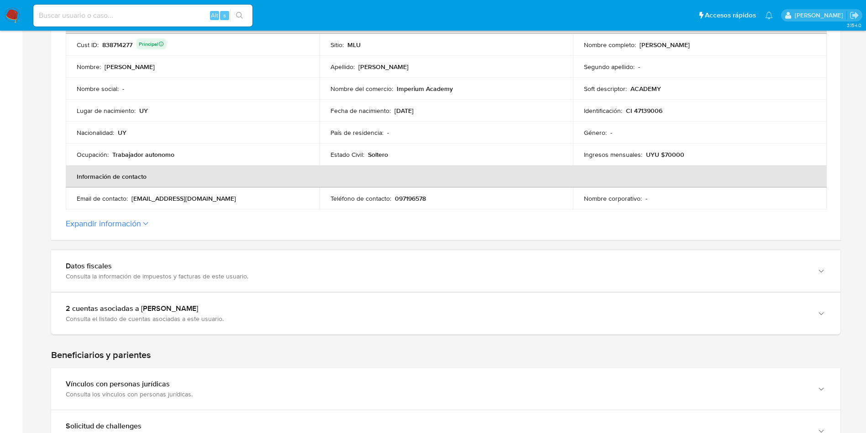
click at [414, 197] on p "097196578" at bounding box center [410, 198] width 31 height 8
click at [414, 198] on p "097196578" at bounding box center [410, 198] width 31 height 8
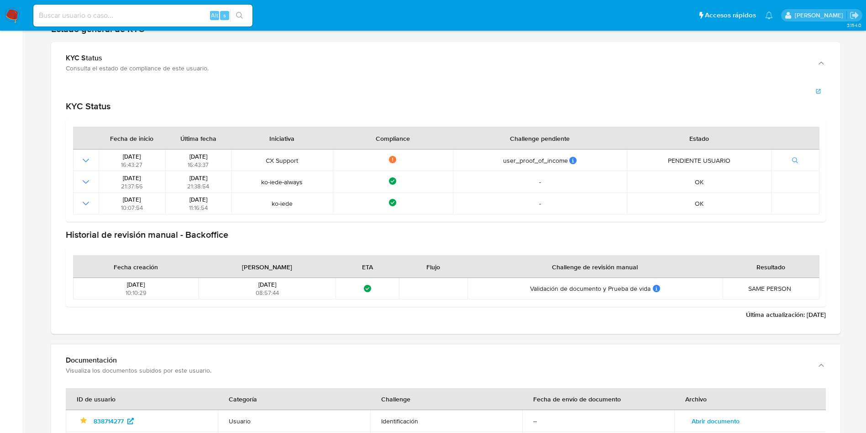
scroll to position [886, 0]
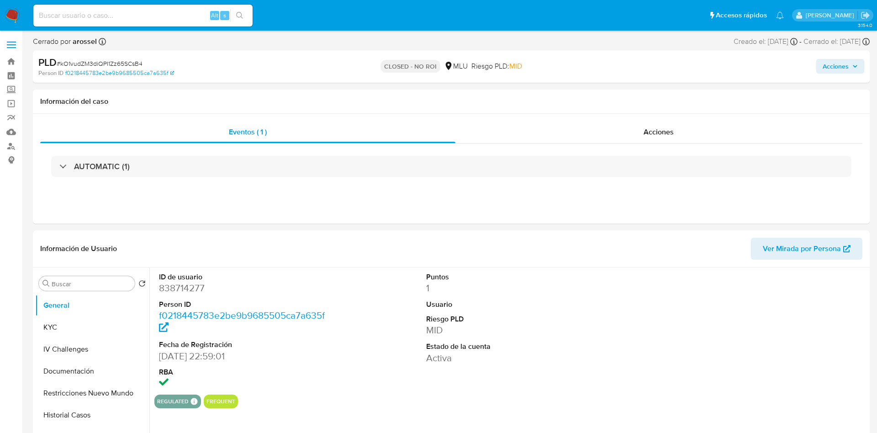
select select "10"
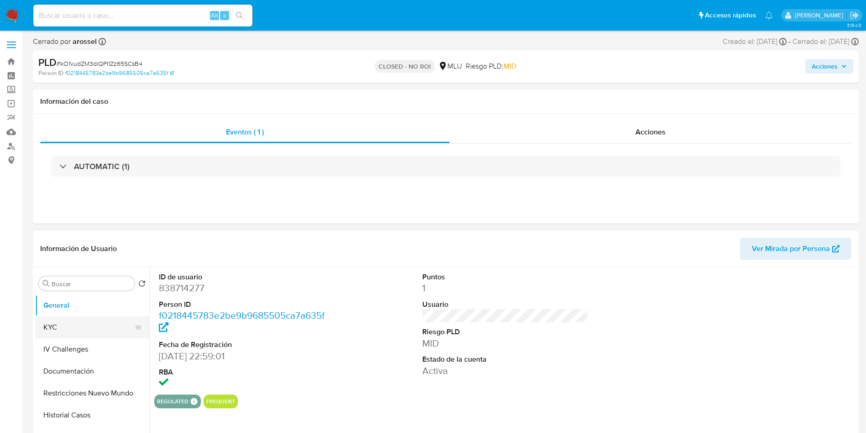
click at [90, 327] on button "KYC" at bounding box center [88, 327] width 107 height 22
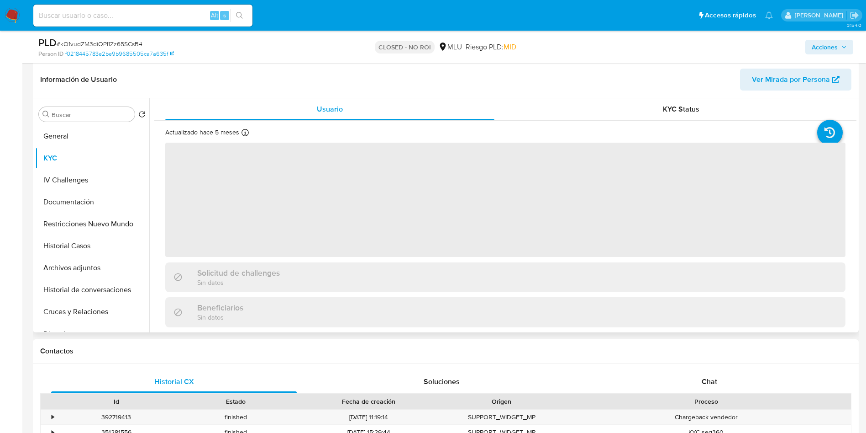
scroll to position [137, 0]
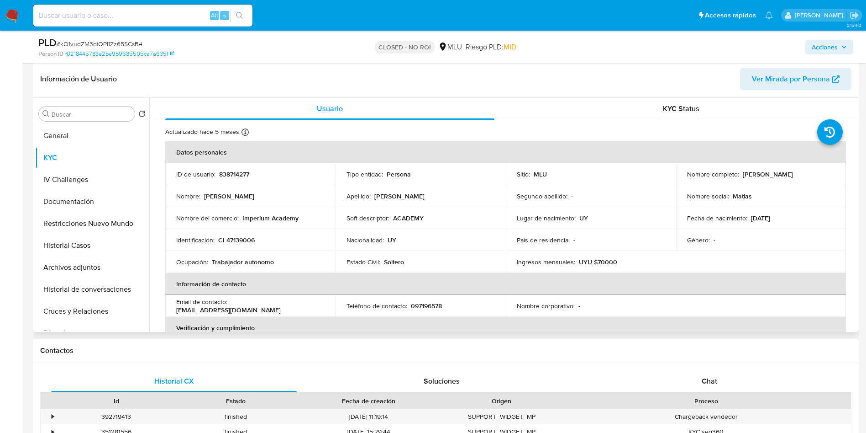
drag, startPoint x: 685, startPoint y: 179, endPoint x: 794, endPoint y: 174, distance: 109.2
click at [794, 174] on div "Nombre completo : [PERSON_NAME]" at bounding box center [761, 174] width 148 height 8
copy p "[PERSON_NAME]"
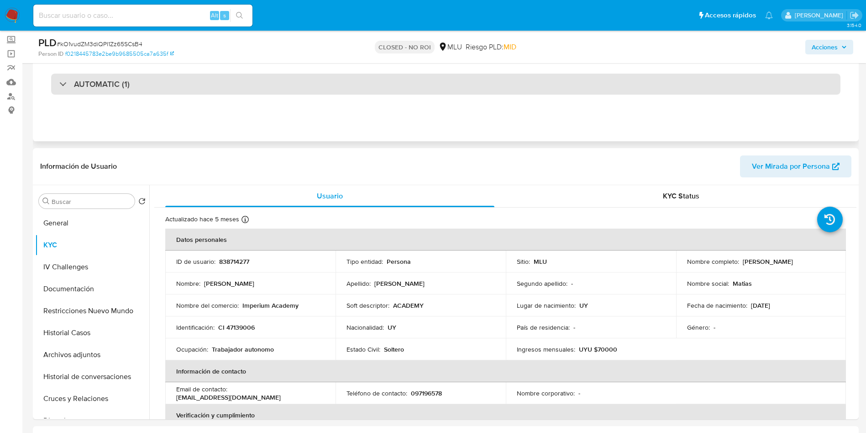
scroll to position [0, 0]
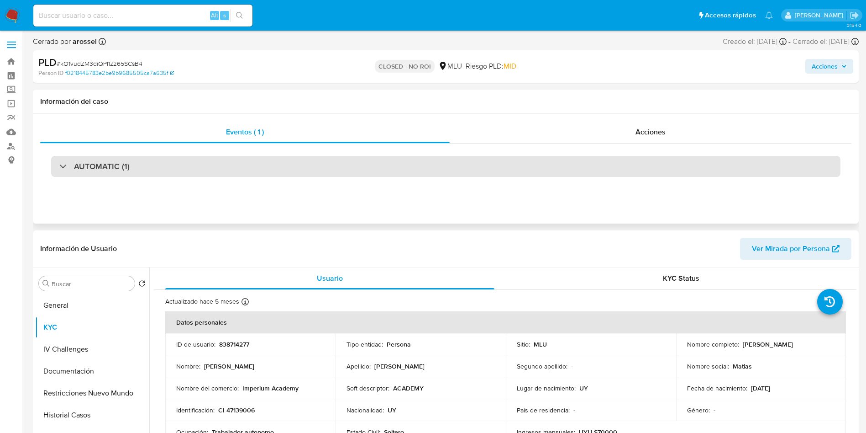
click at [168, 167] on div "AUTOMATIC (1)" at bounding box center [446, 166] width 790 height 21
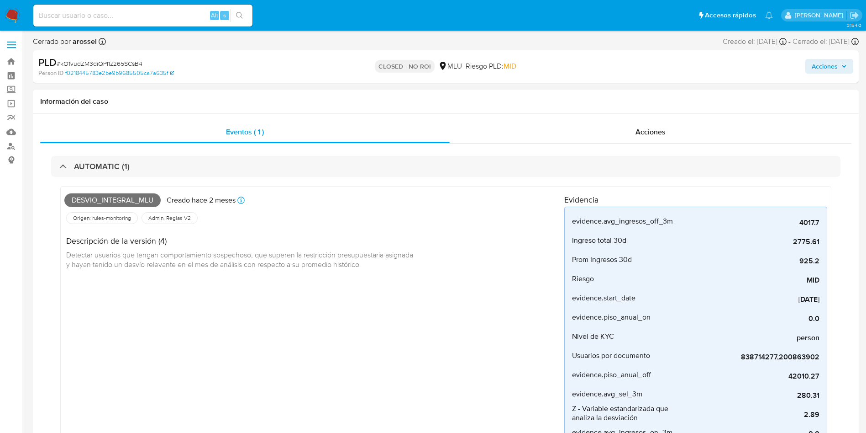
click at [106, 199] on span "Desvio_integral_mlu" at bounding box center [112, 200] width 96 height 14
copy span "Desvio_integral_mlu"
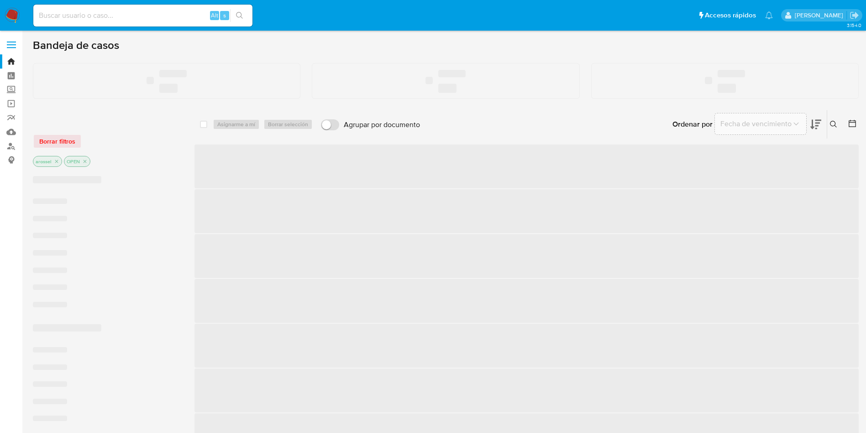
click at [113, 13] on input at bounding box center [142, 16] width 219 height 12
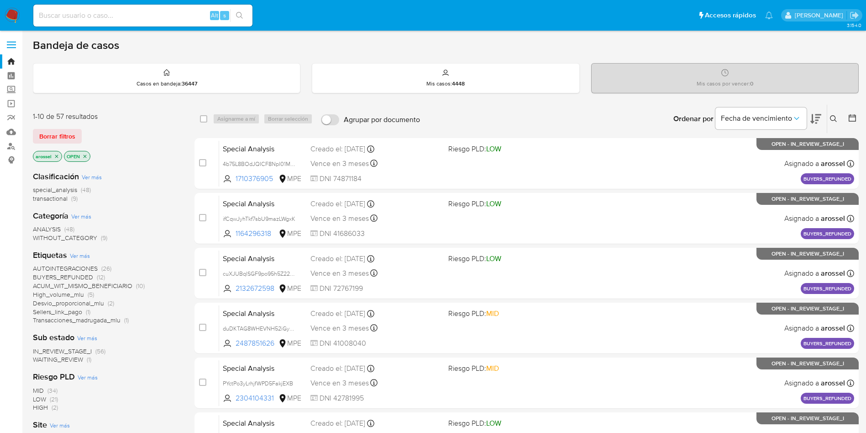
click at [65, 363] on span "WAITING_REVIEW" at bounding box center [58, 358] width 50 height 9
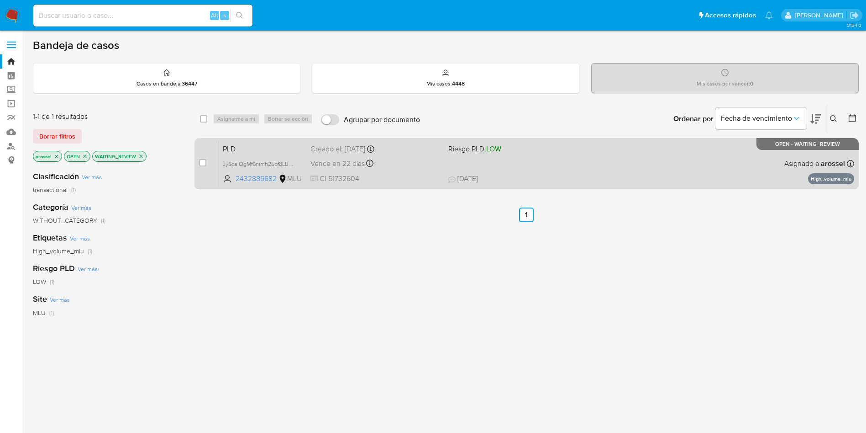
click at [559, 170] on div "PLD JyScaiQgMf6nimh25bf8LBQW 2432885682 MLU Riesgo PLD: LOW Creado el: [DATE] C…" at bounding box center [536, 163] width 635 height 46
drag, startPoint x: 204, startPoint y: 158, endPoint x: 213, endPoint y: 169, distance: 14.3
click at [205, 159] on input "checkbox" at bounding box center [202, 162] width 7 height 7
checkbox input "true"
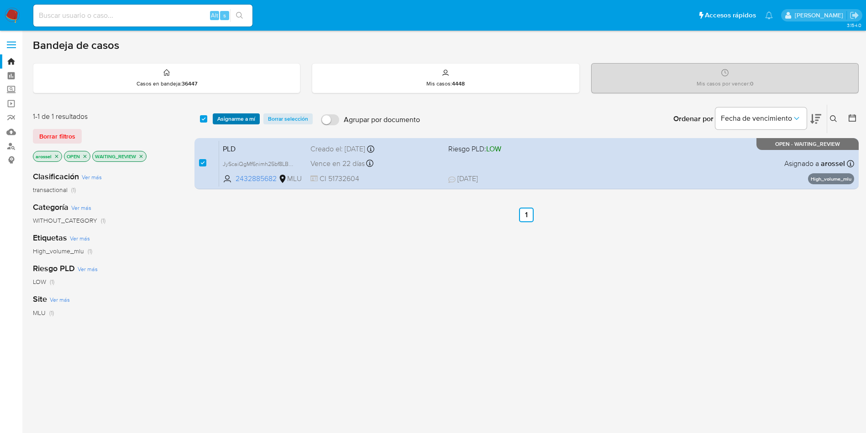
click at [239, 123] on span "Asignarme a mí" at bounding box center [236, 118] width 38 height 9
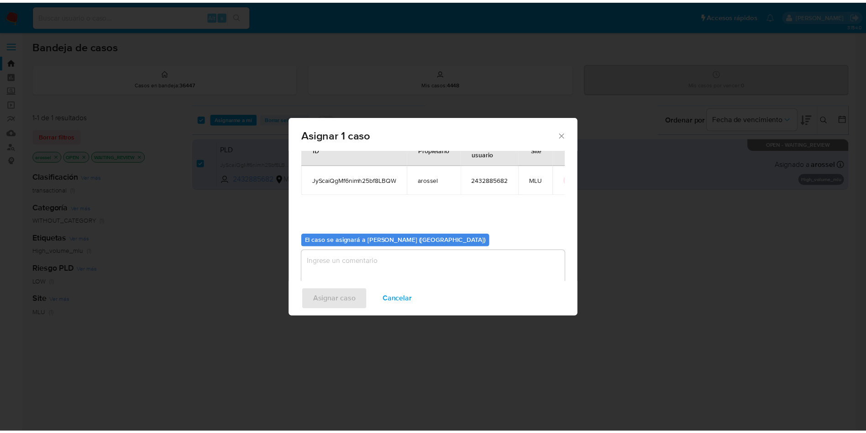
scroll to position [47, 0]
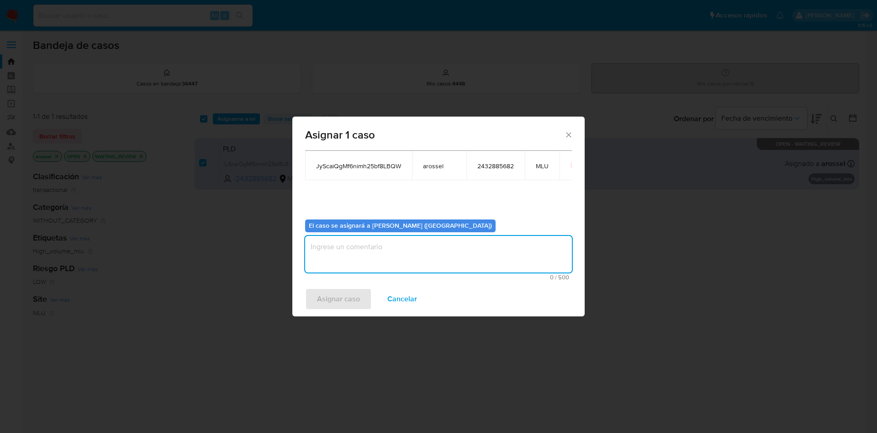
drag, startPoint x: 356, startPoint y: 261, endPoint x: 349, endPoint y: 290, distance: 30.6
click at [356, 260] on textarea "assign-modal" at bounding box center [438, 254] width 267 height 37
click at [348, 291] on span "Asignar caso" at bounding box center [338, 299] width 43 height 20
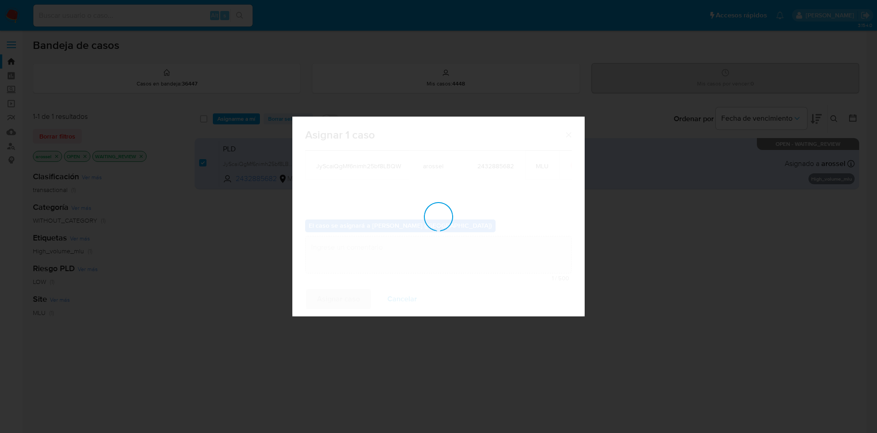
checkbox input "false"
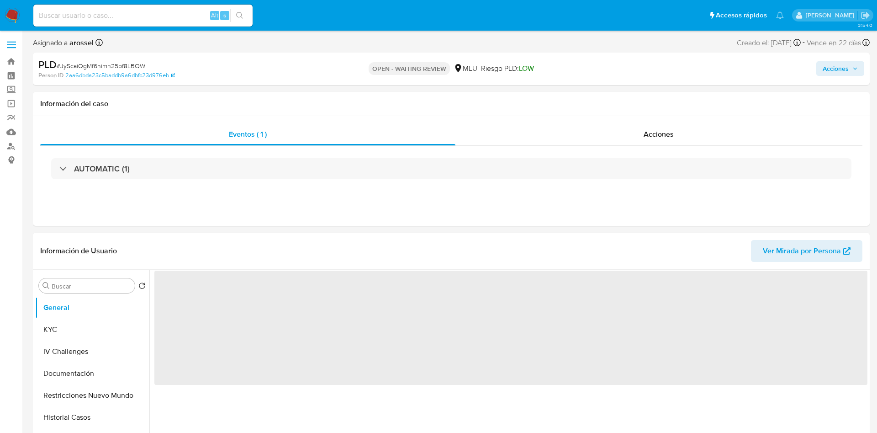
select select "10"
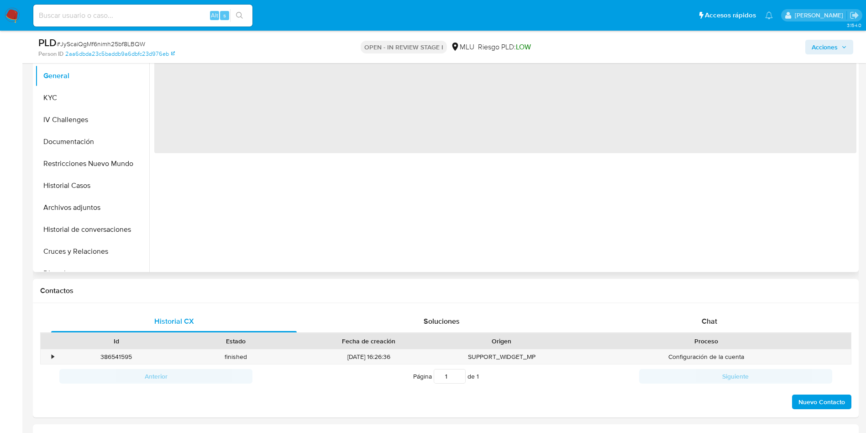
scroll to position [206, 0]
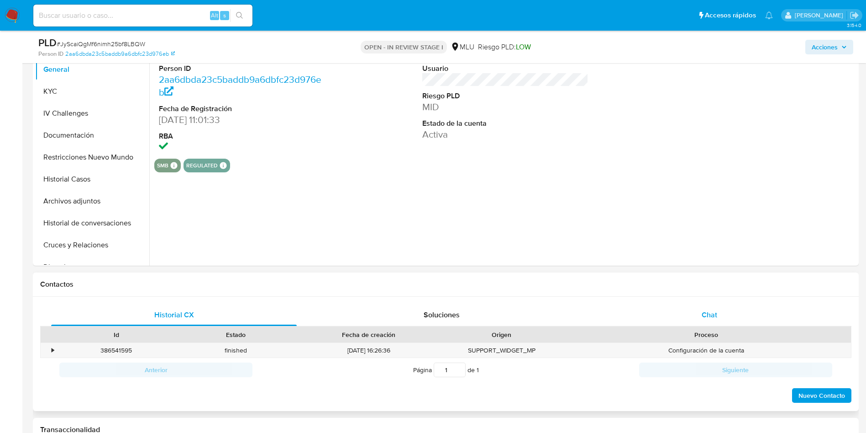
select select "10"
click at [714, 316] on span "Chat" at bounding box center [710, 314] width 16 height 11
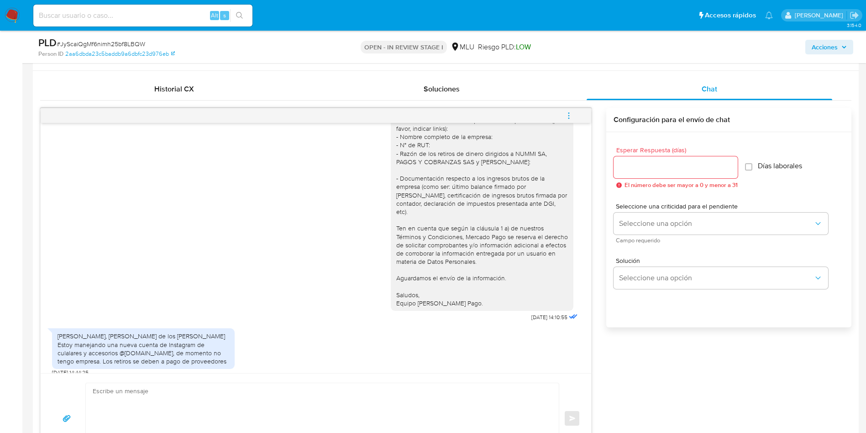
scroll to position [548, 0]
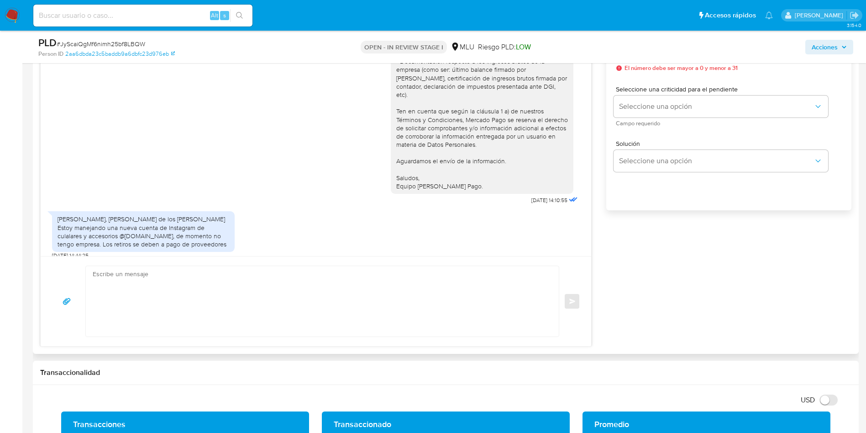
click at [146, 233] on div "[PERSON_NAME], [PERSON_NAME] de los [PERSON_NAME] Estoy manejando una nueva cue…" at bounding box center [144, 231] width 172 height 33
click at [212, 302] on textarea at bounding box center [320, 301] width 455 height 70
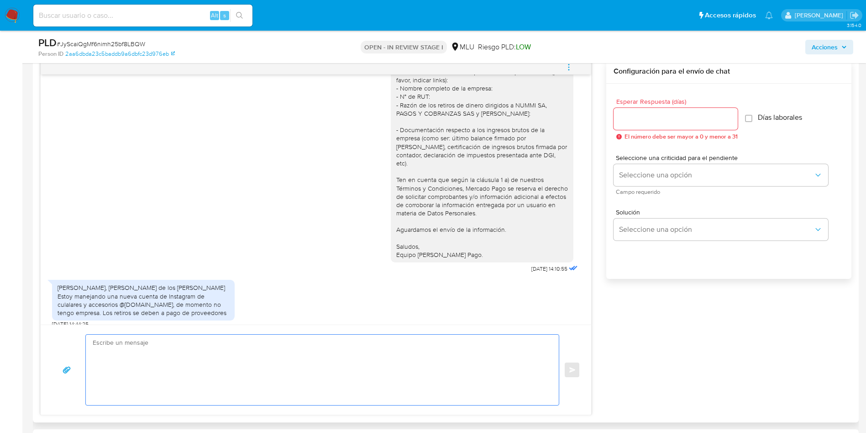
click at [231, 366] on textarea at bounding box center [320, 369] width 455 height 70
click at [216, 364] on textarea at bounding box center [320, 369] width 455 height 70
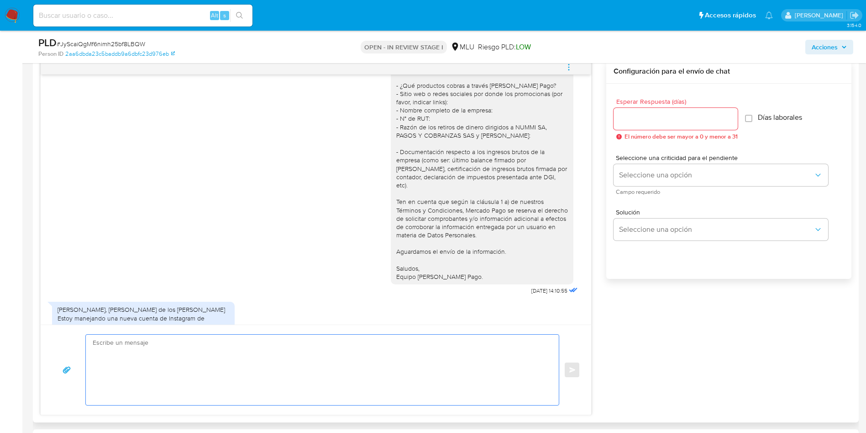
scroll to position [79, 0]
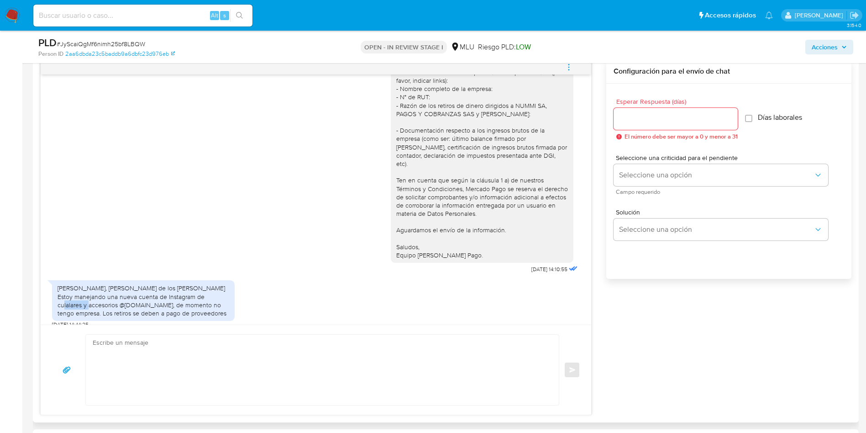
drag, startPoint x: 102, startPoint y: 297, endPoint x: 132, endPoint y: 295, distance: 30.2
click at [132, 295] on div "[PERSON_NAME], [PERSON_NAME] de los [PERSON_NAME] Estoy manejando una nueva cue…" at bounding box center [144, 300] width 172 height 33
click at [216, 359] on textarea at bounding box center [320, 369] width 455 height 70
type textarea "G"
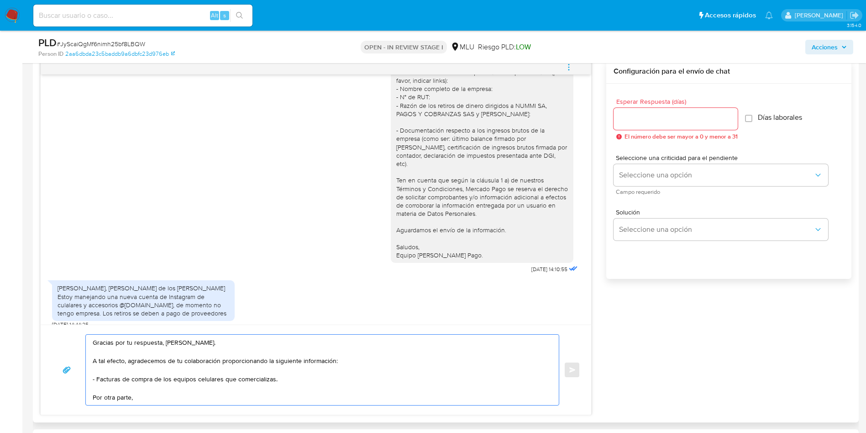
paste textarea "considerando la actividad mantenida en tu cuenta, es necesario que la misma se …"
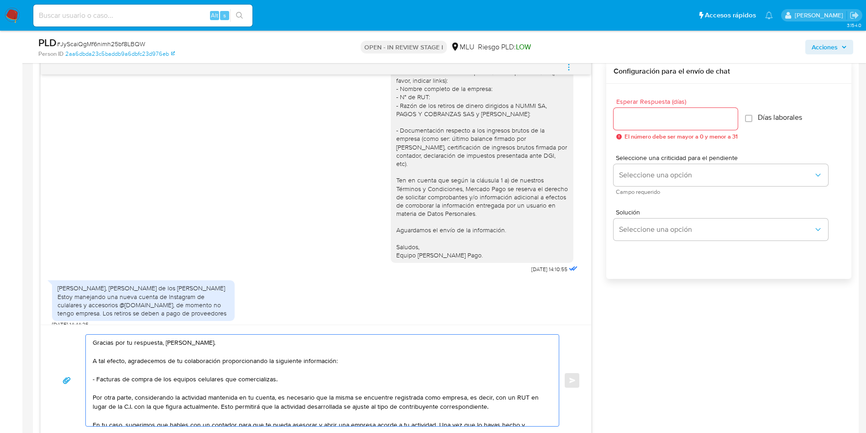
scroll to position [40, 0]
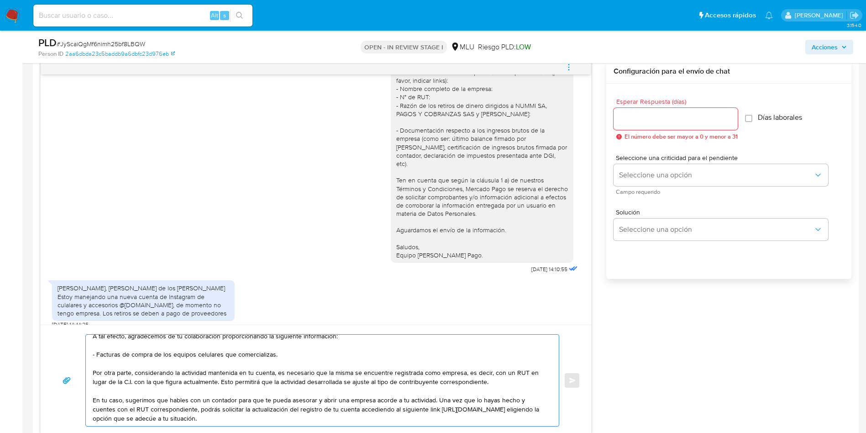
click at [222, 386] on textarea "Gracias por tu respuesta, [PERSON_NAME]. A tal efecto, agradecemos de tu colabo…" at bounding box center [320, 379] width 455 height 91
click at [227, 366] on textarea "Gracias por tu respuesta, [PERSON_NAME]. A tal efecto, agradecemos de tu colabo…" at bounding box center [320, 379] width 455 height 91
click at [313, 366] on textarea "Gracias por tu respuesta, [PERSON_NAME]. A tal efecto, agradecemos de tu colabo…" at bounding box center [320, 379] width 455 height 91
click at [364, 364] on textarea "Gracias por tu respuesta, [PERSON_NAME]. A tal efecto, agradecemos de tu colabo…" at bounding box center [320, 379] width 455 height 91
click at [385, 363] on textarea "Gracias por tu respuesta, [PERSON_NAME]. A tal efecto, agradecemos de tu colabo…" at bounding box center [320, 379] width 455 height 91
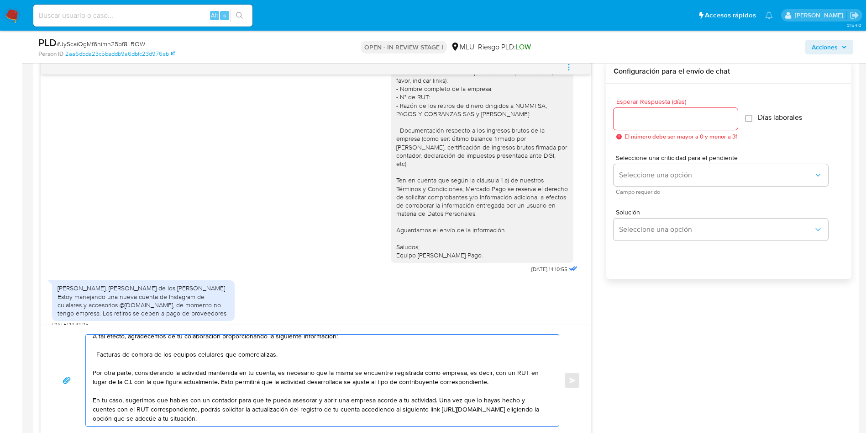
click at [425, 374] on textarea "Gracias por tu respuesta, [PERSON_NAME]. A tal efecto, agradecemos de tu colabo…" at bounding box center [320, 379] width 455 height 91
click at [446, 372] on textarea "Gracias por tu respuesta, [PERSON_NAME]. A tal efecto, agradecemos de tu colabo…" at bounding box center [320, 379] width 455 height 91
drag, startPoint x: 235, startPoint y: 365, endPoint x: 247, endPoint y: 384, distance: 21.9
click at [235, 365] on textarea "Gracias por tu respuesta, Felipe. A tal efecto, agradecemos de tu colaboración …" at bounding box center [320, 379] width 455 height 91
click at [263, 368] on textarea "Gracias por tu respuesta, Felipe. A tal efecto, agradecemos de tu colaboración …" at bounding box center [320, 379] width 455 height 91
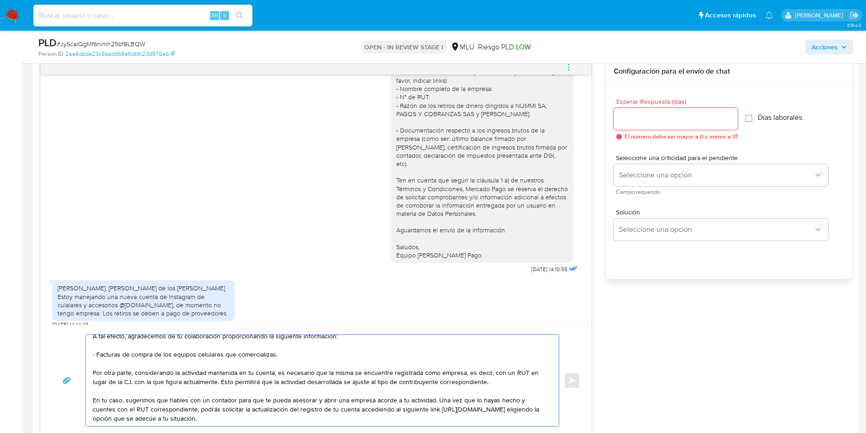
click at [346, 372] on textarea "Gracias por tu respuesta, Felipe. A tal efecto, agradecemos de tu colaboración …" at bounding box center [320, 379] width 455 height 91
click at [497, 366] on textarea "Gracias por tu respuesta, Felipe. A tal efecto, agradecemos de tu colaboración …" at bounding box center [320, 379] width 455 height 91
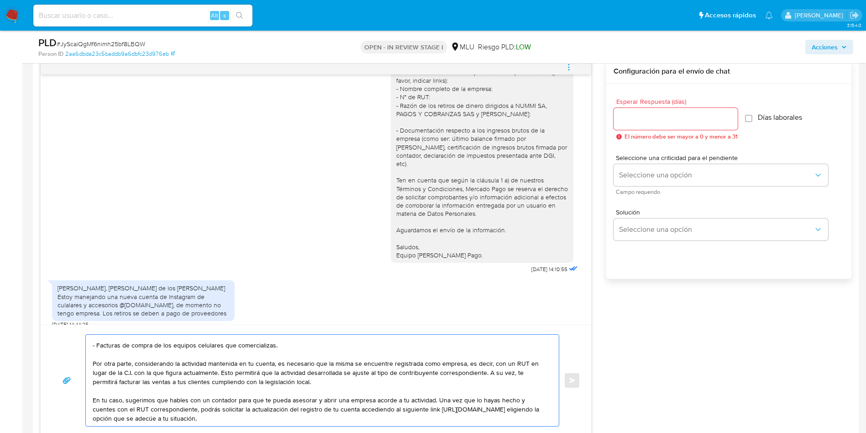
drag, startPoint x: 491, startPoint y: 369, endPoint x: 501, endPoint y: 375, distance: 11.4
click at [501, 375] on textarea "Gracias por tu respuesta, Felipe. A tal efecto, agradecemos de tu colaboración …" at bounding box center [320, 379] width 455 height 91
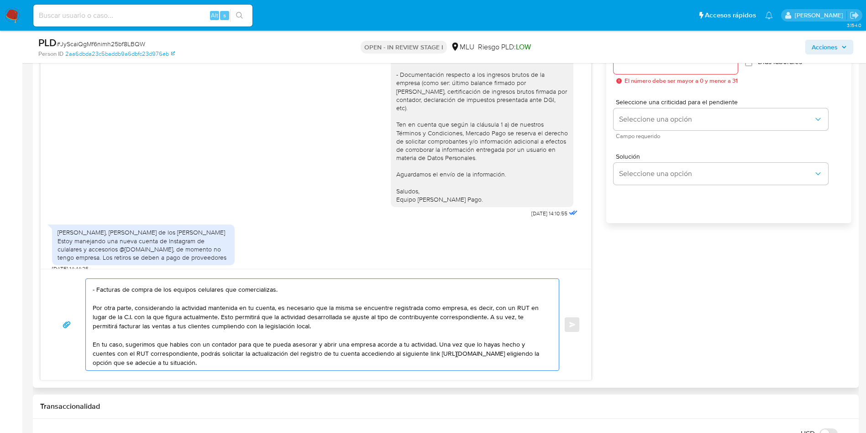
scroll to position [548, 0]
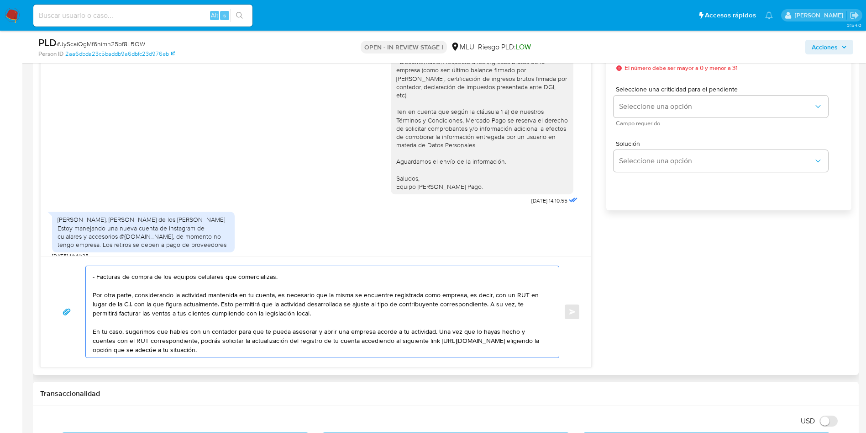
click at [296, 325] on textarea "Gracias por tu respuesta, Felipe. A tal efecto, agradecemos de tu colaboración …" at bounding box center [320, 311] width 455 height 91
click at [309, 330] on textarea "Gracias por tu respuesta, Felipe. A tal efecto, agradecemos de tu colaboración …" at bounding box center [320, 311] width 455 height 91
click at [422, 335] on textarea "Gracias por tu respuesta, Felipe. A tal efecto, agradecemos de tu colaboración …" at bounding box center [320, 311] width 455 height 91
click at [441, 345] on textarea "Gracias por tu respuesta, Felipe. A tal efecto, agradecemos de tu colaboración …" at bounding box center [320, 311] width 455 height 91
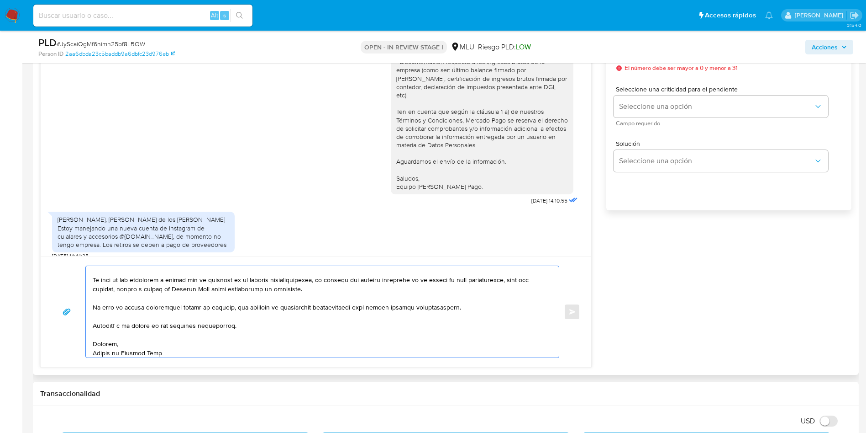
scroll to position [0, 0]
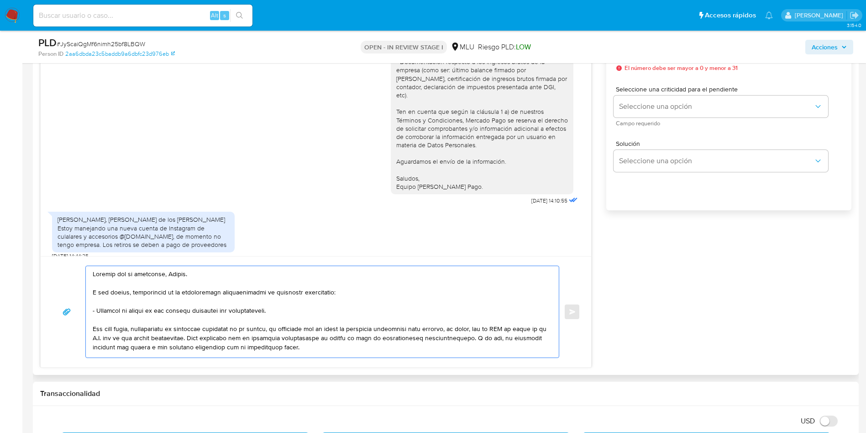
click at [194, 292] on textarea at bounding box center [320, 311] width 455 height 91
click at [204, 304] on textarea at bounding box center [320, 311] width 455 height 91
click at [222, 311] on textarea at bounding box center [320, 311] width 455 height 91
drag, startPoint x: 215, startPoint y: 304, endPoint x: 216, endPoint y: 318, distance: 13.7
click at [215, 304] on textarea at bounding box center [320, 311] width 455 height 91
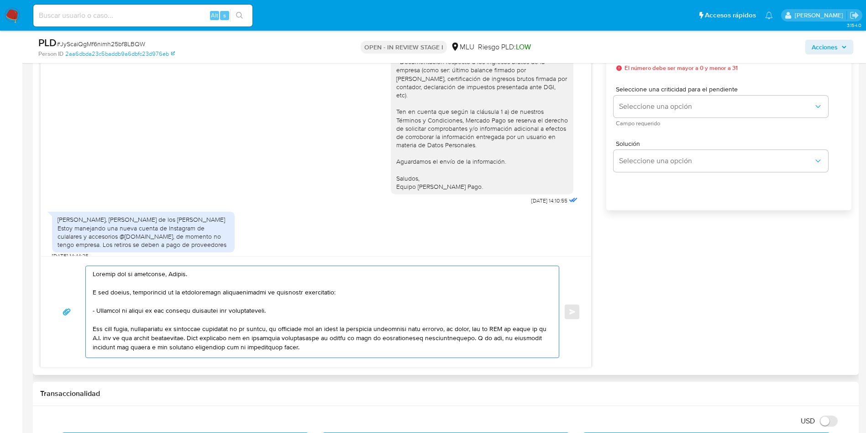
click at [242, 310] on textarea at bounding box center [320, 311] width 455 height 91
click at [298, 314] on textarea at bounding box center [320, 311] width 455 height 91
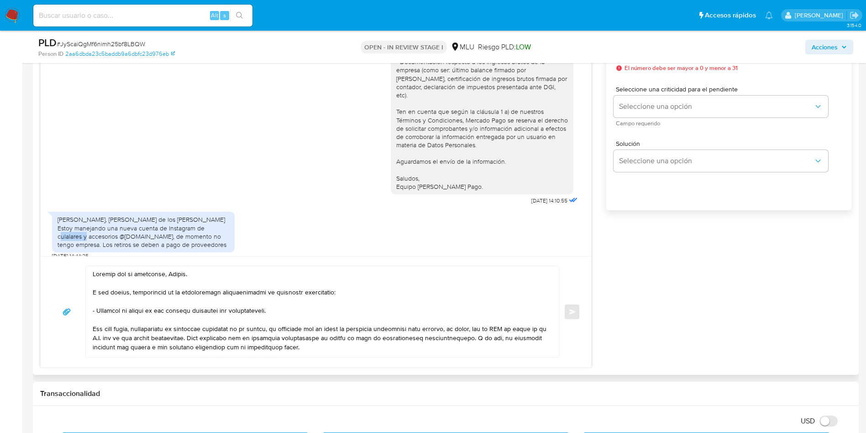
drag, startPoint x: 99, startPoint y: 225, endPoint x: 130, endPoint y: 226, distance: 30.6
click at [130, 226] on div "Hola, felipe de los Santos Estoy manejando una nueva cuenta de Instagram de cul…" at bounding box center [144, 231] width 172 height 33
copy div "byphone.uy"
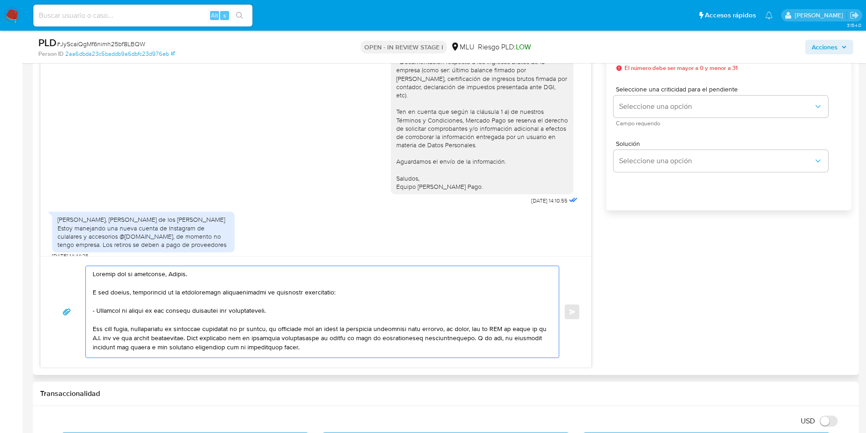
click at [216, 320] on textarea at bounding box center [320, 311] width 455 height 91
click at [229, 330] on textarea at bounding box center [320, 311] width 455 height 91
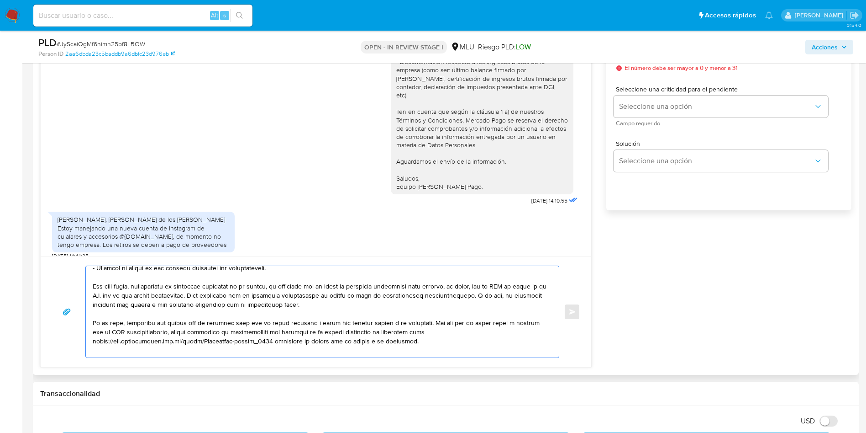
scroll to position [55, 0]
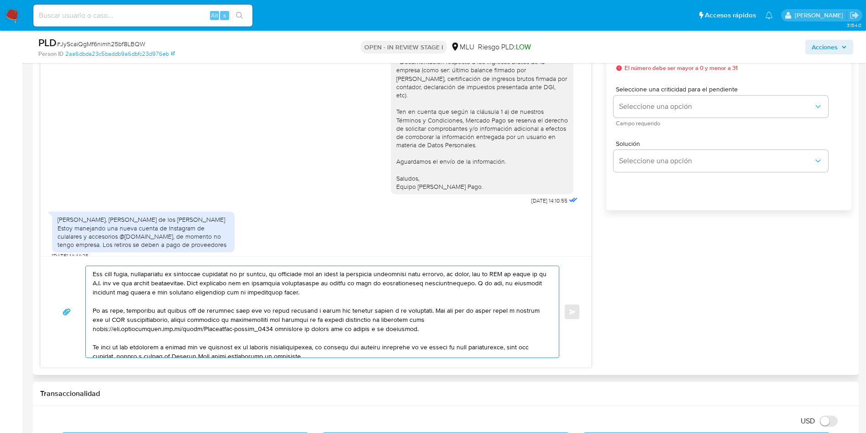
click at [271, 330] on textarea at bounding box center [320, 311] width 455 height 91
click at [343, 329] on textarea at bounding box center [320, 311] width 455 height 91
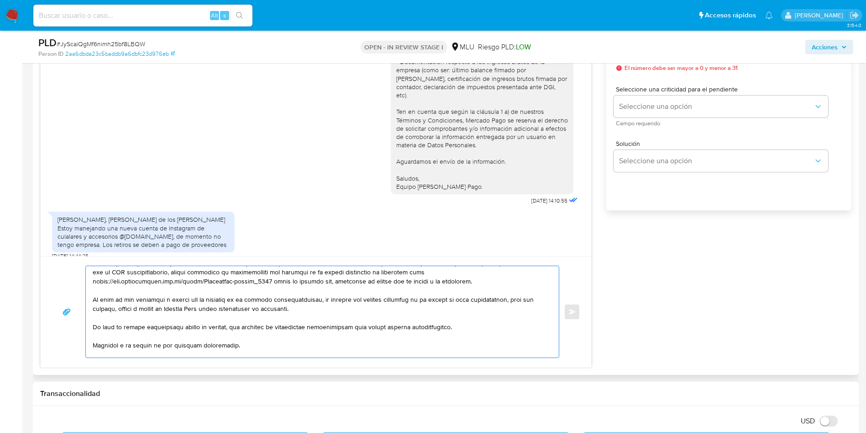
scroll to position [123, 0]
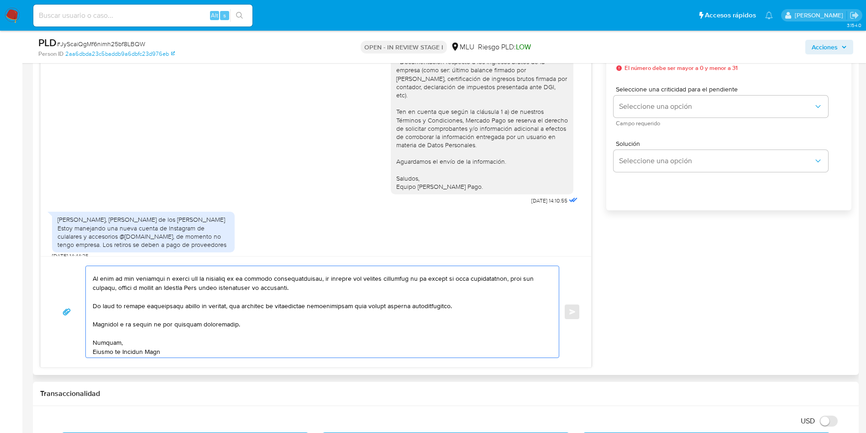
click at [278, 290] on textarea at bounding box center [320, 311] width 455 height 91
click at [331, 288] on textarea at bounding box center [320, 311] width 455 height 91
click at [216, 292] on textarea at bounding box center [320, 311] width 455 height 91
click at [211, 309] on textarea at bounding box center [320, 311] width 455 height 91
click at [262, 309] on textarea at bounding box center [320, 311] width 455 height 91
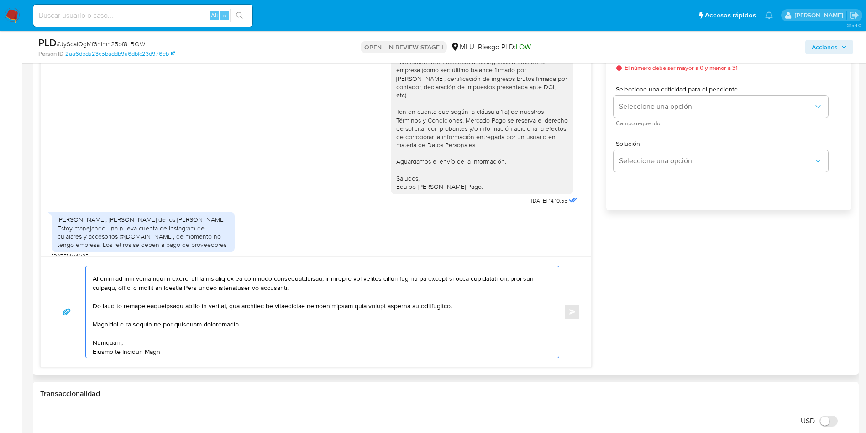
click at [340, 305] on textarea at bounding box center [320, 311] width 455 height 91
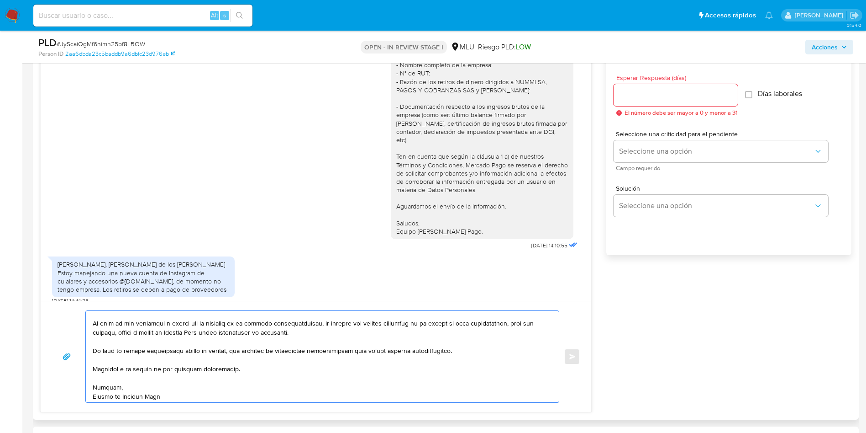
scroll to position [411, 0]
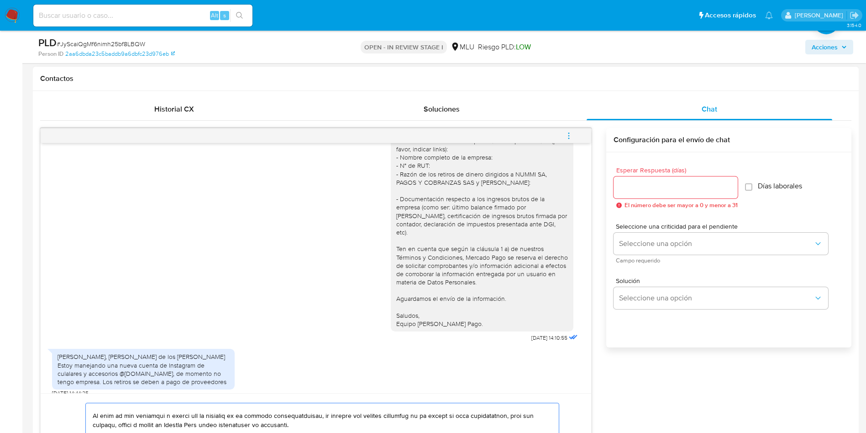
type textarea "Gracias por tu respuesta, Felipe. A tal efecto, agradecemos de tu colaboración …"
click at [667, 187] on input "Esperar Respuesta (días)" at bounding box center [676, 187] width 124 height 12
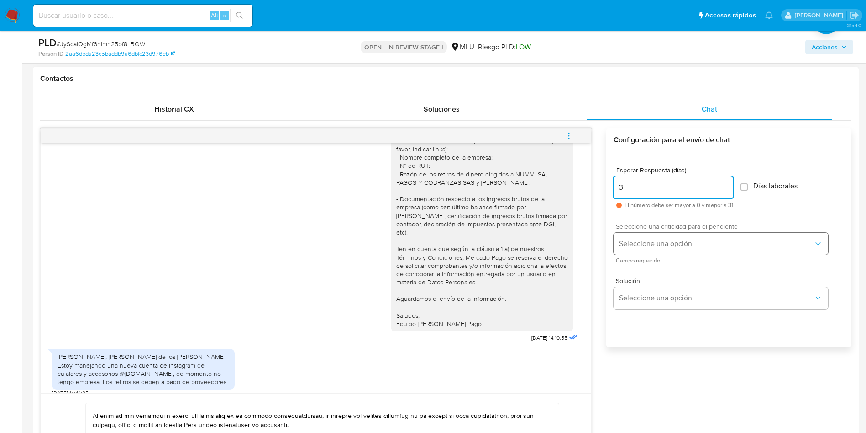
type input "3"
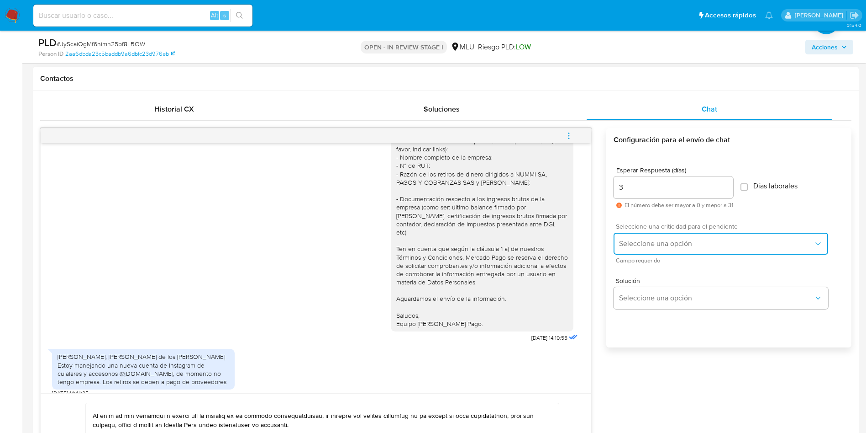
click at [638, 242] on span "Seleccione una opción" at bounding box center [716, 243] width 195 height 9
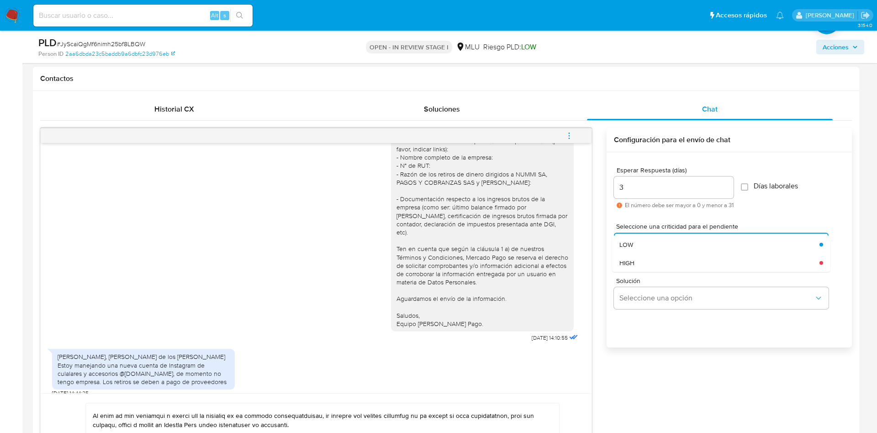
drag, startPoint x: 638, startPoint y: 242, endPoint x: 504, endPoint y: 232, distance: 133.7
click at [637, 242] on div "LOW" at bounding box center [719, 244] width 200 height 18
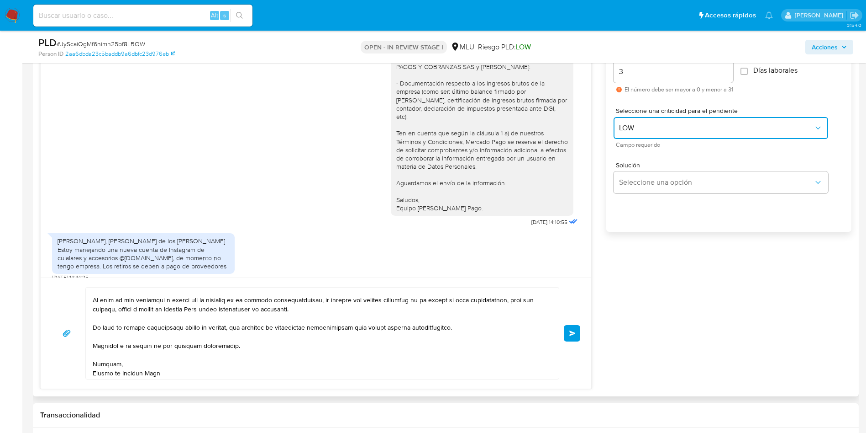
scroll to position [548, 0]
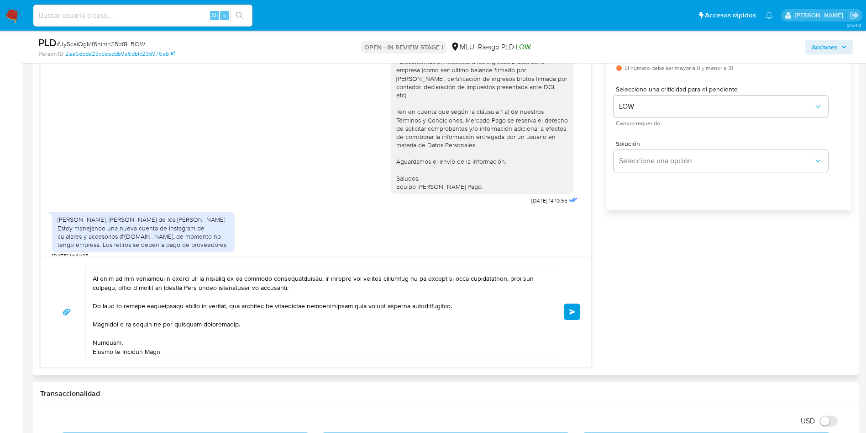
click at [578, 313] on button "Enviar" at bounding box center [572, 311] width 16 height 16
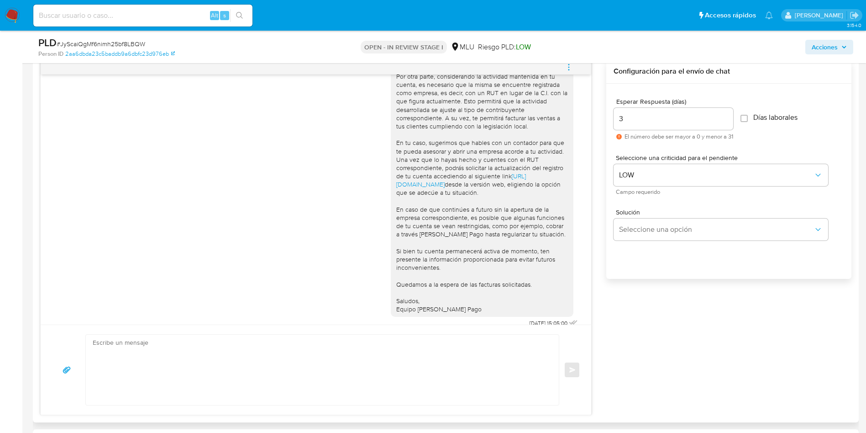
scroll to position [430, 0]
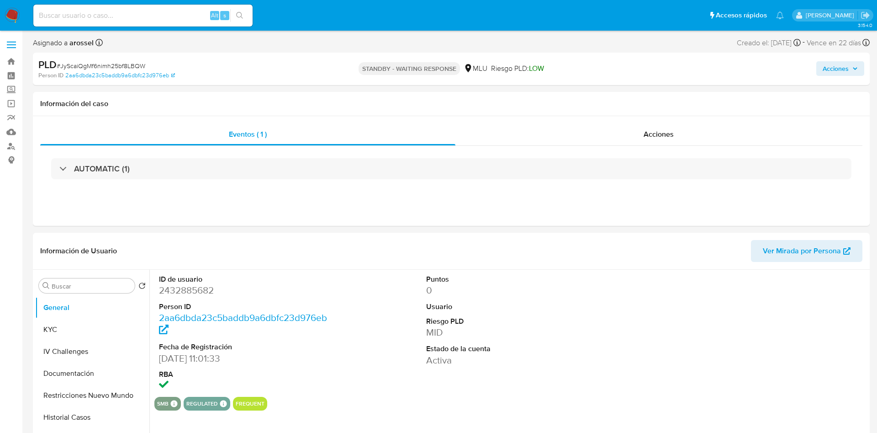
select select "10"
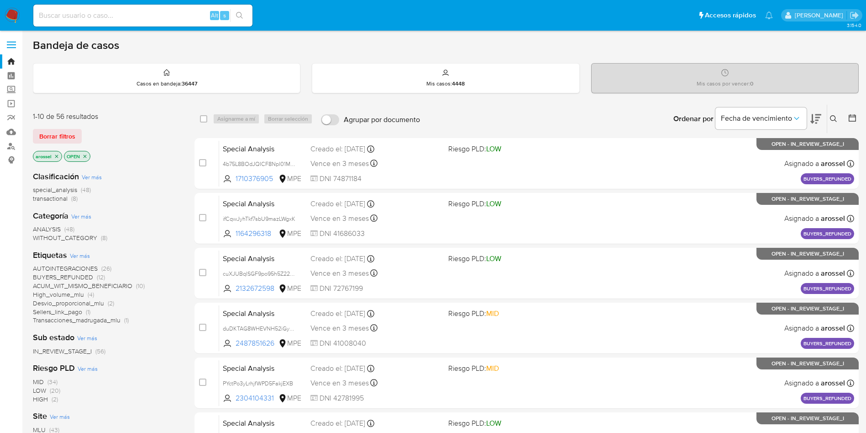
click at [119, 14] on input at bounding box center [142, 16] width 219 height 12
paste input "m9tdDeEhg7ebKkeXj7Hd82ae"
type input "m9tdDeEhg7ebKkeXj7Hd82ae"
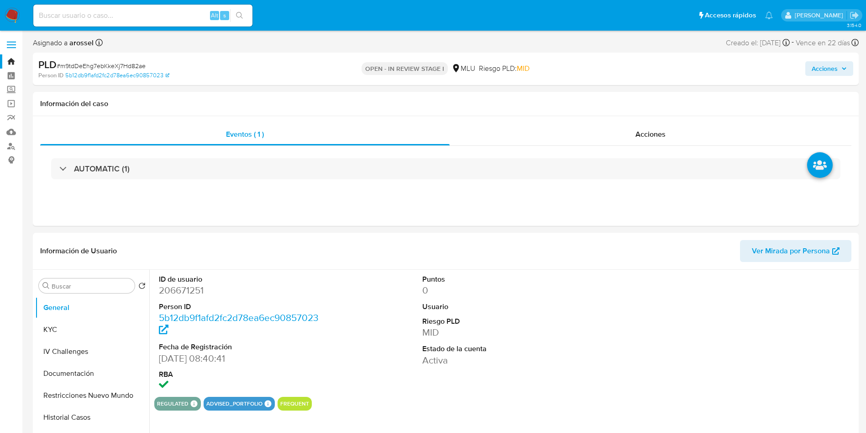
select select "10"
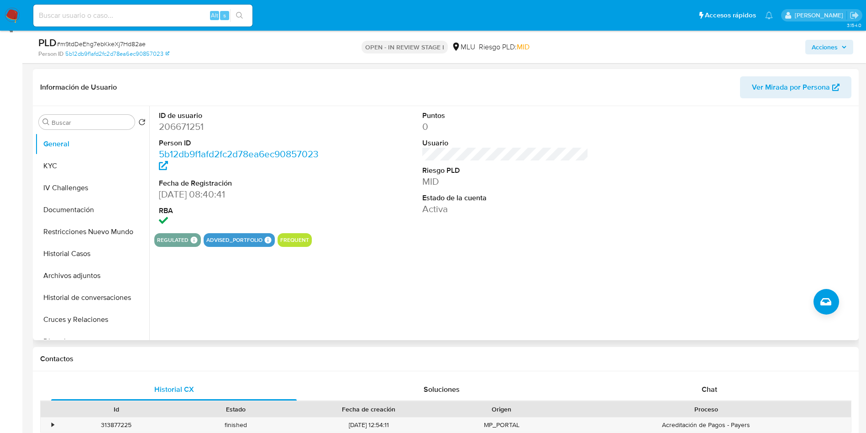
scroll to position [137, 0]
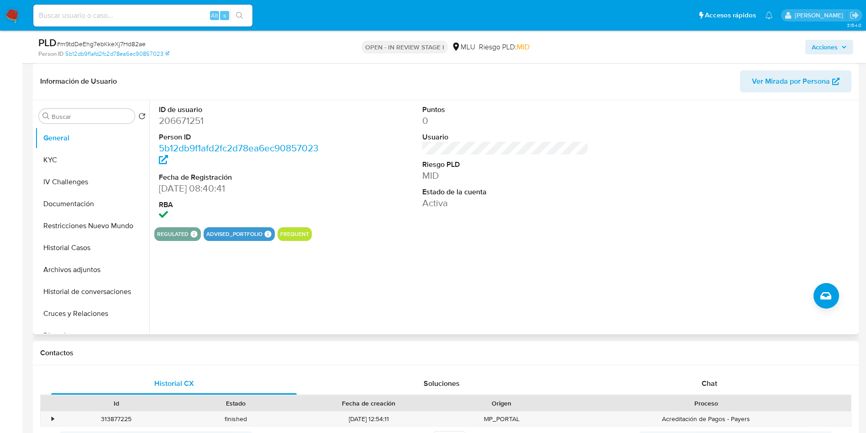
click at [799, 71] on span "Ver Mirada por Persona" at bounding box center [791, 81] width 78 height 22
click at [78, 307] on button "Cruces y Relaciones" at bounding box center [88, 313] width 107 height 22
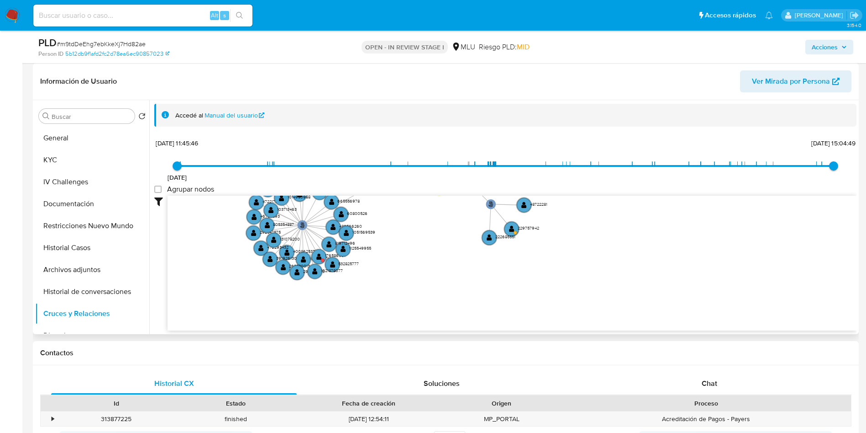
drag, startPoint x: 319, startPoint y: 227, endPoint x: 267, endPoint y: 211, distance: 54.0
click at [269, 212] on icon "user-206671251  206671251 phone-ad201e206c44b8d8ebdc2410f6ab5ac8  person-5b12…" at bounding box center [512, 261] width 689 height 132
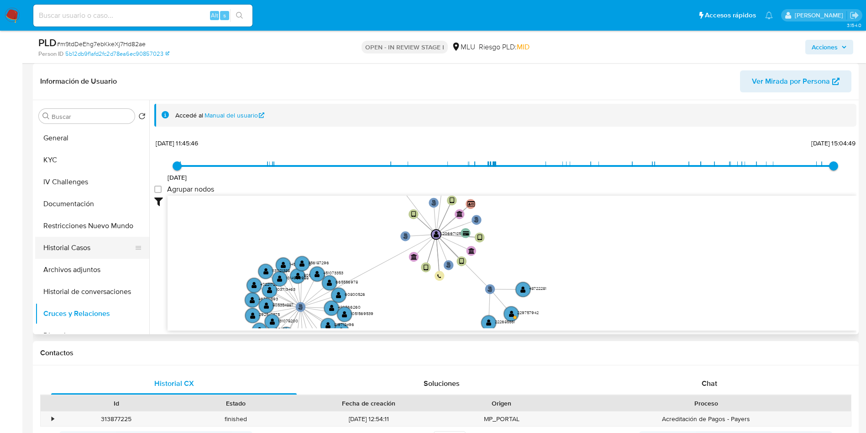
click at [81, 250] on button "Historial Casos" at bounding box center [88, 248] width 107 height 22
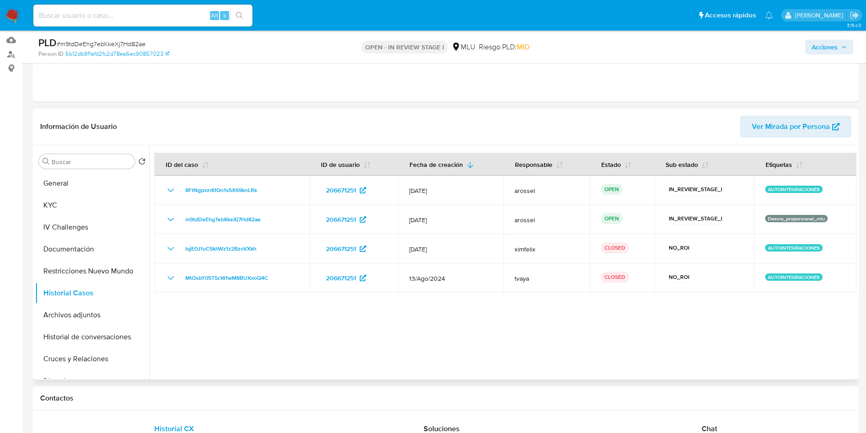
scroll to position [0, 0]
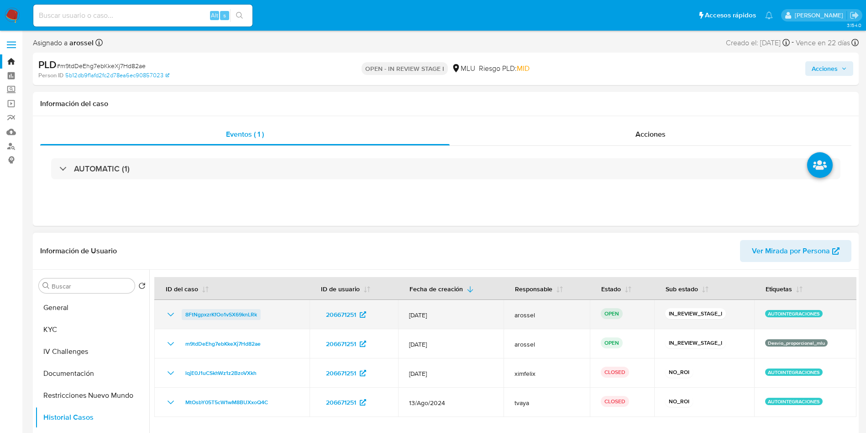
click at [221, 310] on span "8FtNgpxzrKfOo1vSX69knLRk" at bounding box center [221, 314] width 72 height 11
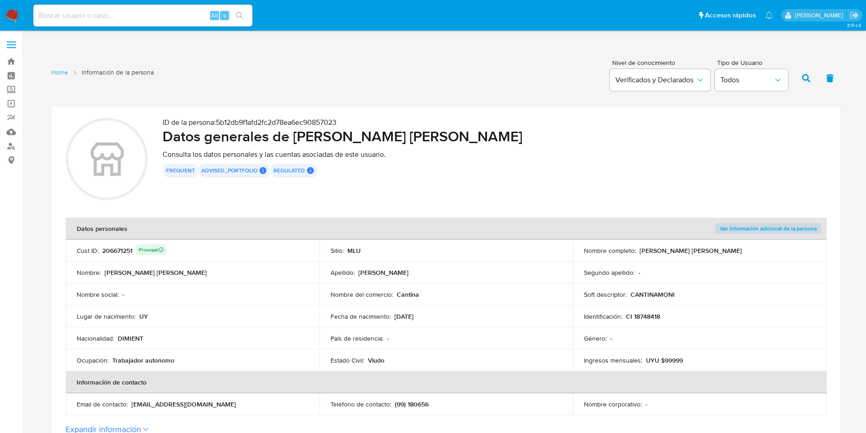
click at [496, 187] on div "ID de la persona : 5b12db9f1afd2fc2d78ea6ec90857023 Datos generales de [PERSON_…" at bounding box center [495, 160] width 664 height 85
click at [114, 250] on div "206671251 Principal" at bounding box center [134, 250] width 64 height 13
click at [114, 249] on div "206671251 Principal" at bounding box center [134, 250] width 64 height 13
click at [480, 283] on td "Nombre del comercio : Cantina" at bounding box center [447, 294] width 254 height 22
click at [152, 19] on input at bounding box center [142, 16] width 219 height 12
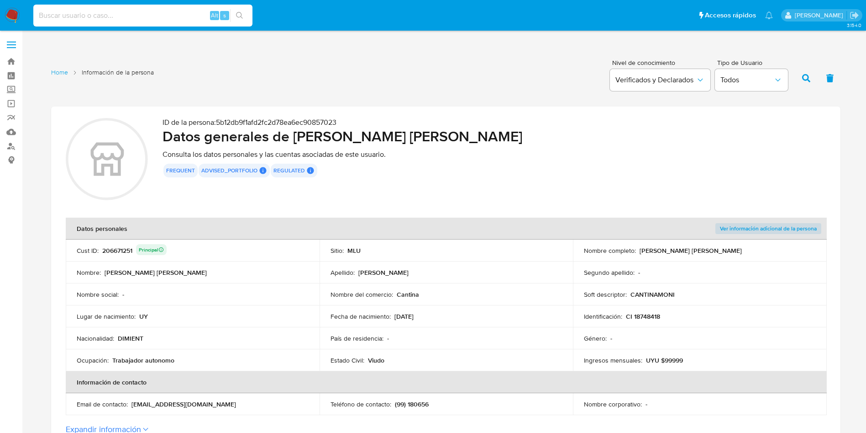
paste input "193204723"
type input "193204723"
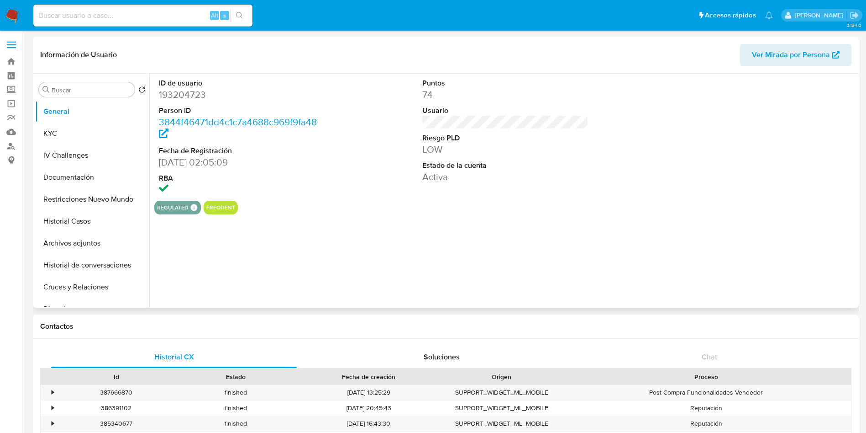
select select "10"
click at [39, 128] on button "KYC" at bounding box center [88, 133] width 107 height 22
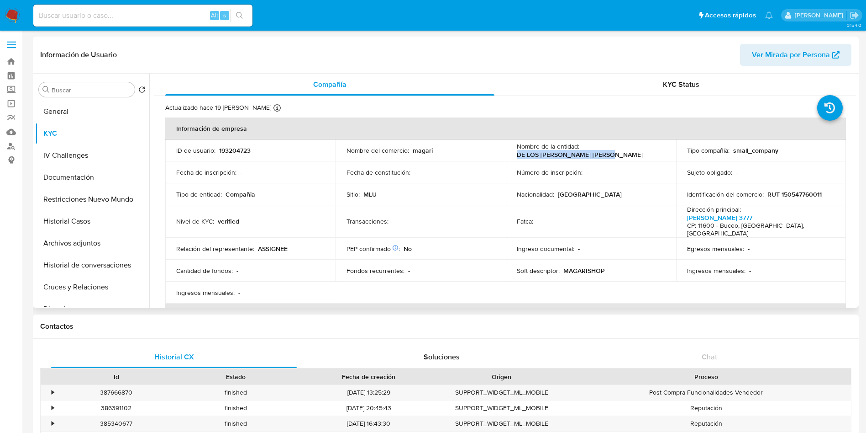
drag, startPoint x: 511, startPoint y: 158, endPoint x: 625, endPoint y: 154, distance: 113.8
click at [625, 154] on td "Nombre de la entidad : DE LOS SANTOS TERRON FELIPE" at bounding box center [591, 150] width 170 height 22
copy p "DE LOS SANTOS TERRON FELIPE"
click at [803, 192] on p "RUT 150547760011" at bounding box center [795, 194] width 54 height 8
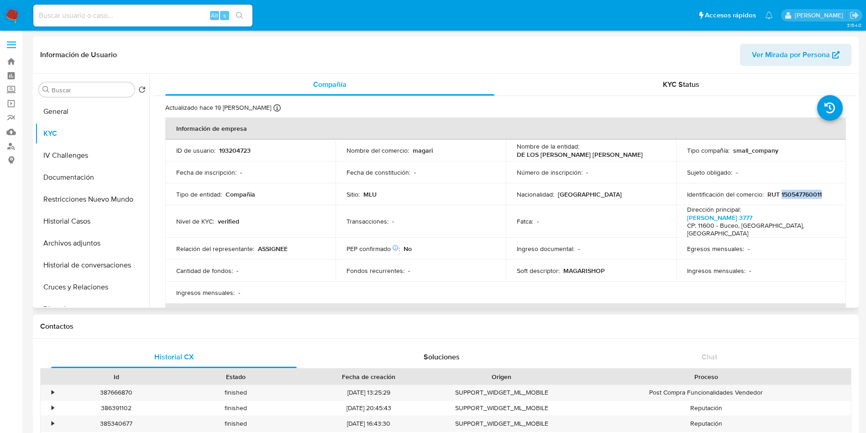
copy p "150547760011"
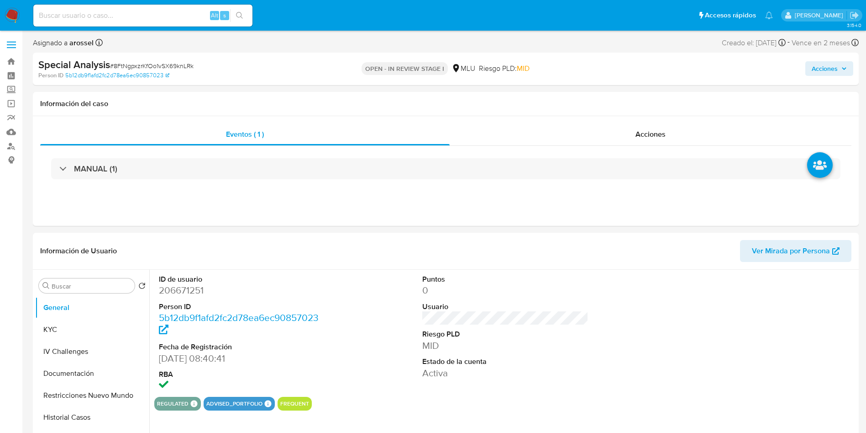
select select "10"
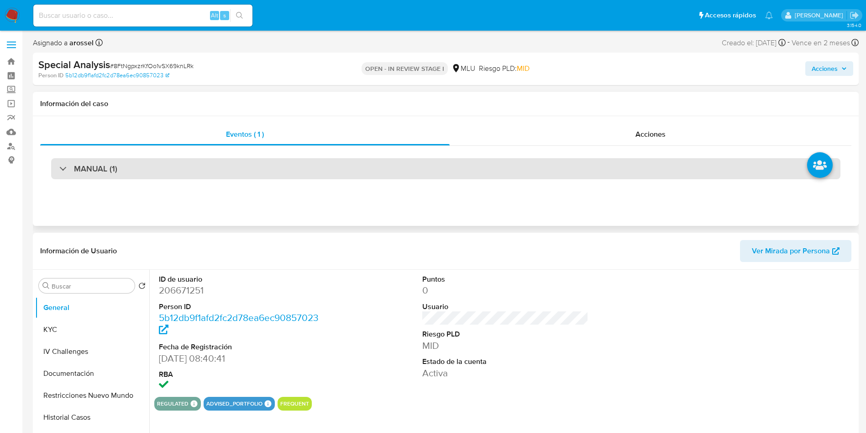
click at [220, 158] on div "MANUAL (1)" at bounding box center [446, 168] width 790 height 21
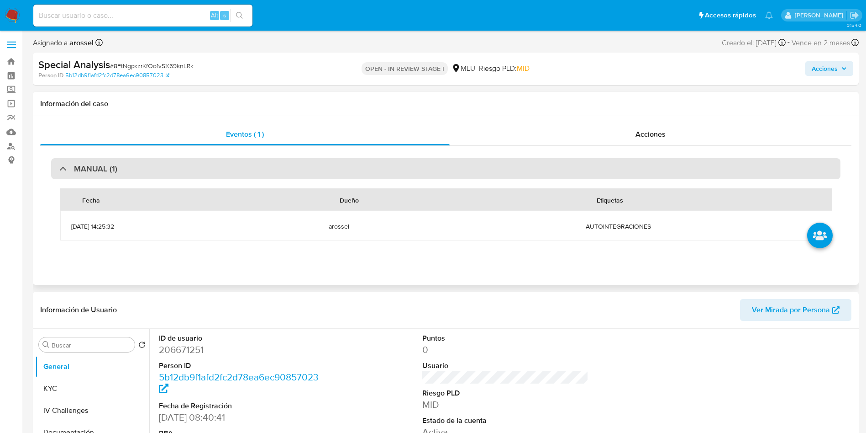
click at [220, 158] on div "MANUAL (1)" at bounding box center [446, 168] width 790 height 21
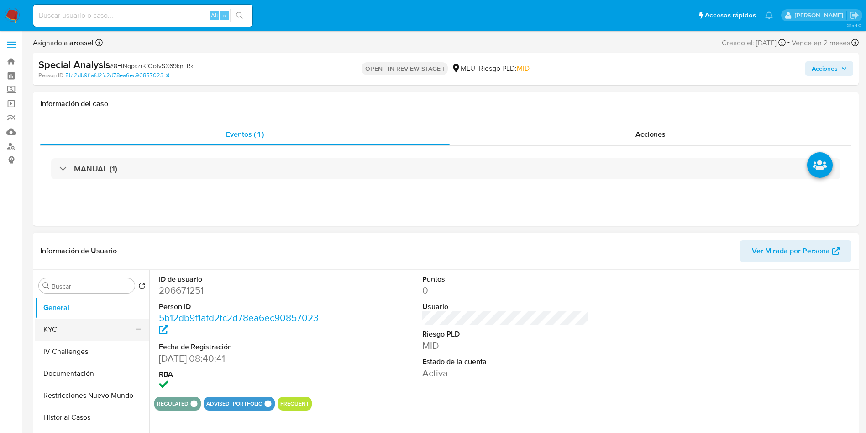
click at [69, 331] on button "KYC" at bounding box center [88, 329] width 107 height 22
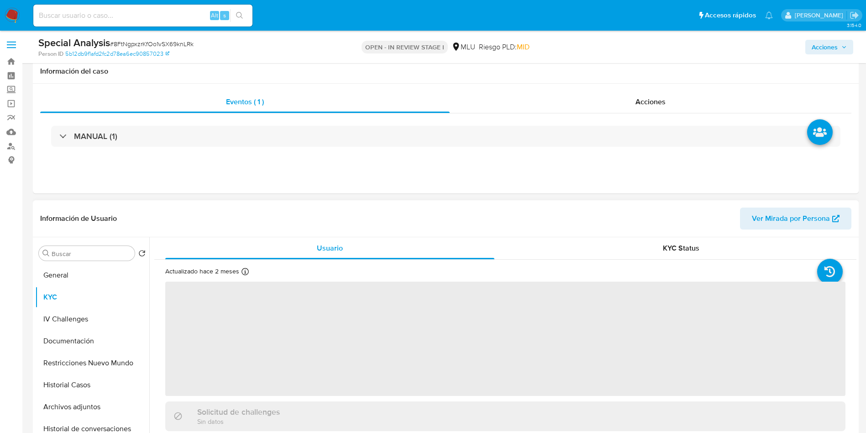
scroll to position [137, 0]
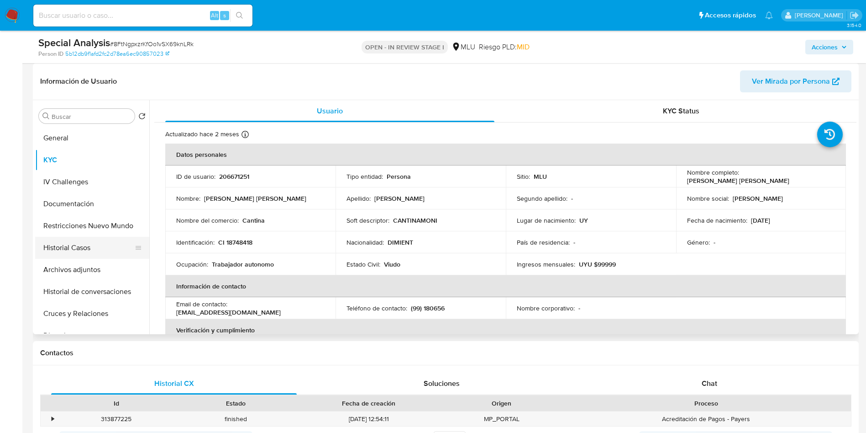
click at [101, 254] on button "Historial Casos" at bounding box center [88, 248] width 107 height 22
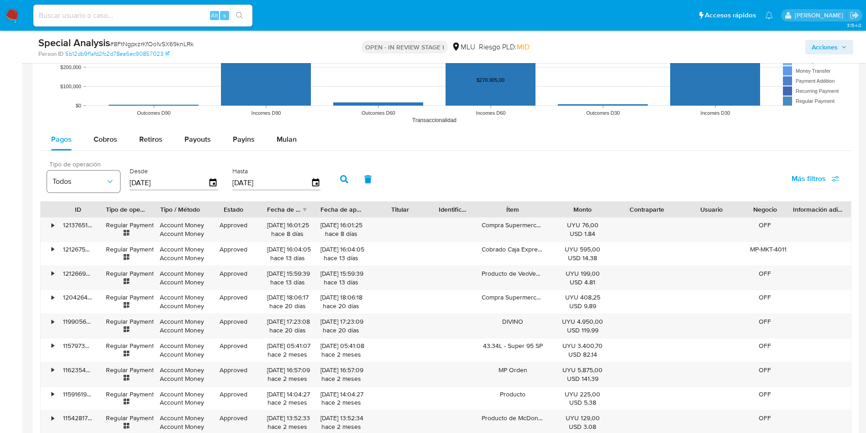
scroll to position [891, 0]
click at [92, 137] on button "Cobros" at bounding box center [106, 138] width 46 height 22
select select "10"
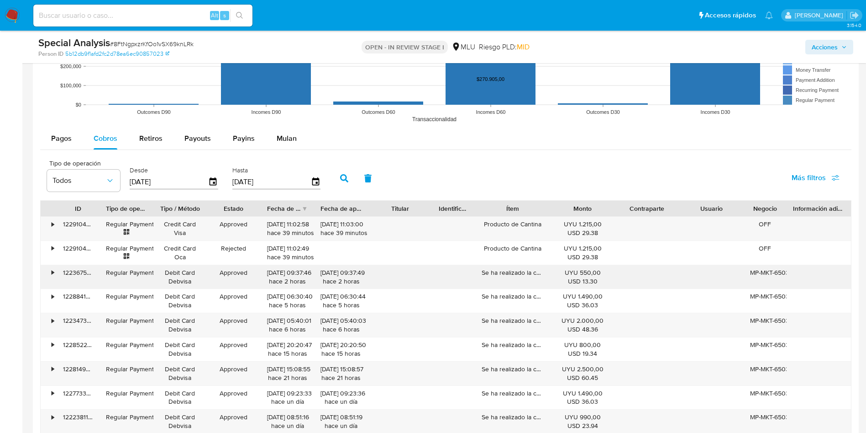
click at [50, 273] on div "•" at bounding box center [49, 277] width 16 height 24
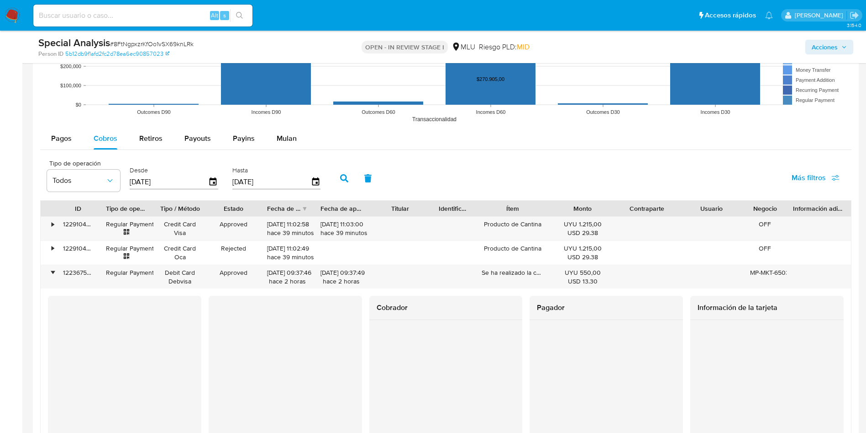
scroll to position [959, 0]
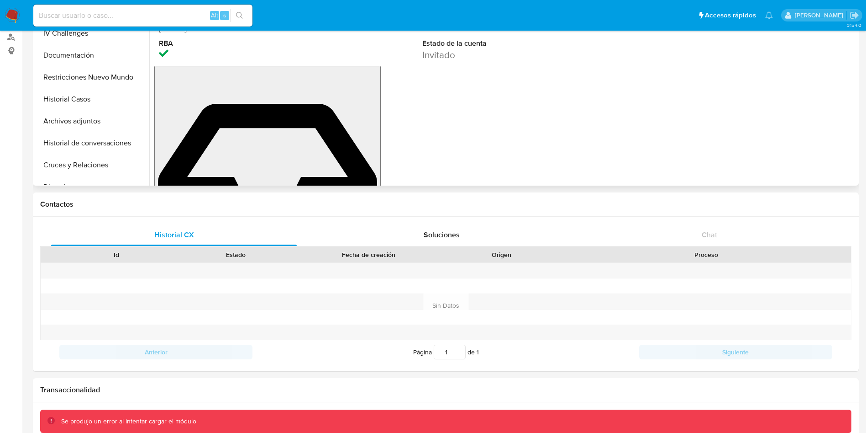
scroll to position [61, 0]
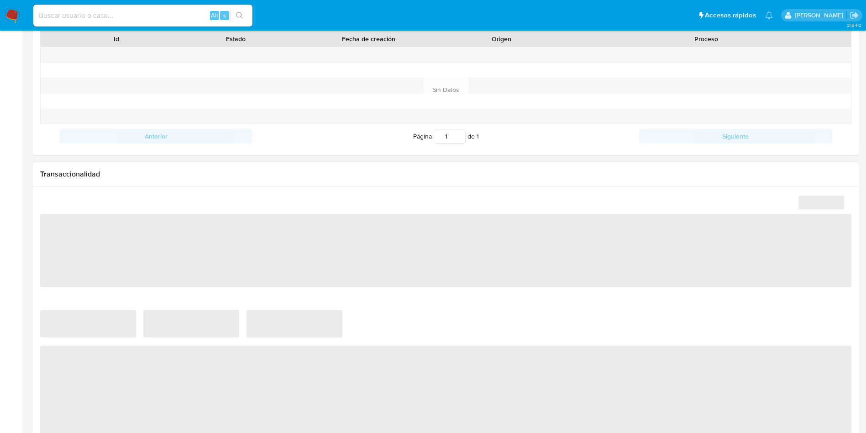
scroll to position [343, 0]
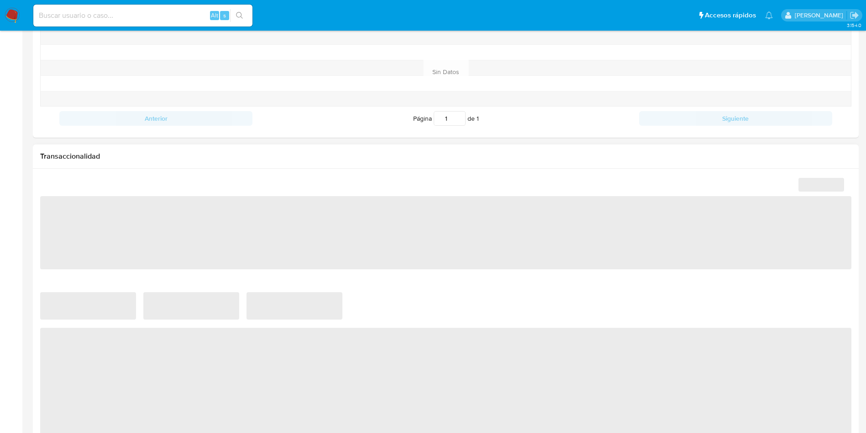
select select "10"
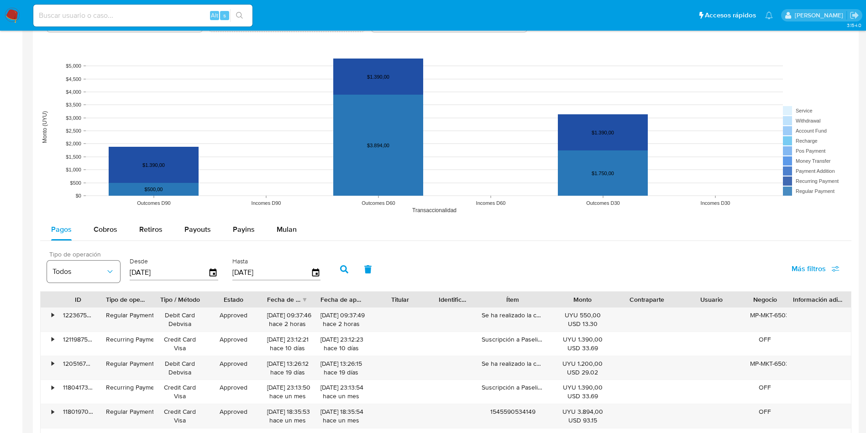
scroll to position [685, 0]
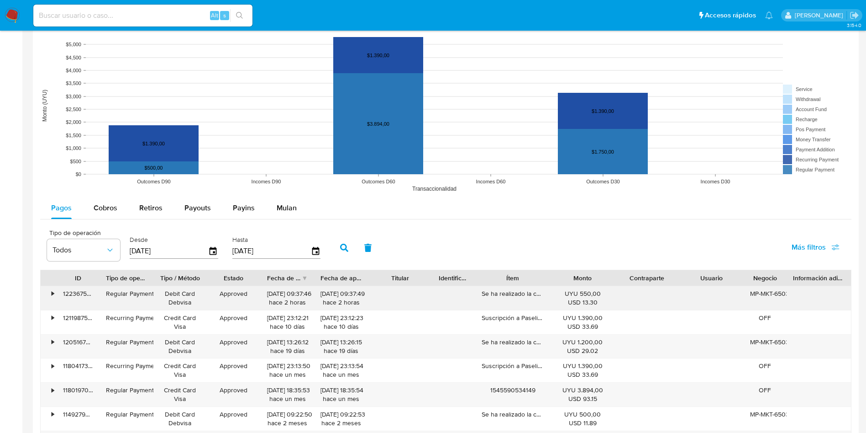
click at [48, 295] on div "•" at bounding box center [49, 298] width 16 height 24
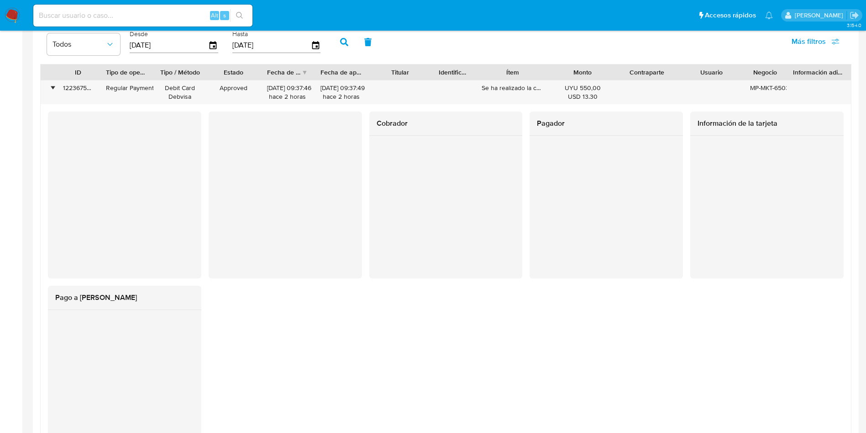
scroll to position [754, 0]
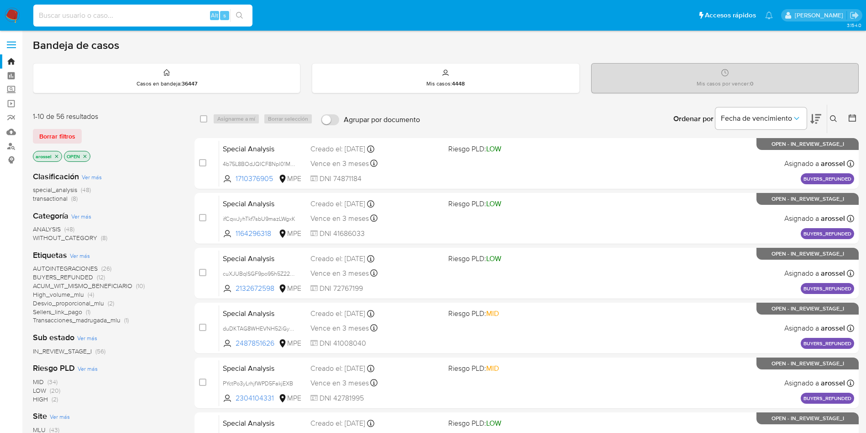
paste input "F1my1LgxQFz5HQiz0CGA1QzM"
type input "F1my1LgxQFz5HQiz0CGA1QzM"
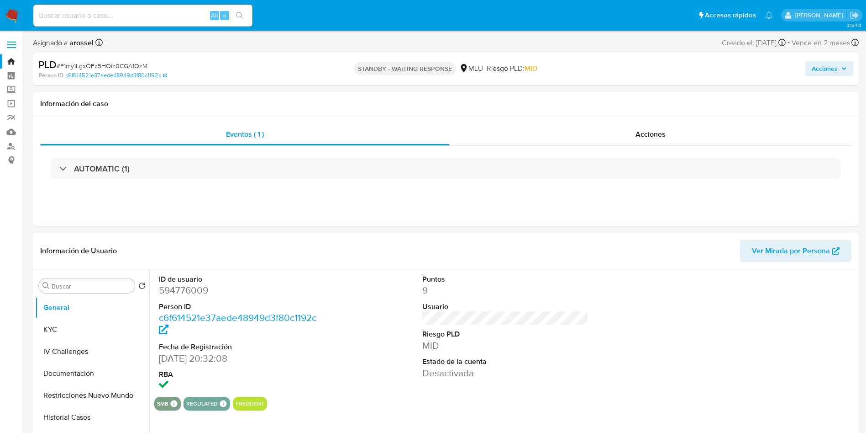
select select "10"
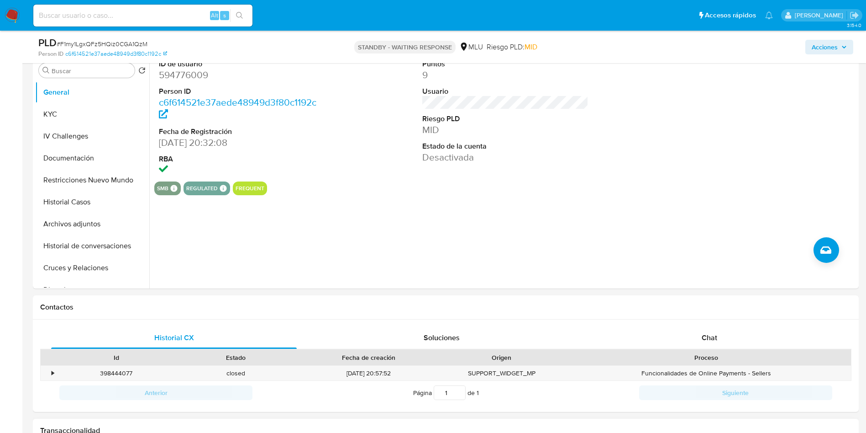
scroll to position [343, 0]
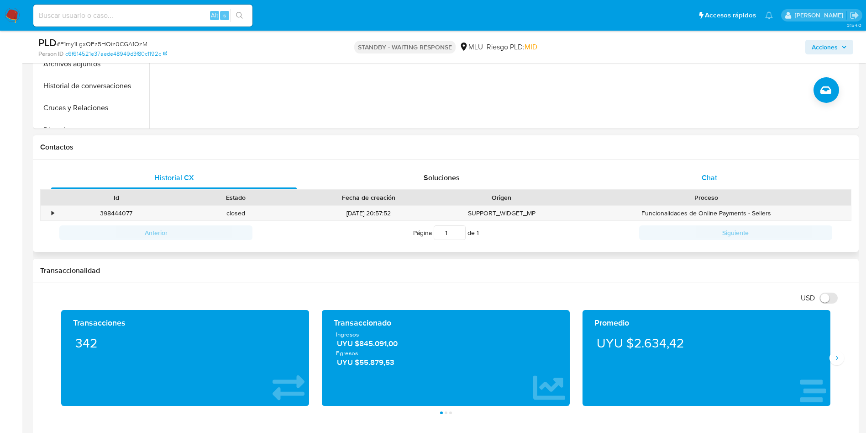
click at [713, 180] on span "Chat" at bounding box center [710, 177] width 16 height 11
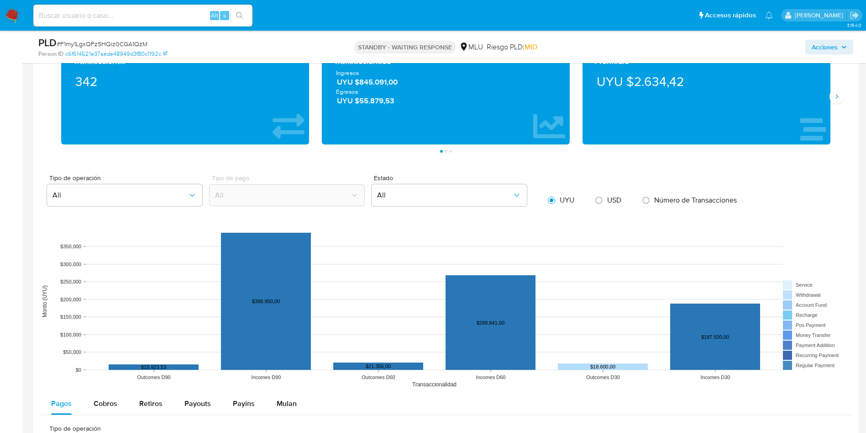
scroll to position [822, 0]
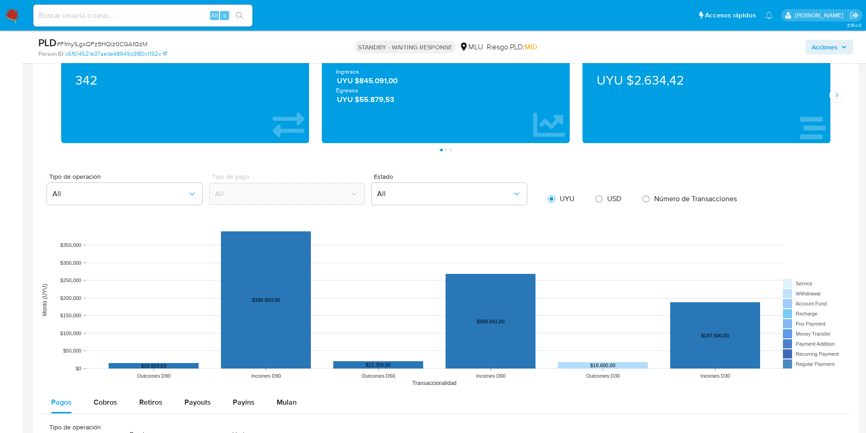
click at [765, 188] on div "Tipo de operación All Tipo de pago All Estado All UYU USD Número de Transaccion…" at bounding box center [446, 190] width 812 height 35
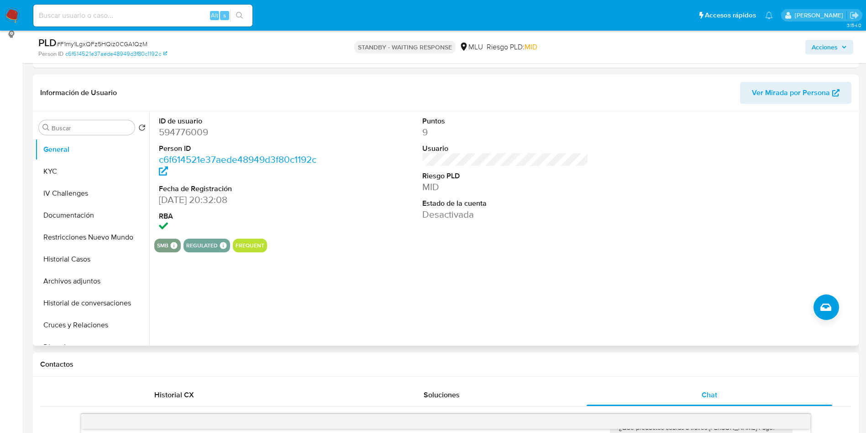
scroll to position [0, 0]
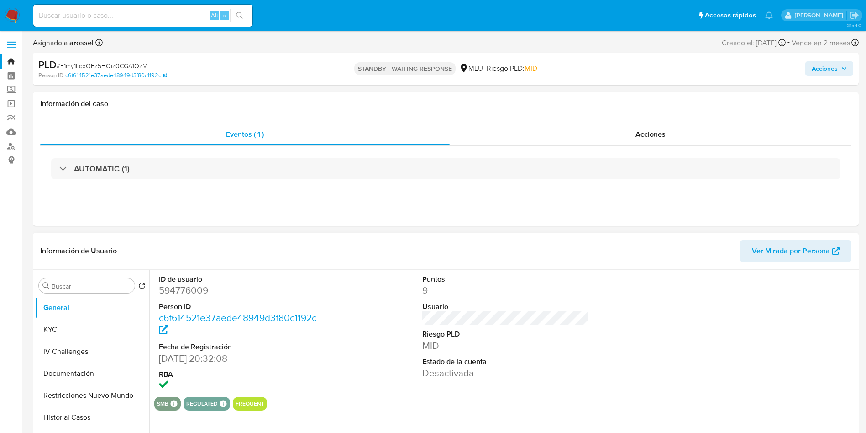
click at [517, 303] on dt "Usuario" at bounding box center [505, 306] width 167 height 10
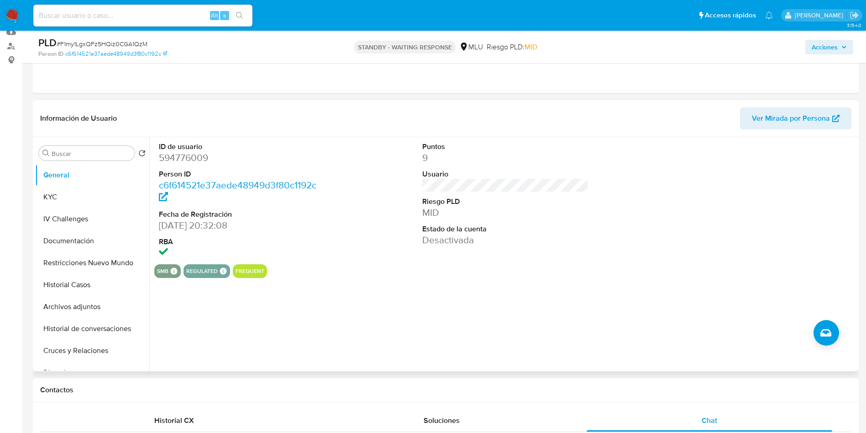
scroll to position [69, 0]
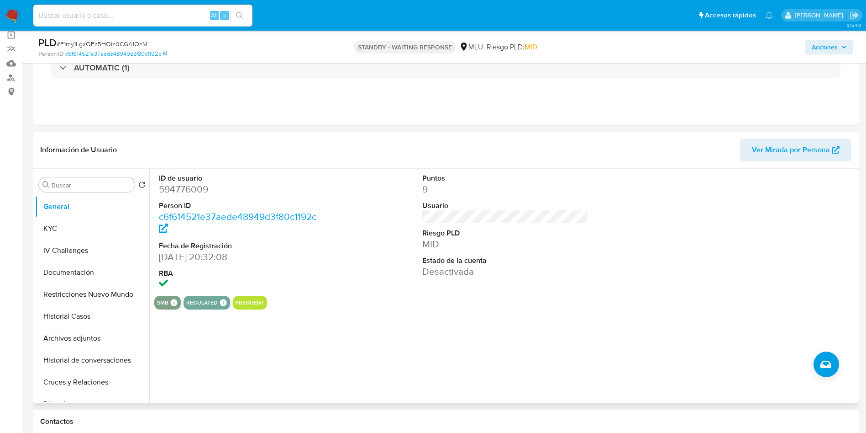
click at [780, 248] on div at bounding box center [769, 232] width 176 height 127
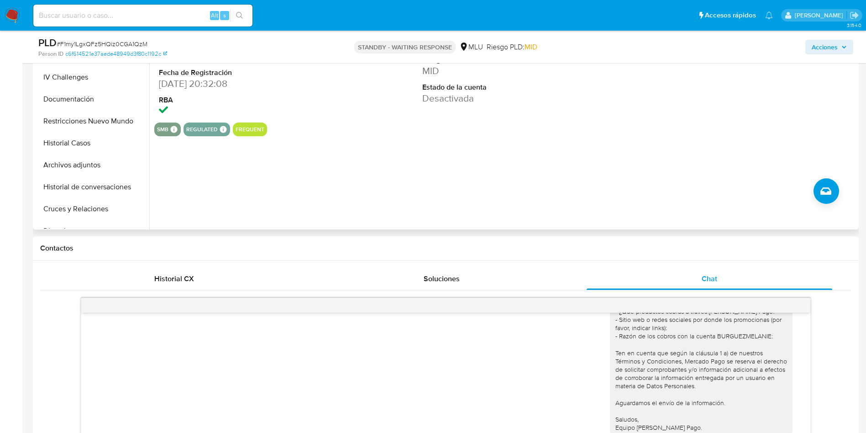
scroll to position [137, 0]
